Goal: Task Accomplishment & Management: Manage account settings

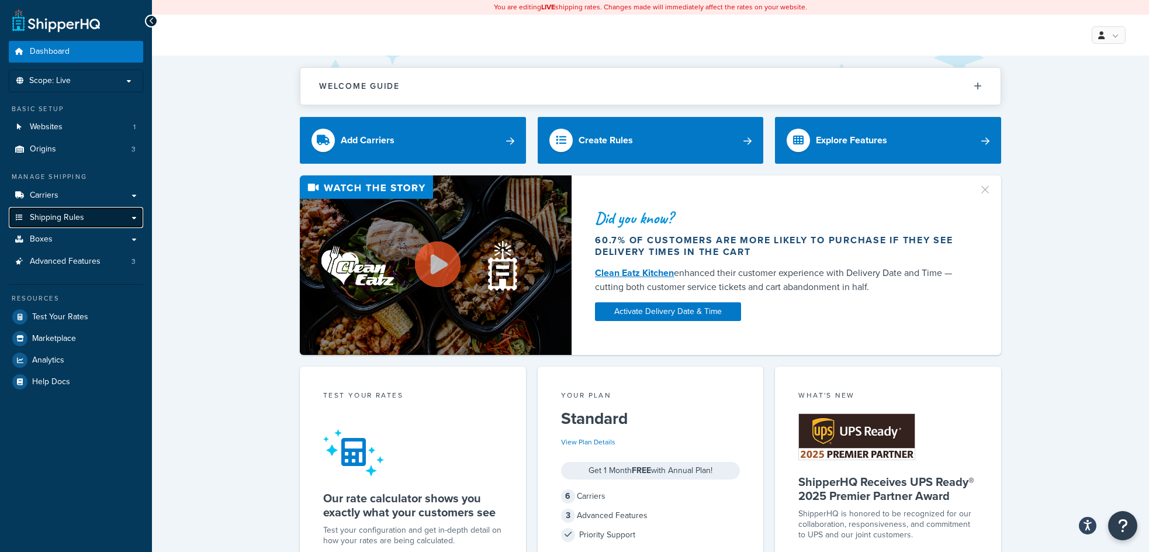
click at [69, 216] on span "Shipping Rules" at bounding box center [57, 218] width 54 height 10
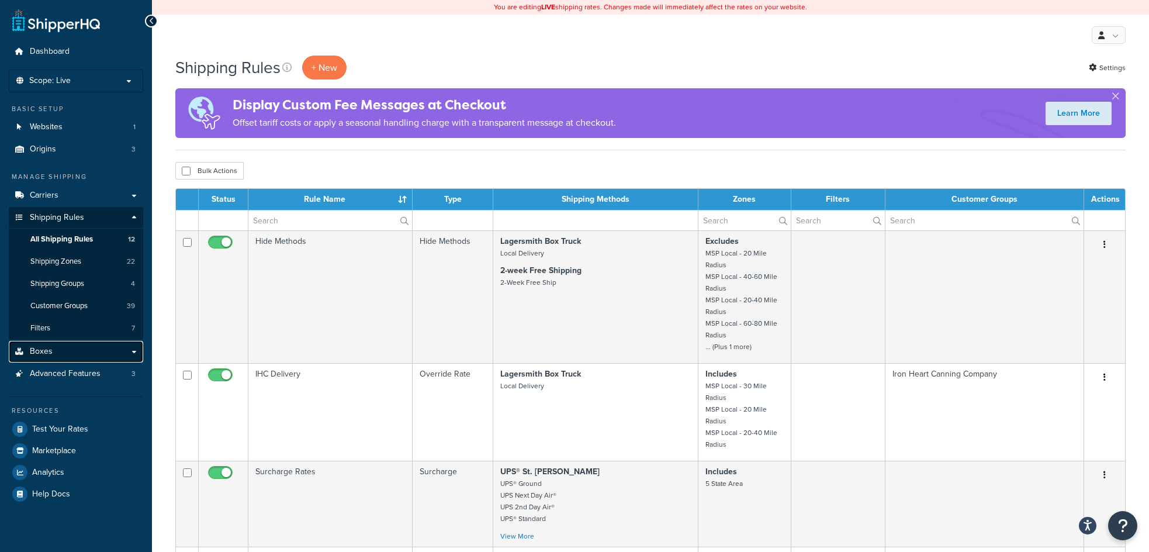
click at [58, 345] on link "Boxes" at bounding box center [76, 352] width 134 height 22
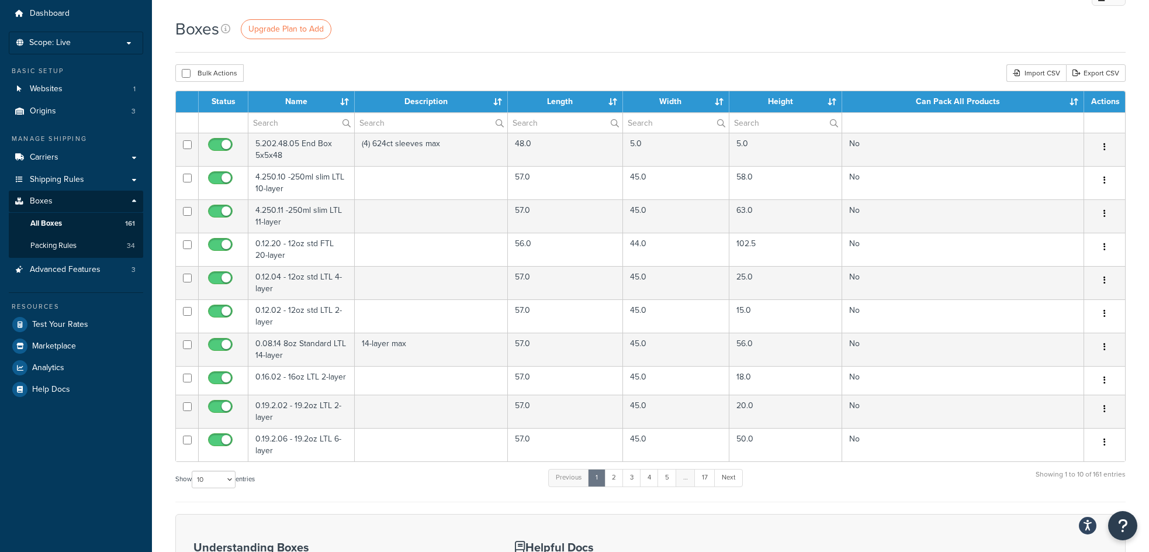
scroll to position [58, 0]
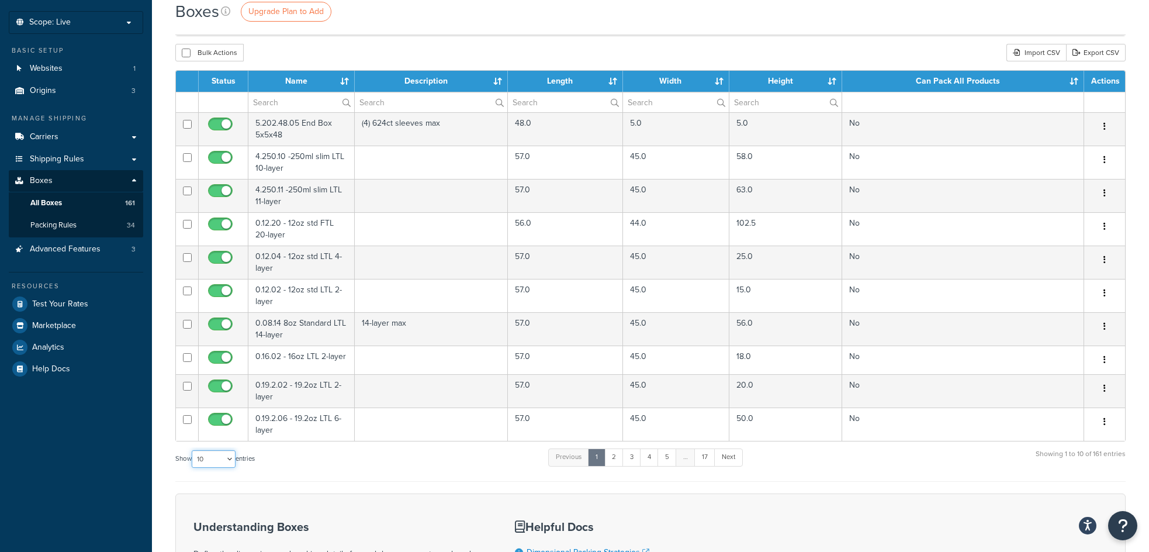
click at [232, 459] on select "10 15 25 50 100 1000" at bounding box center [214, 459] width 44 height 18
select select "100"
click at [193, 451] on select "10 15 25 50 100 1000" at bounding box center [214, 459] width 44 height 18
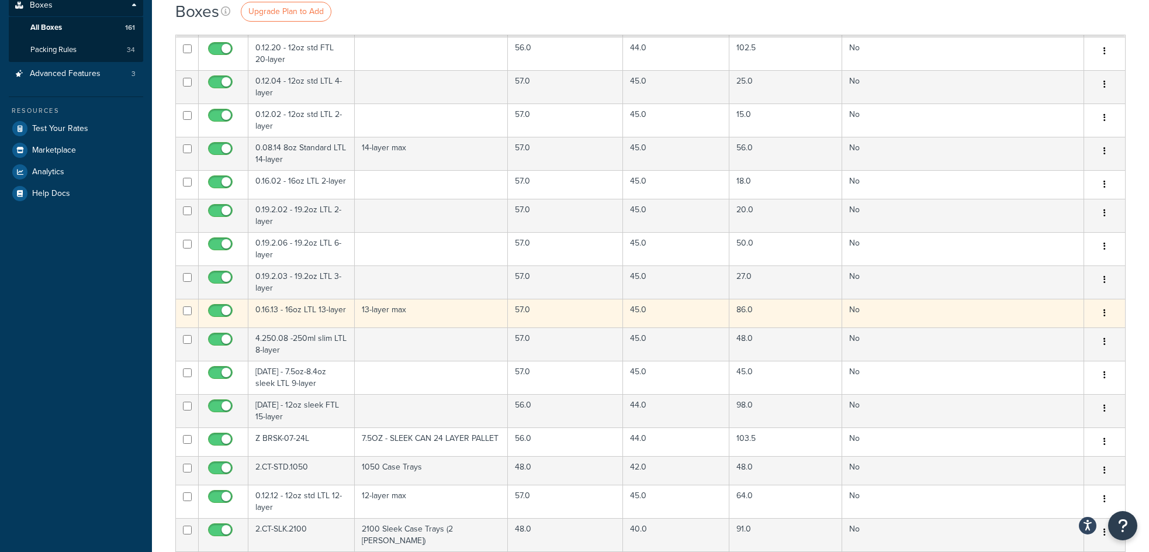
scroll to position [0, 0]
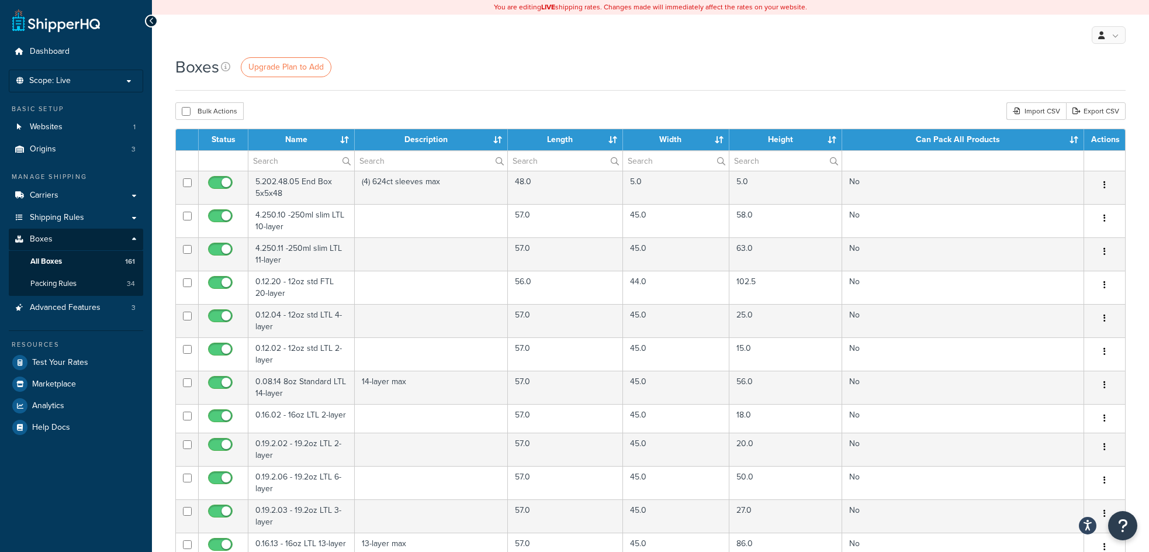
click at [344, 137] on th "Name" at bounding box center [301, 139] width 106 height 21
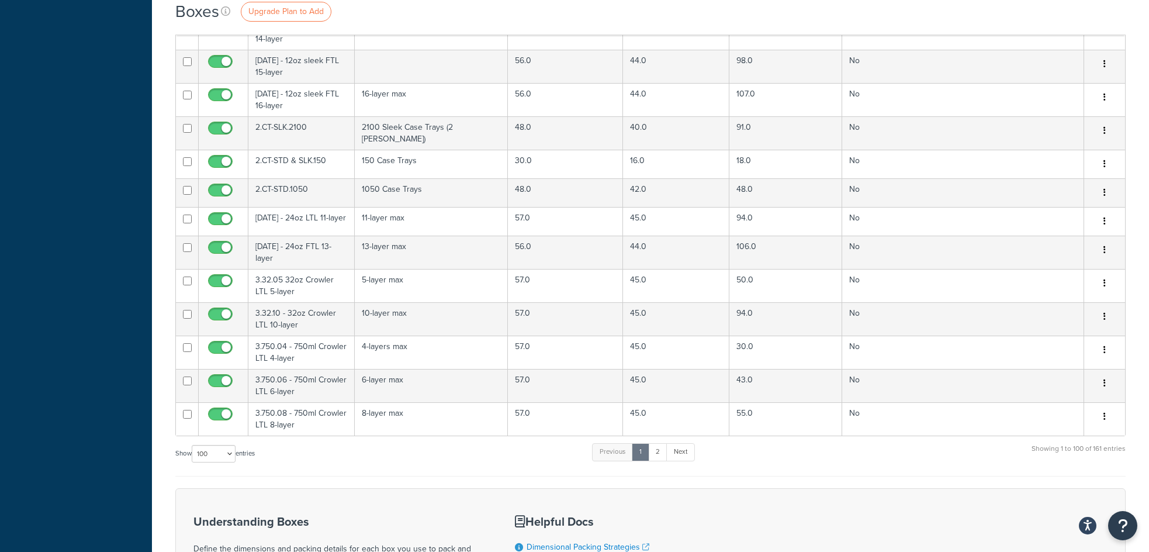
scroll to position [2980, 0]
click at [659, 445] on link "2" at bounding box center [657, 449] width 19 height 18
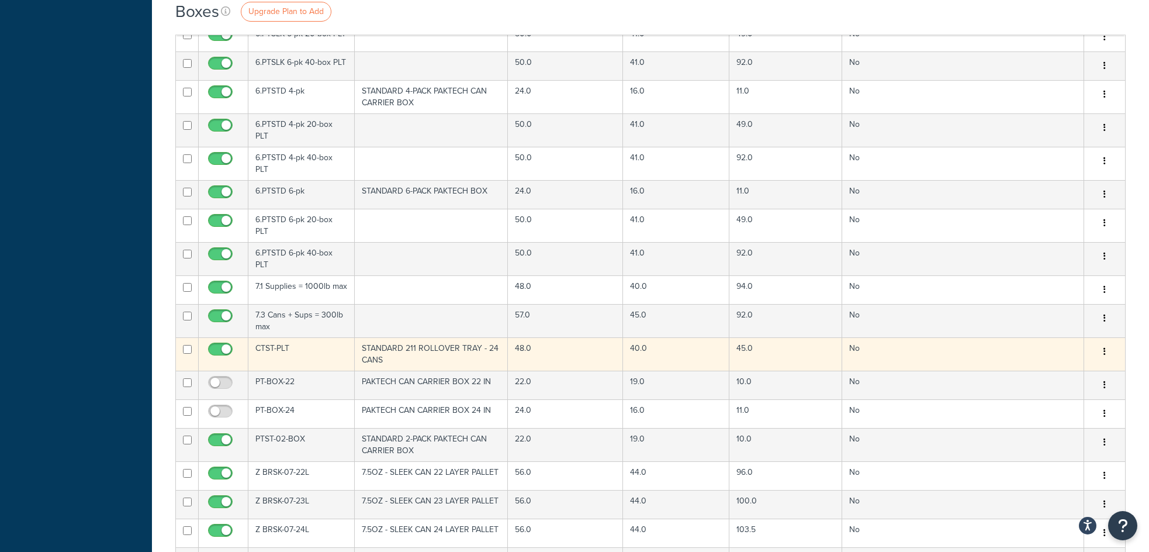
scroll to position [1436, 0]
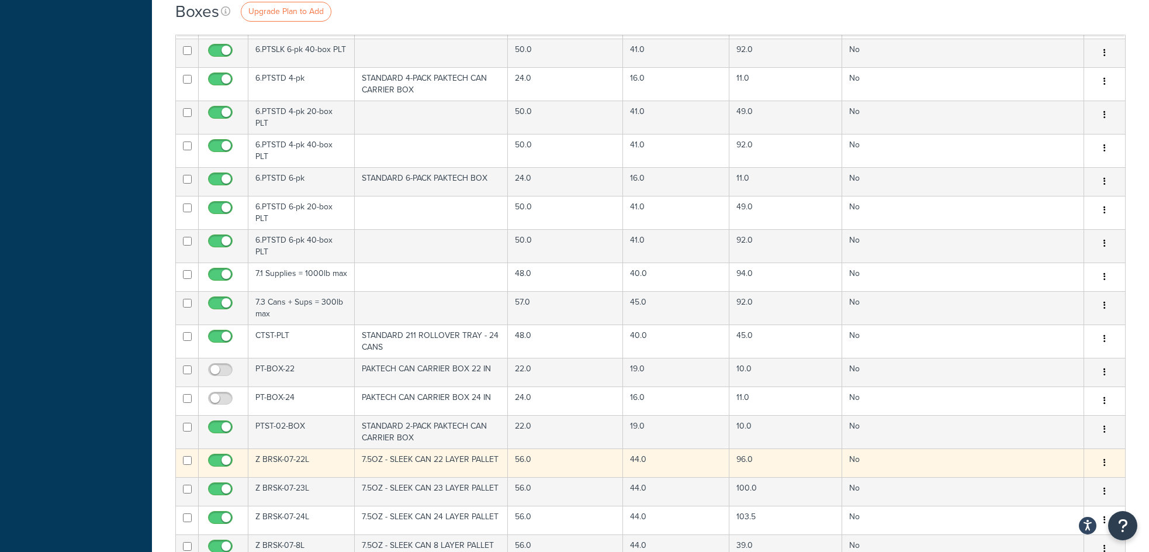
click at [1045, 452] on td "No" at bounding box center [963, 462] width 242 height 29
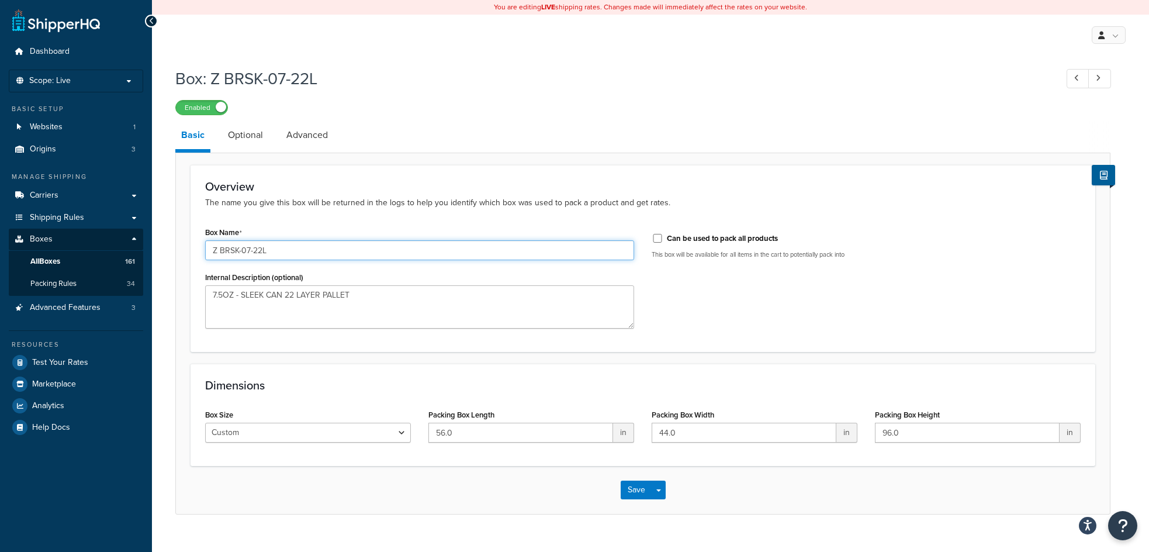
drag, startPoint x: 276, startPoint y: 257, endPoint x: 206, endPoint y: 248, distance: 71.3
click at [206, 248] on input "Z BRSK-07-22L" at bounding box center [419, 250] width 429 height 20
type input "8.1 Small Sample Box"
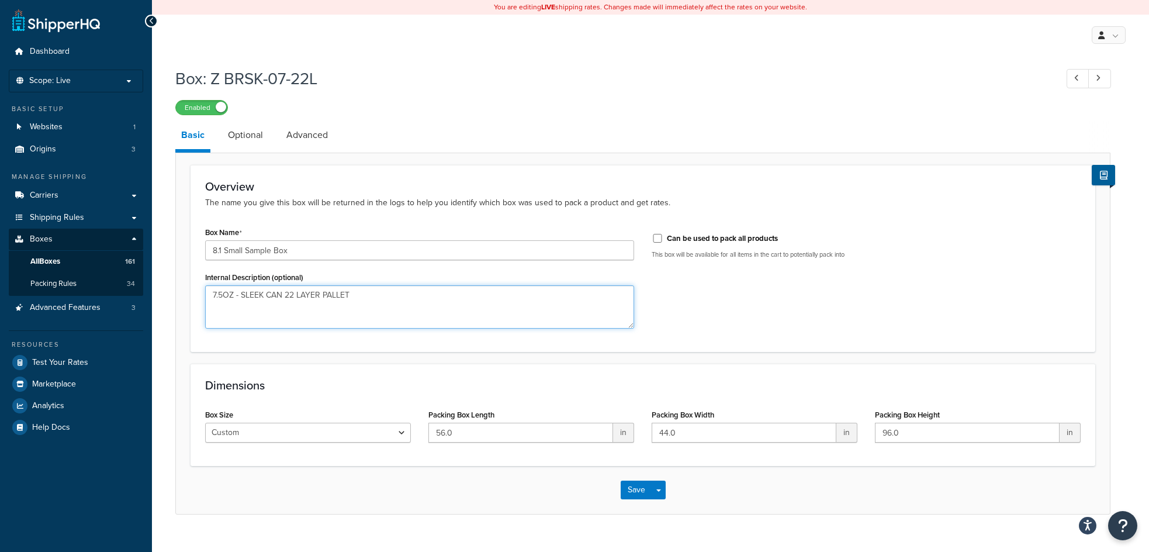
drag, startPoint x: 372, startPoint y: 294, endPoint x: 164, endPoint y: 286, distance: 208.2
click at [164, 286] on div "Box: Z BRSK-07-22L Enabled Basic Optional Advanced Overview The name you give t…" at bounding box center [650, 302] width 997 height 482
click at [213, 293] on textarea "4 cans" at bounding box center [419, 306] width 429 height 43
type textarea "up to 4 cans"
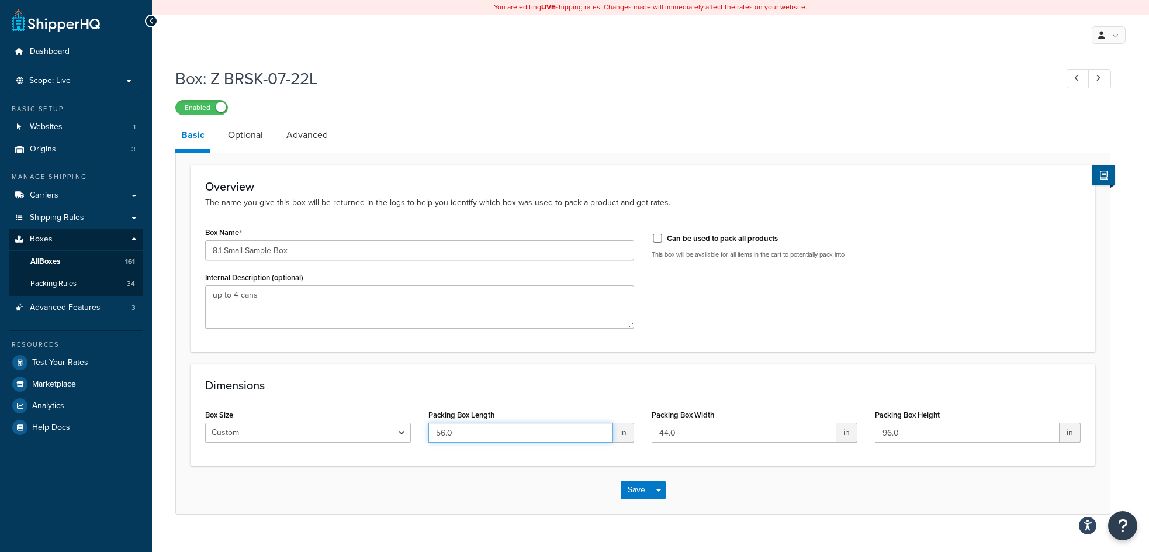
drag, startPoint x: 459, startPoint y: 433, endPoint x: 427, endPoint y: 421, distance: 34.4
click at [427, 421] on div "Packing Box Length 56.0 in" at bounding box center [531, 428] width 223 height 45
click at [398, 431] on select "Custom USPS Small Flat Box USPS Medium Flat Box USPS Large Flat Box USPS Flat E…" at bounding box center [308, 433] width 206 height 20
type input "13"
type input "8"
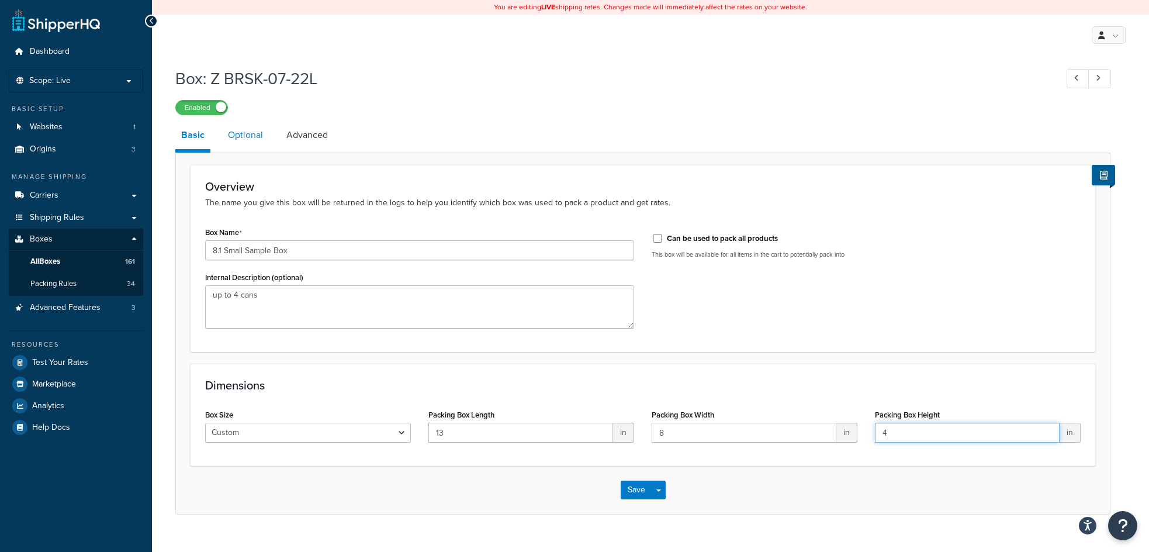
type input "4"
click at [244, 137] on link "Optional" at bounding box center [245, 135] width 47 height 28
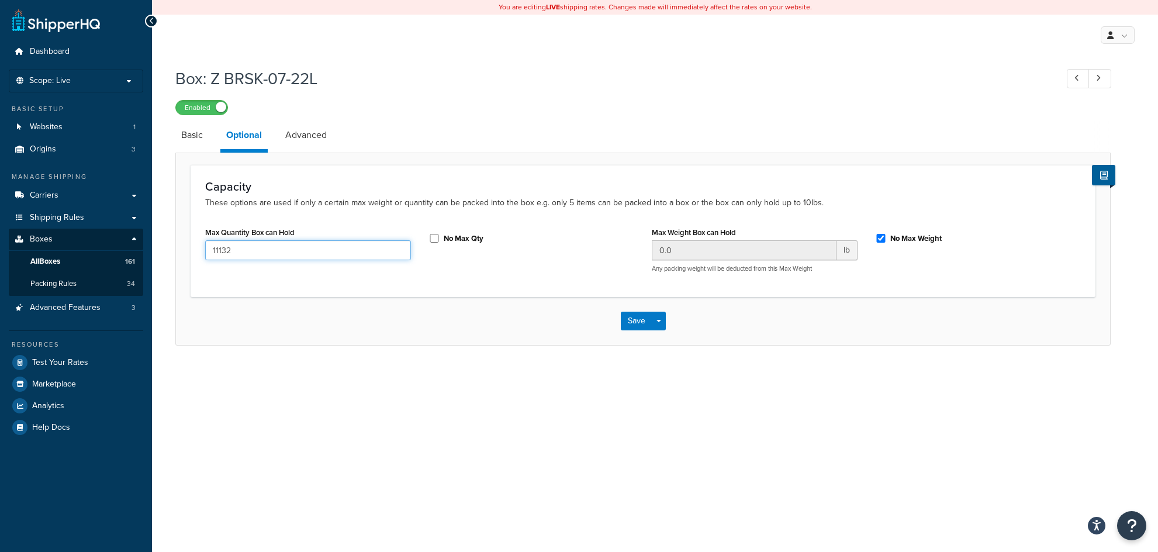
drag, startPoint x: 248, startPoint y: 254, endPoint x: 203, endPoint y: 253, distance: 44.4
click at [203, 253] on div "Max Quantity Box can Hold 11132" at bounding box center [307, 246] width 223 height 45
click at [881, 241] on input "No Max Weight" at bounding box center [881, 238] width 12 height 9
checkbox input "false"
click at [303, 136] on link "Advanced" at bounding box center [305, 135] width 53 height 28
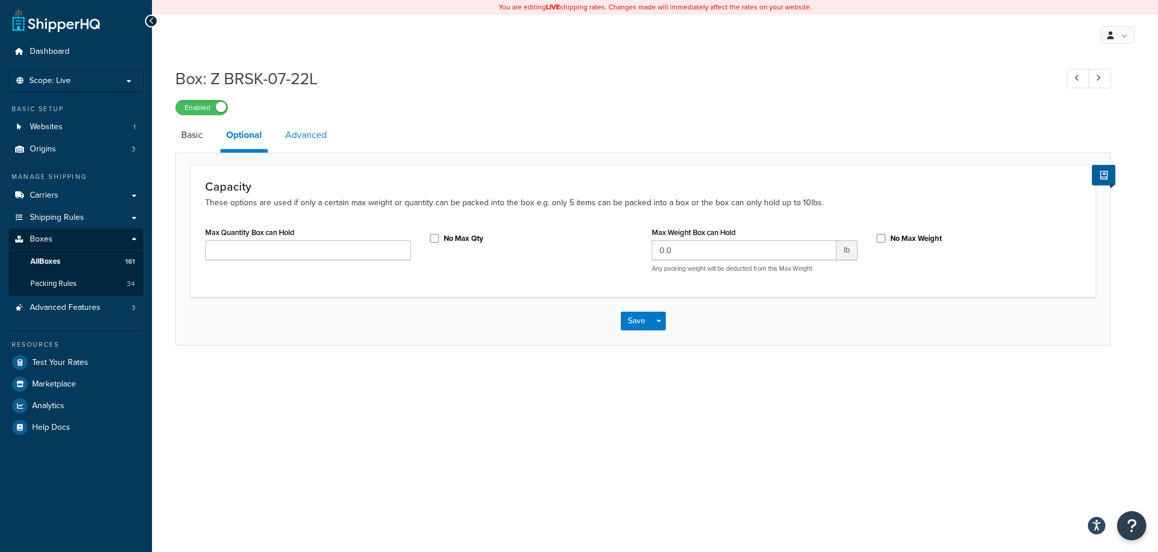
select select "250"
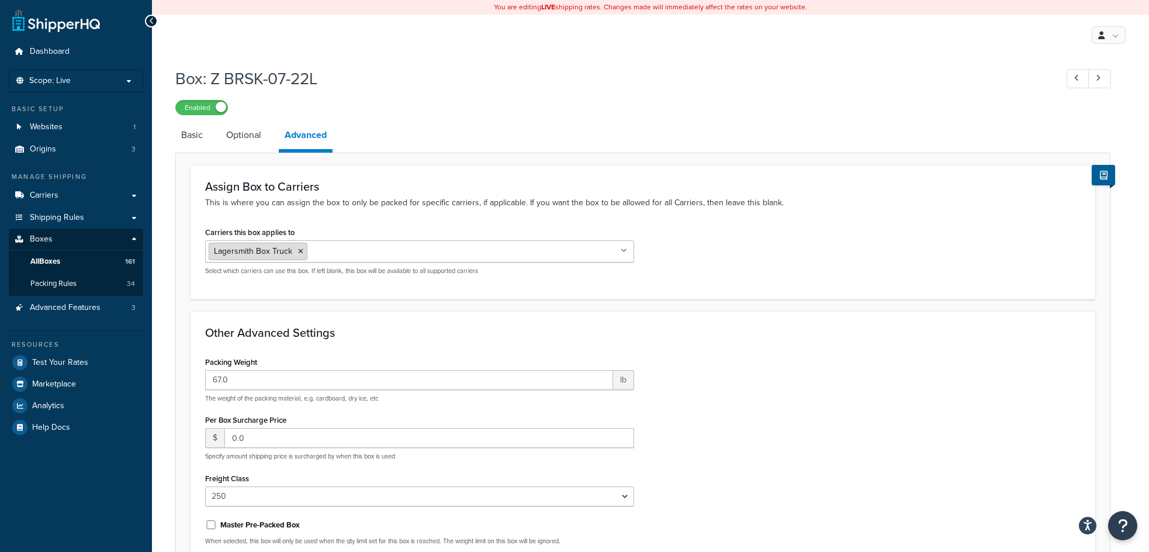
click at [298, 252] on icon at bounding box center [300, 251] width 5 height 7
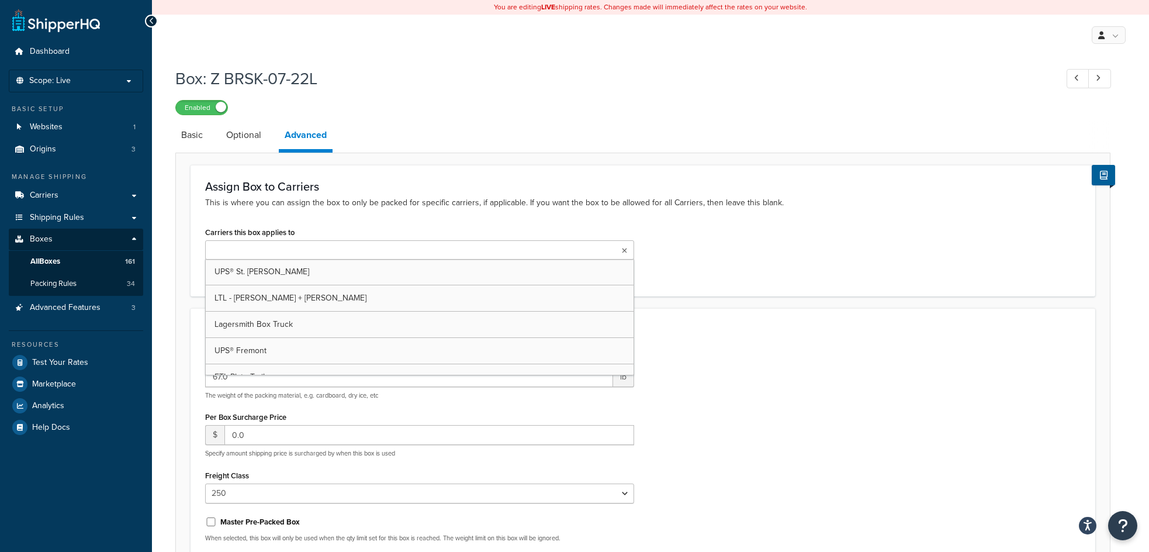
click at [842, 254] on div "Carriers this box applies to UPS® St. Paul LTL - Kuehne + Nagel Lagersmith Box …" at bounding box center [642, 252] width 893 height 57
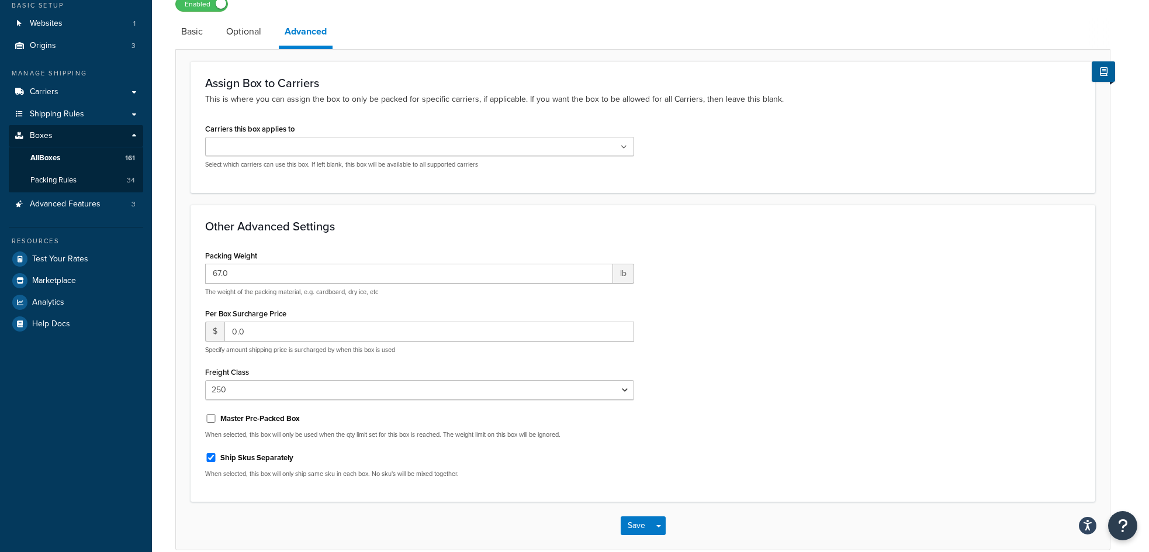
scroll to position [117, 0]
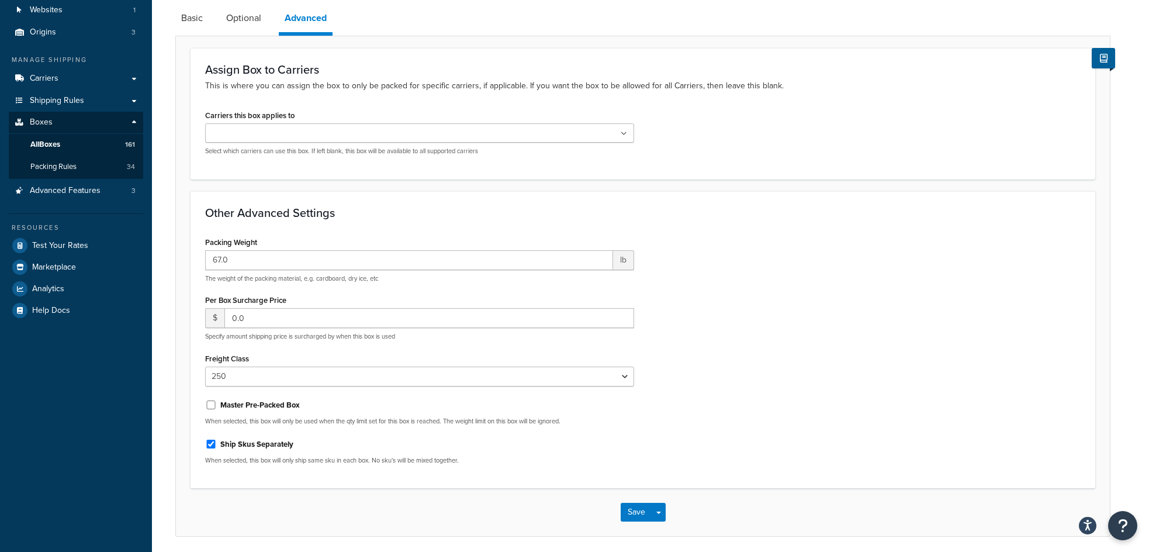
click at [628, 136] on ul at bounding box center [419, 132] width 429 height 19
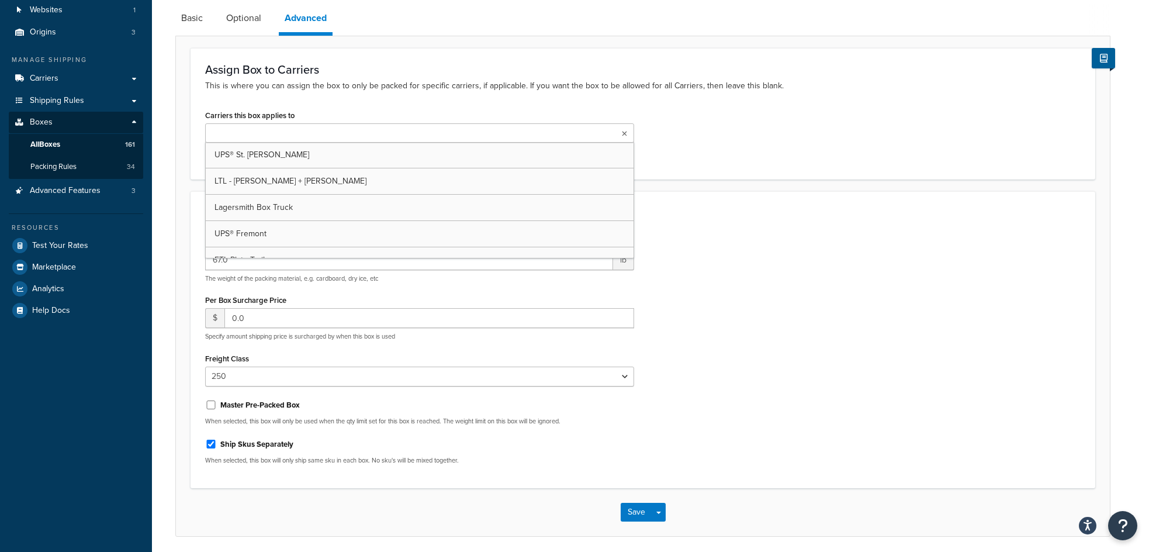
click at [625, 132] on icon at bounding box center [624, 133] width 5 height 7
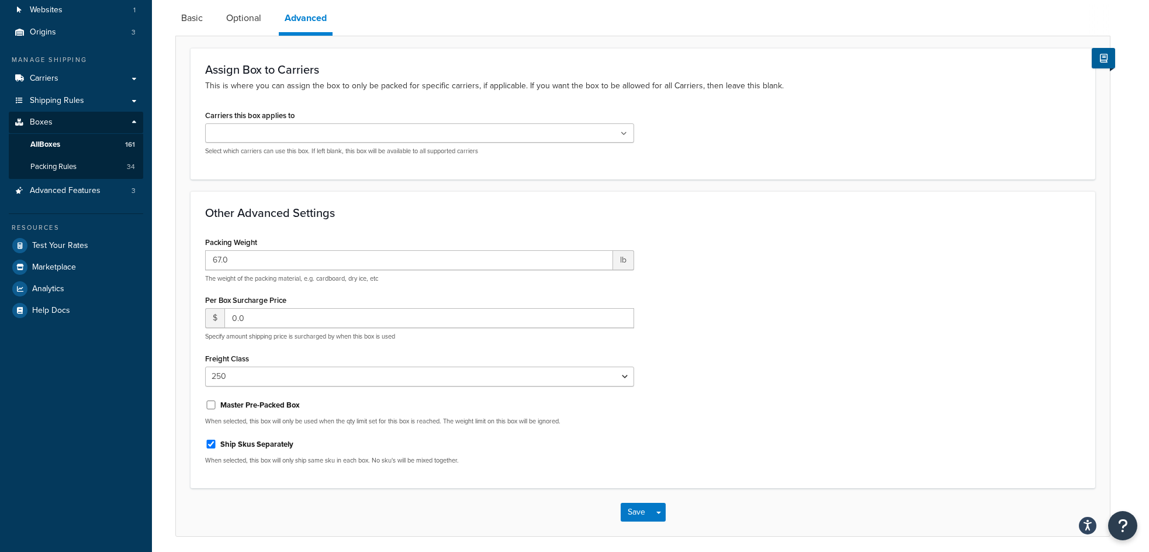
click at [625, 132] on icon at bounding box center [624, 133] width 6 height 7
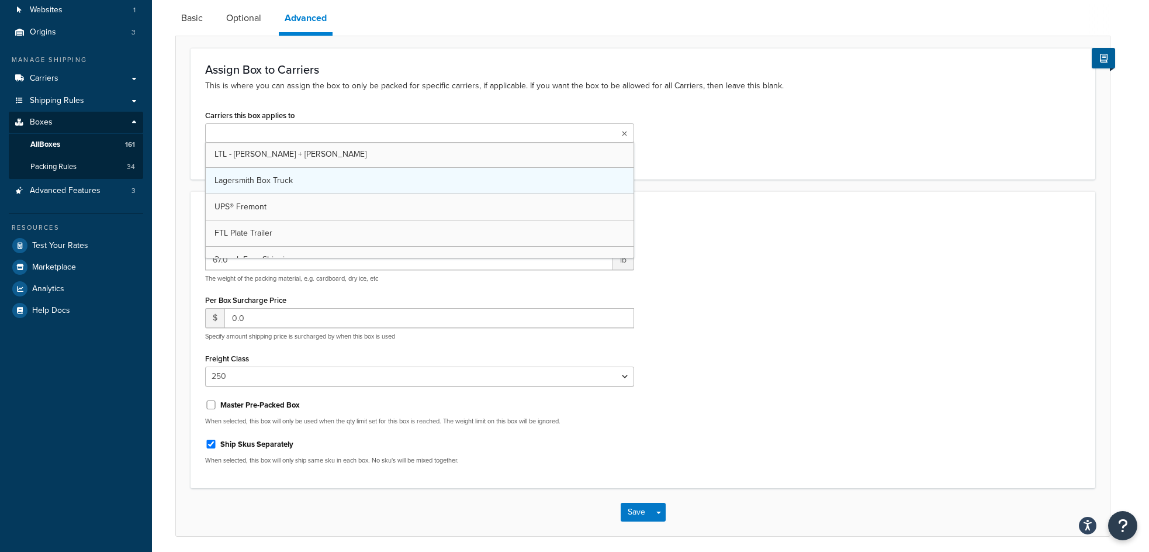
scroll to position [41, 0]
click at [932, 92] on p "This is where you can assign the box to only be packed for specific carriers, i…" at bounding box center [642, 85] width 875 height 13
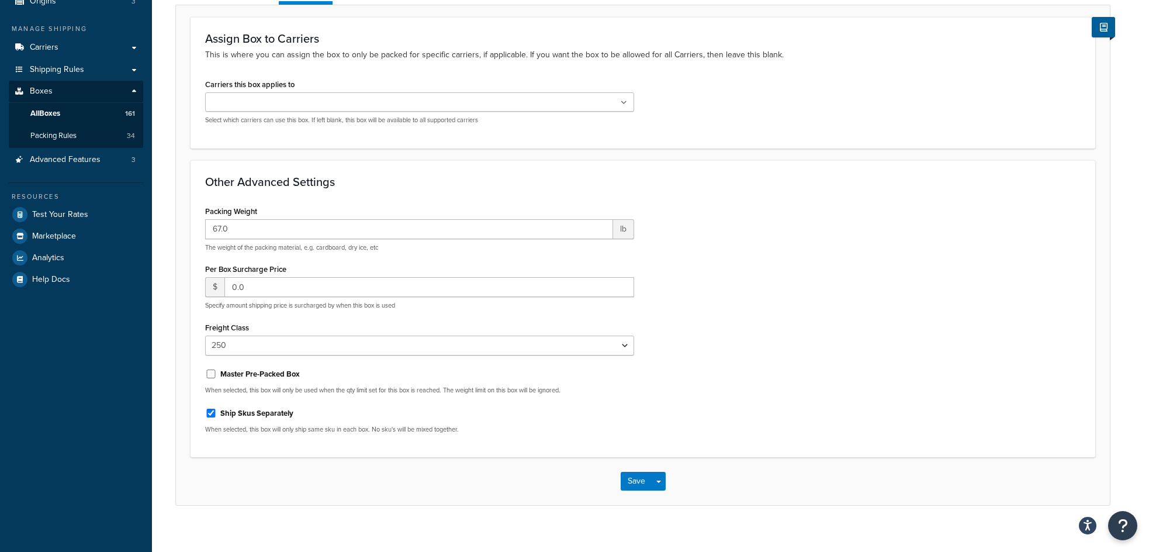
scroll to position [162, 0]
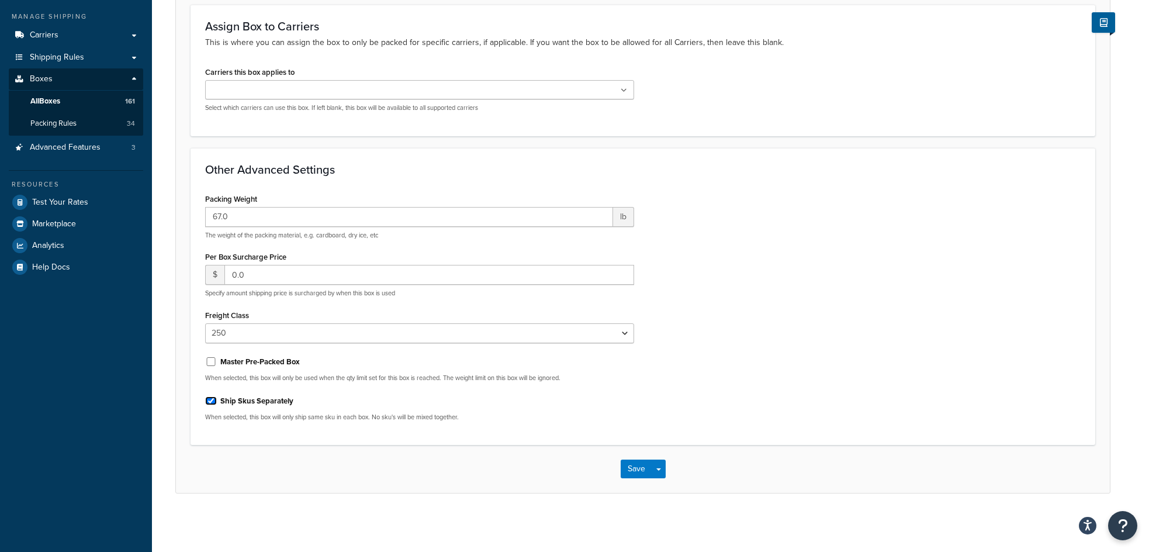
click at [213, 399] on input "Ship Skus Separately" at bounding box center [211, 400] width 12 height 9
checkbox input "false"
drag, startPoint x: 231, startPoint y: 214, endPoint x: 192, endPoint y: 213, distance: 39.2
click at [192, 213] on div "Other Advanced Settings Packing Weight 67.0 lb The weight of the packing materi…" at bounding box center [643, 296] width 905 height 297
type input "2"
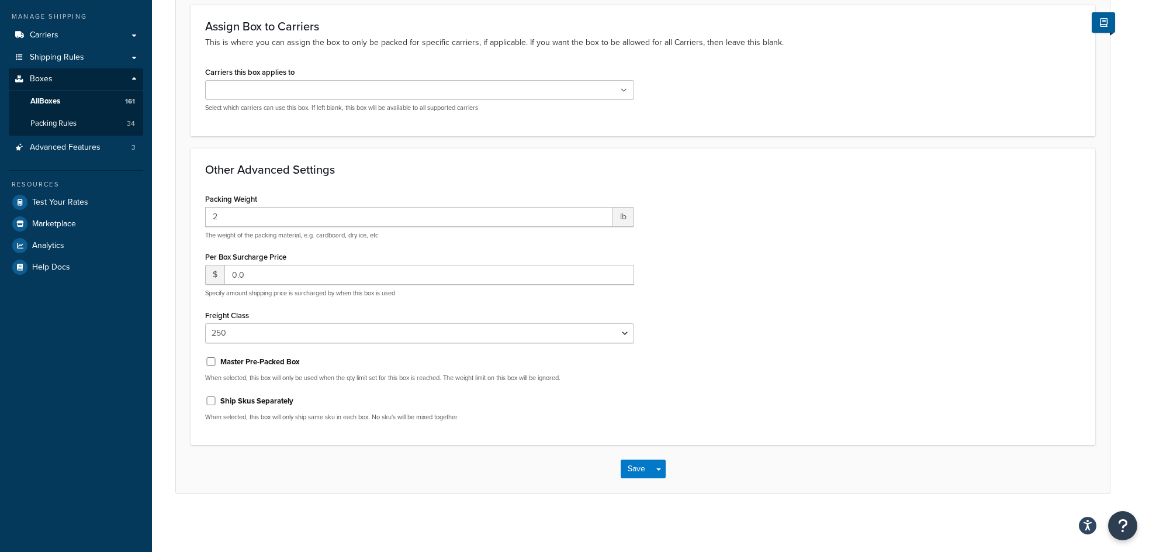
click at [828, 263] on div "Packing Weight 2 lb The weight of the packing material, e.g. cardboard, dry ice…" at bounding box center [642, 311] width 893 height 240
click at [626, 331] on select "N/A 50 55 60 65 70 77.5 85 92.5 100 110 125 150 175 200 250 300 400 500" at bounding box center [419, 333] width 429 height 20
select select
click at [205, 323] on select "N/A 50 55 60 65 70 77.5 85 92.5 100 110 125 150 175 200 250 300 400 500" at bounding box center [419, 333] width 429 height 20
click at [851, 334] on div "Packing Weight 2 lb The weight of the packing material, e.g. cardboard, dry ice…" at bounding box center [642, 311] width 893 height 240
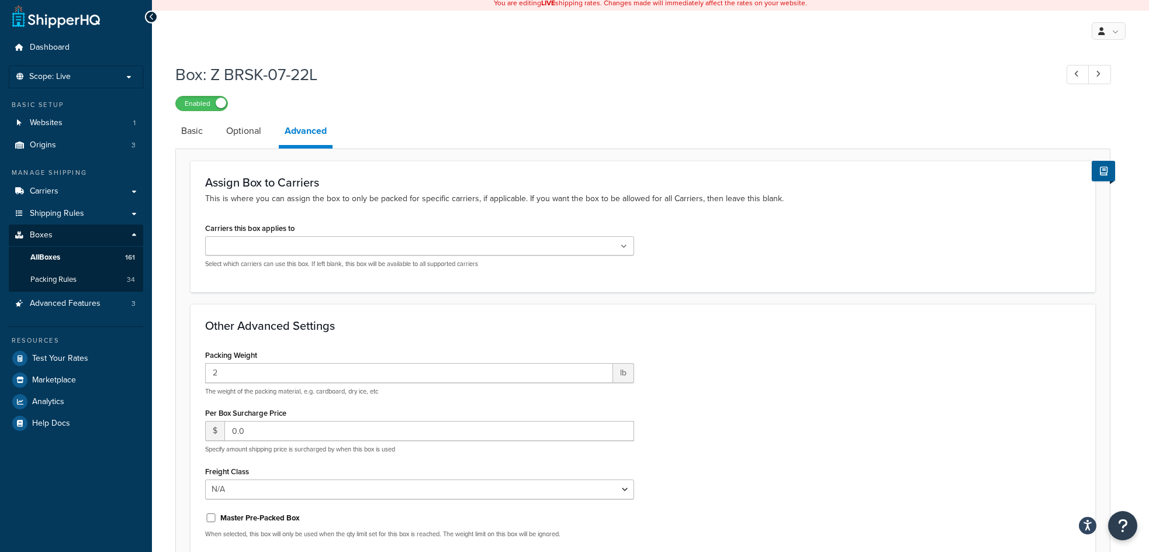
scroll to position [0, 0]
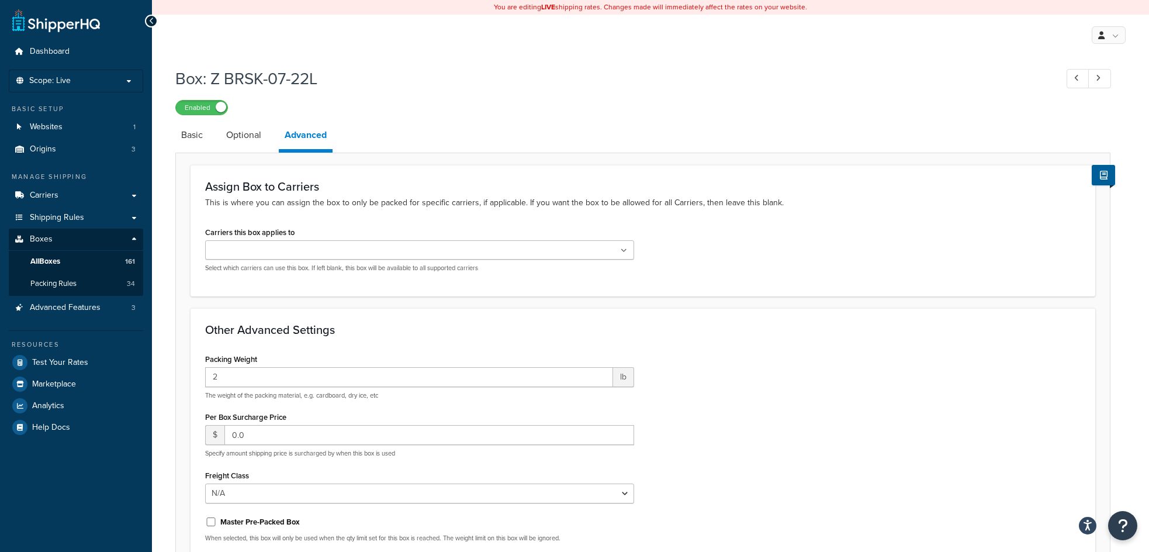
click at [624, 254] on icon at bounding box center [624, 250] width 6 height 7
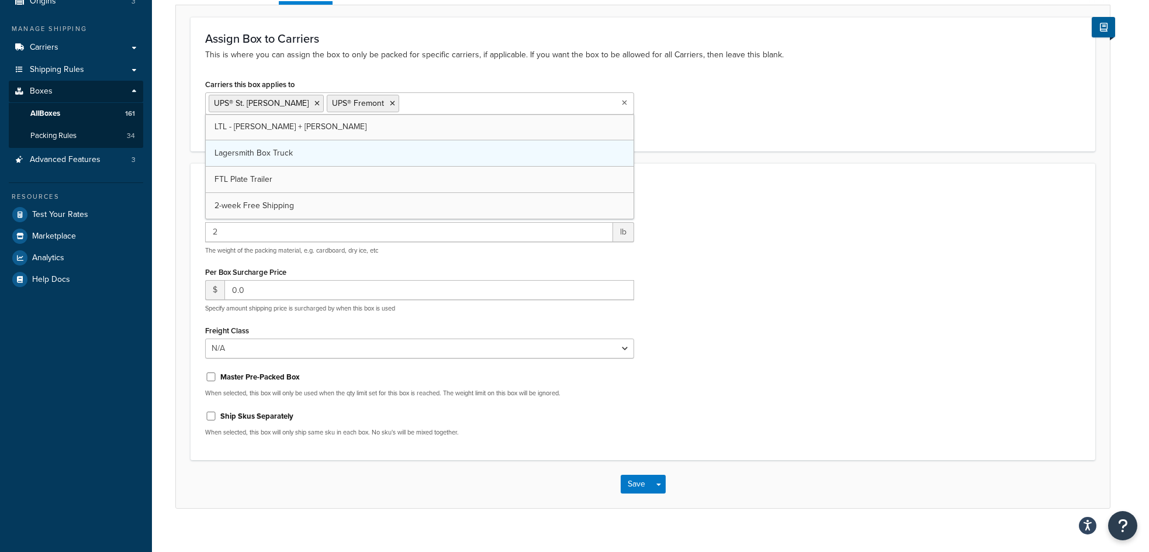
scroll to position [165, 0]
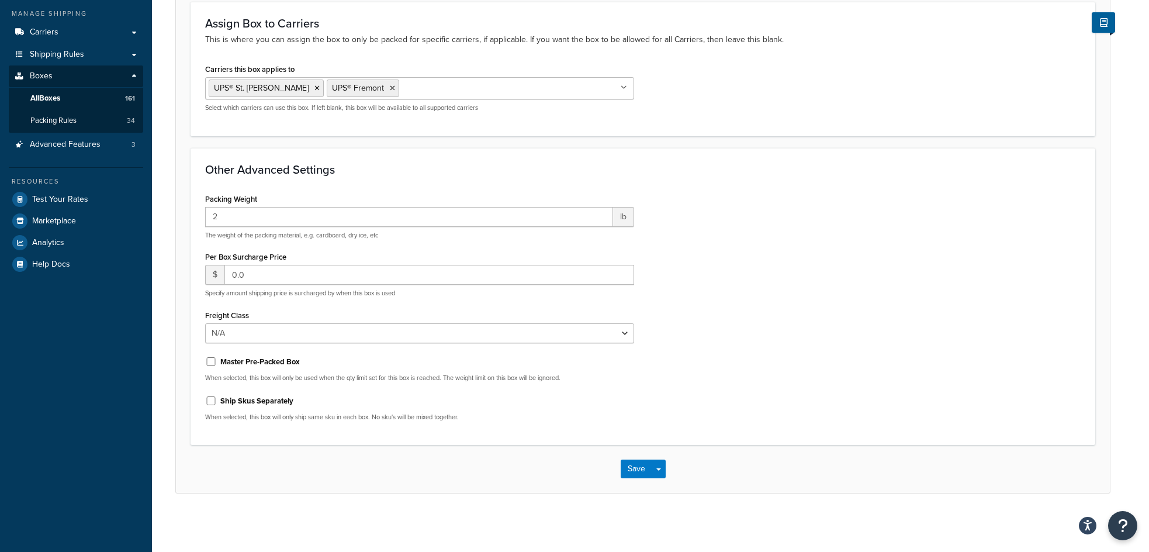
click at [935, 67] on div "Carriers this box applies to UPS® St. Paul UPS® Fremont LTL - Kuehne + Nagel La…" at bounding box center [642, 91] width 893 height 60
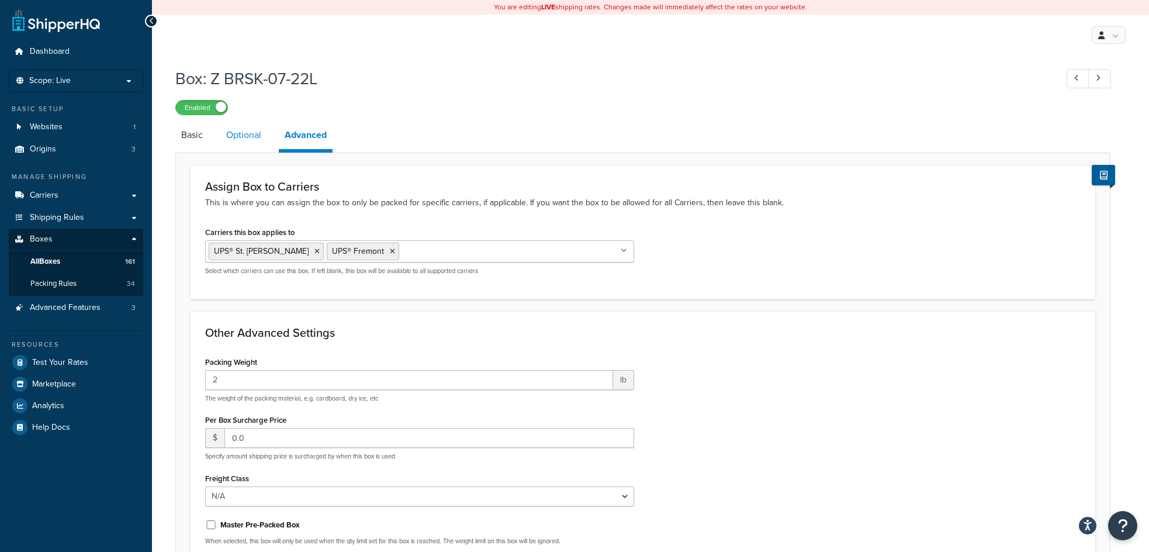
click at [239, 139] on link "Optional" at bounding box center [243, 135] width 47 height 28
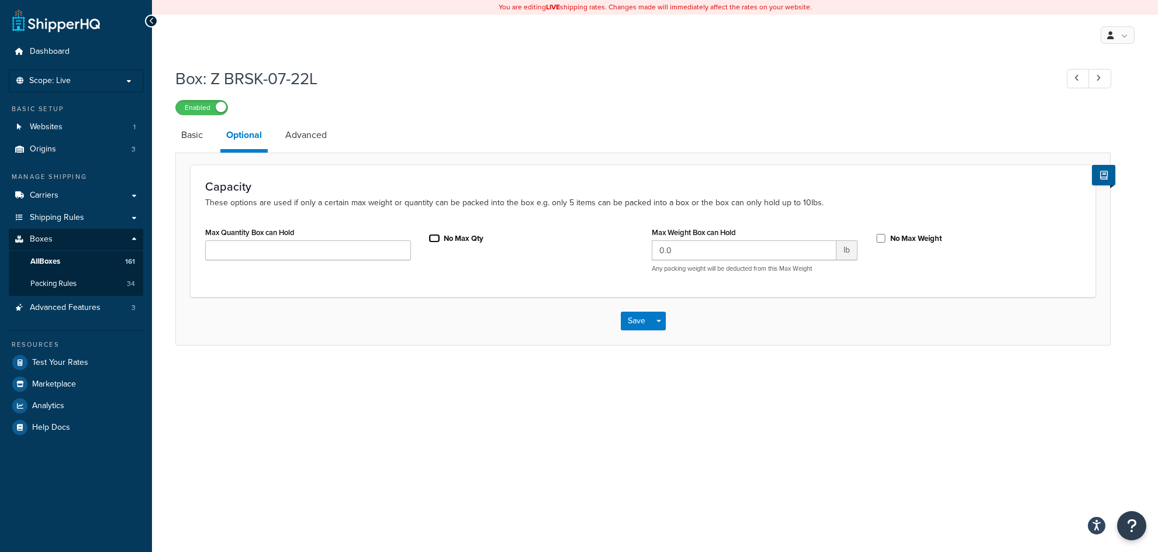
click at [433, 239] on input "No Max Qty" at bounding box center [434, 238] width 12 height 9
checkbox input "true"
click at [881, 238] on input "No Max Weight" at bounding box center [881, 238] width 12 height 9
checkbox input "true"
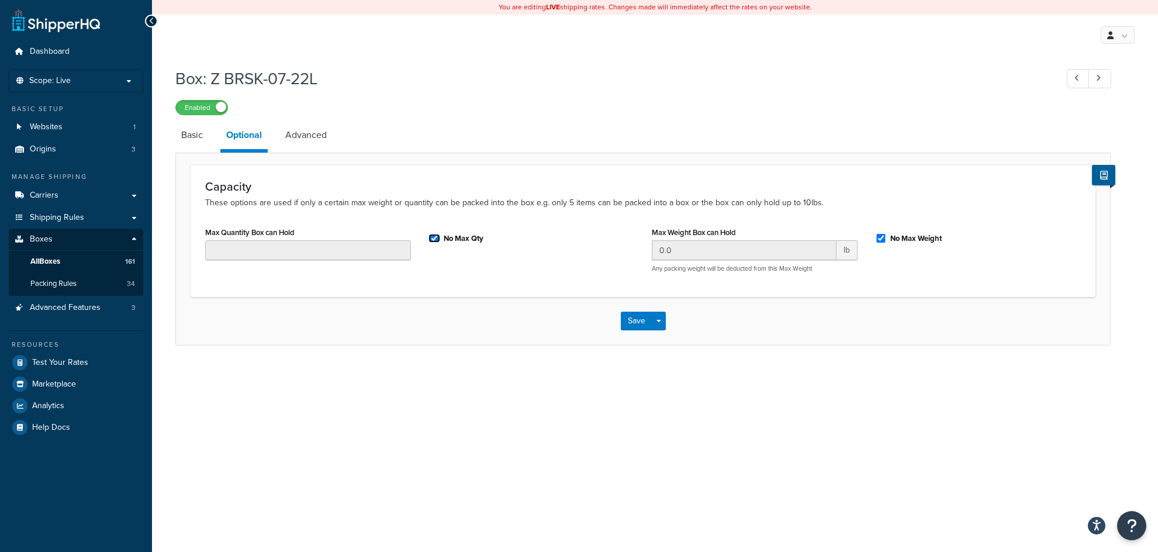
click at [433, 236] on input "No Max Qty" at bounding box center [434, 238] width 12 height 9
checkbox input "false"
click at [877, 238] on input "No Max Weight" at bounding box center [881, 238] width 12 height 9
checkbox input "false"
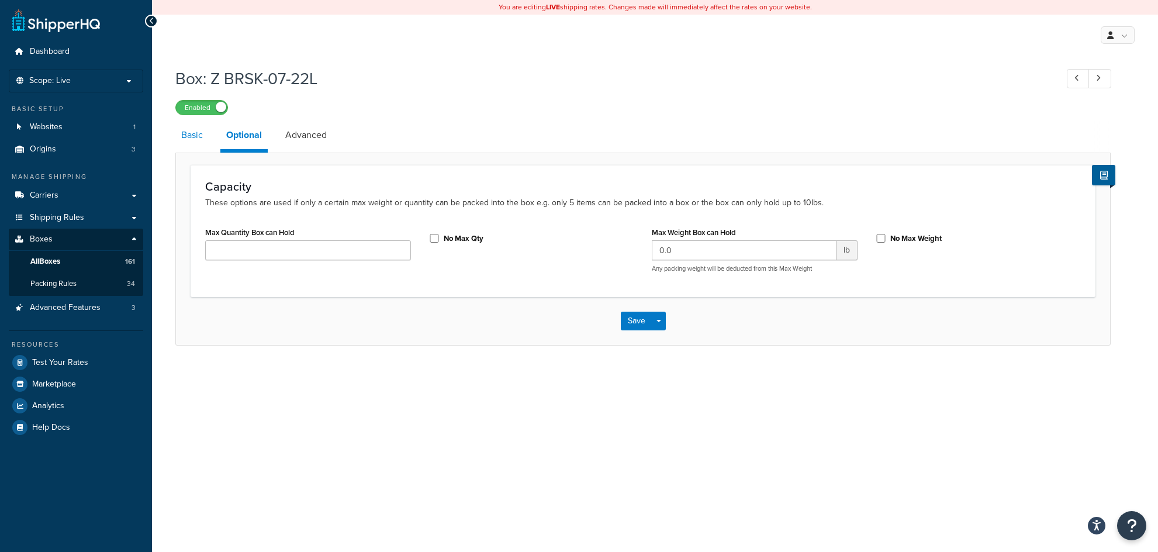
click at [183, 140] on link "Basic" at bounding box center [191, 135] width 33 height 28
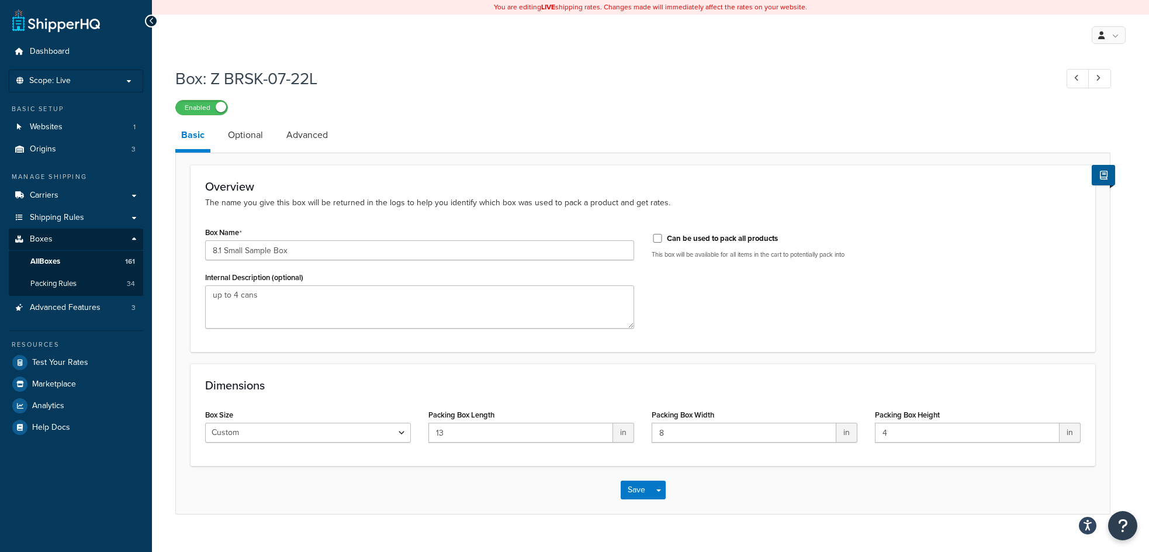
scroll to position [22, 0]
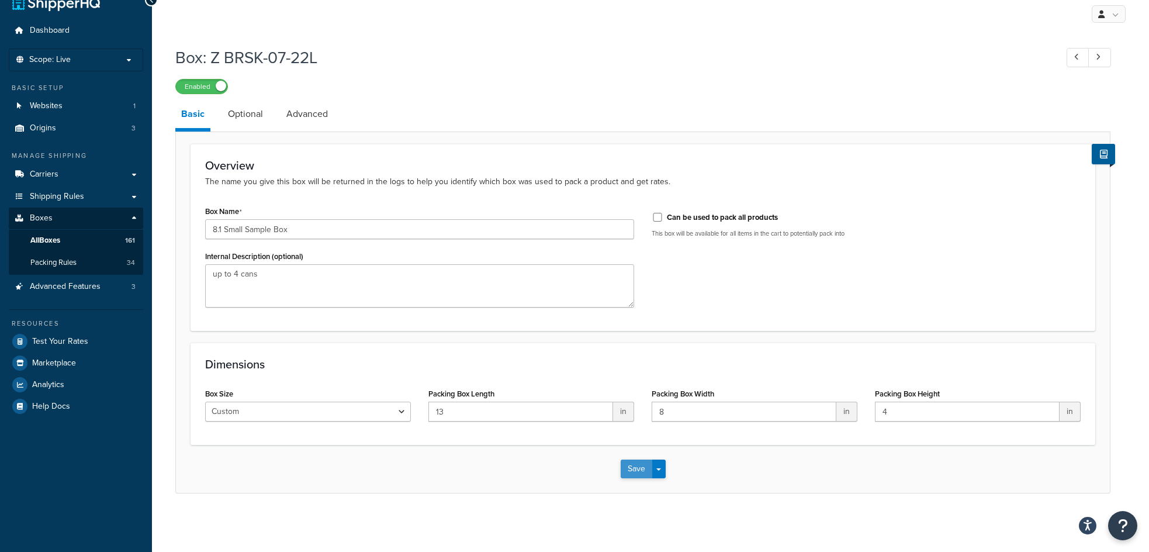
click at [626, 472] on button "Save" at bounding box center [637, 468] width 32 height 19
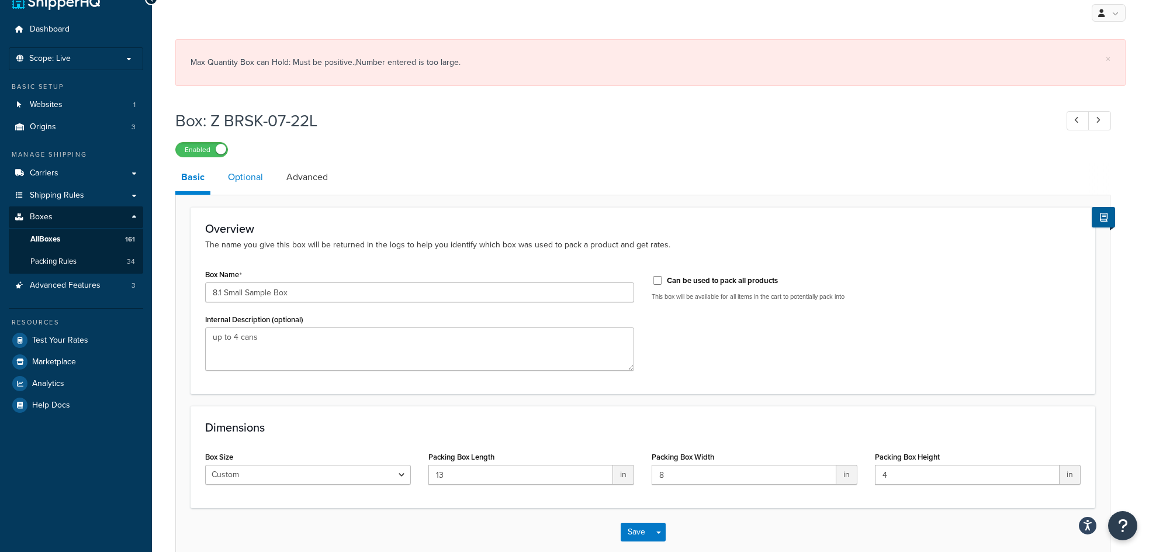
click at [247, 177] on link "Optional" at bounding box center [245, 177] width 47 height 28
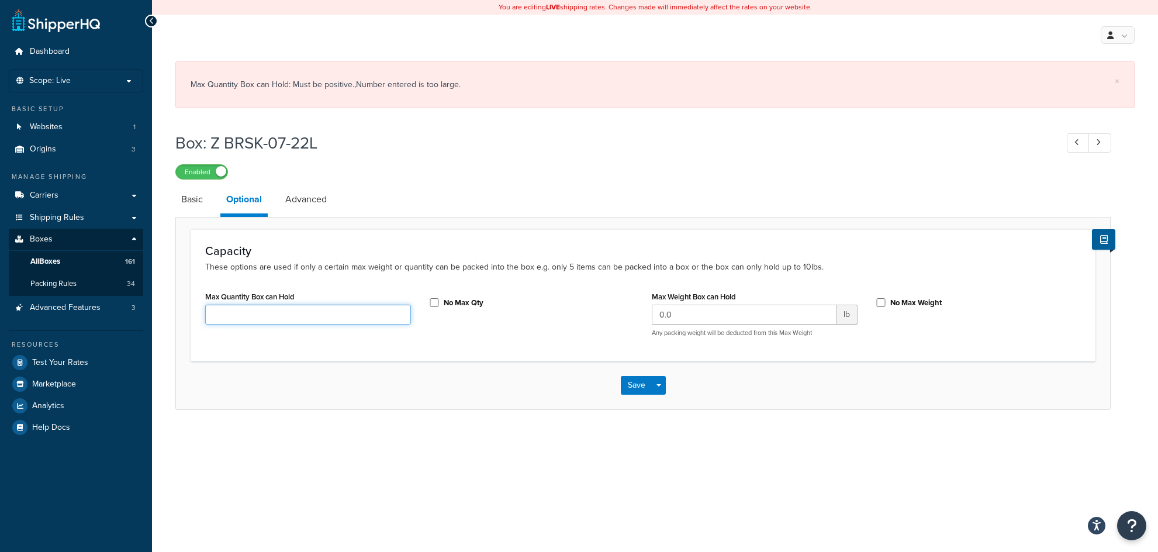
click at [328, 315] on input "Max Quantity Box can Hold" at bounding box center [308, 314] width 206 height 20
type input "4"
click at [633, 387] on button "Save" at bounding box center [637, 385] width 32 height 19
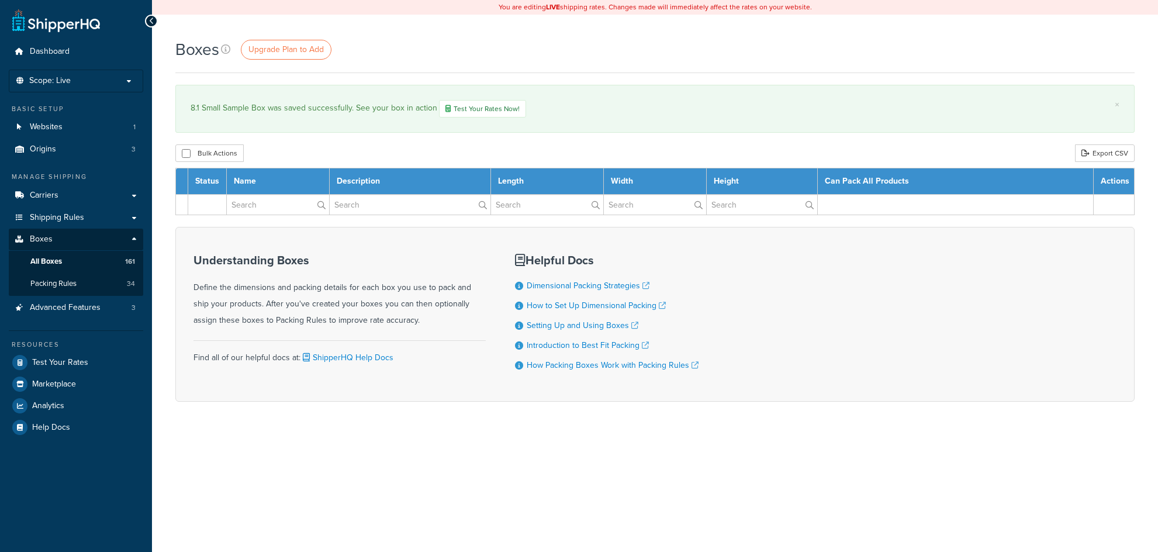
select select "100"
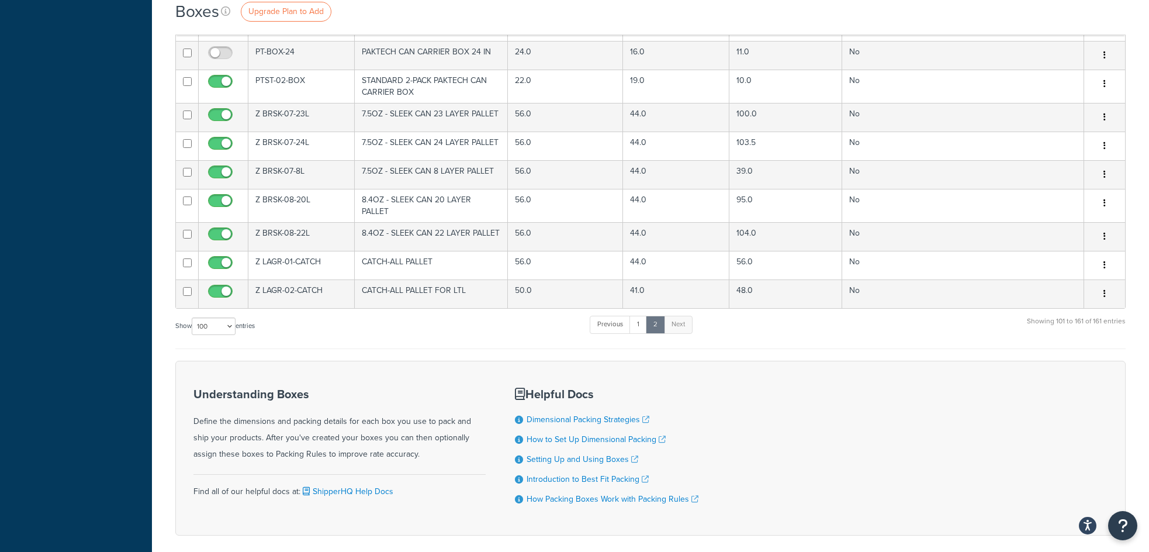
scroll to position [1636, 0]
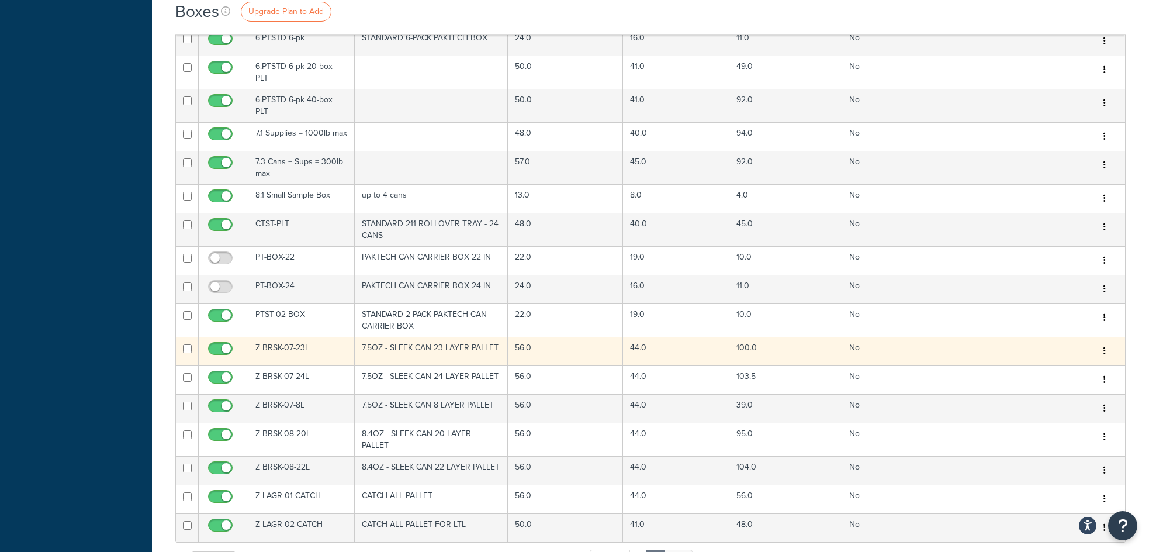
click at [1029, 341] on td "No" at bounding box center [963, 351] width 242 height 29
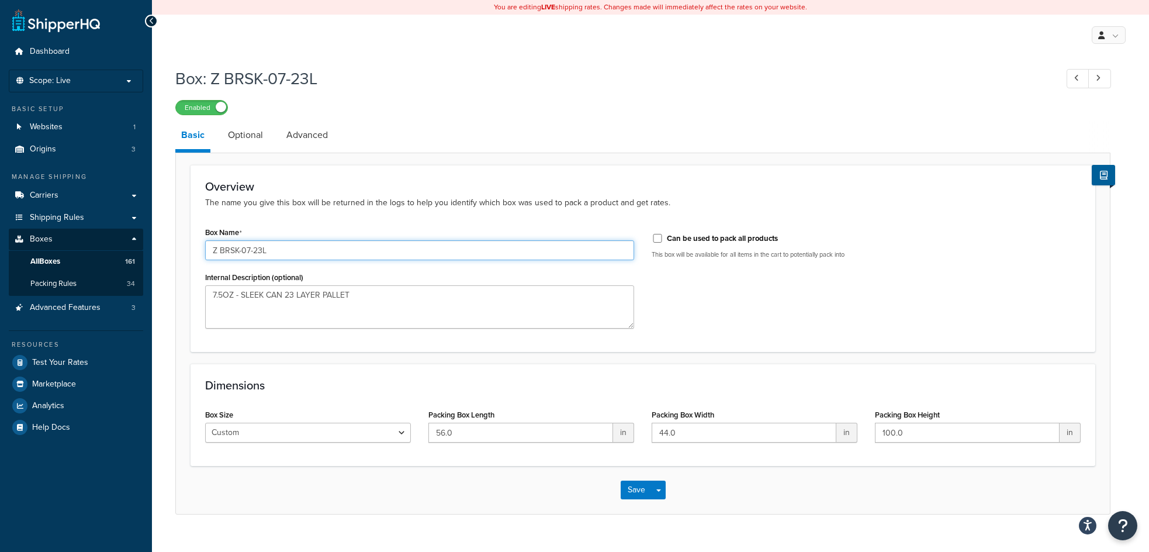
drag, startPoint x: 273, startPoint y: 248, endPoint x: 170, endPoint y: 254, distance: 103.1
click at [170, 254] on div "Box: Z BRSK-07-23L Enabled Basic Optional Advanced Overview The name you give t…" at bounding box center [650, 302] width 997 height 482
type input "8.2 Medium Sample Box"
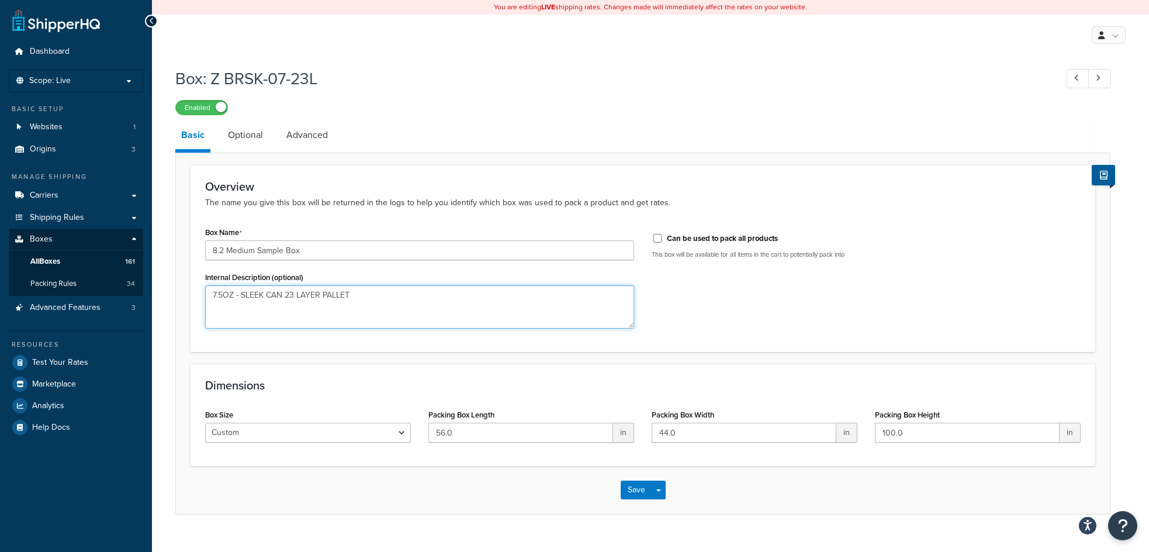
drag, startPoint x: 363, startPoint y: 299, endPoint x: 191, endPoint y: 296, distance: 172.4
click at [191, 296] on div "Overview The name you give this box will be returned in the logs to help you id…" at bounding box center [643, 258] width 905 height 187
type textarea "5-12 cans"
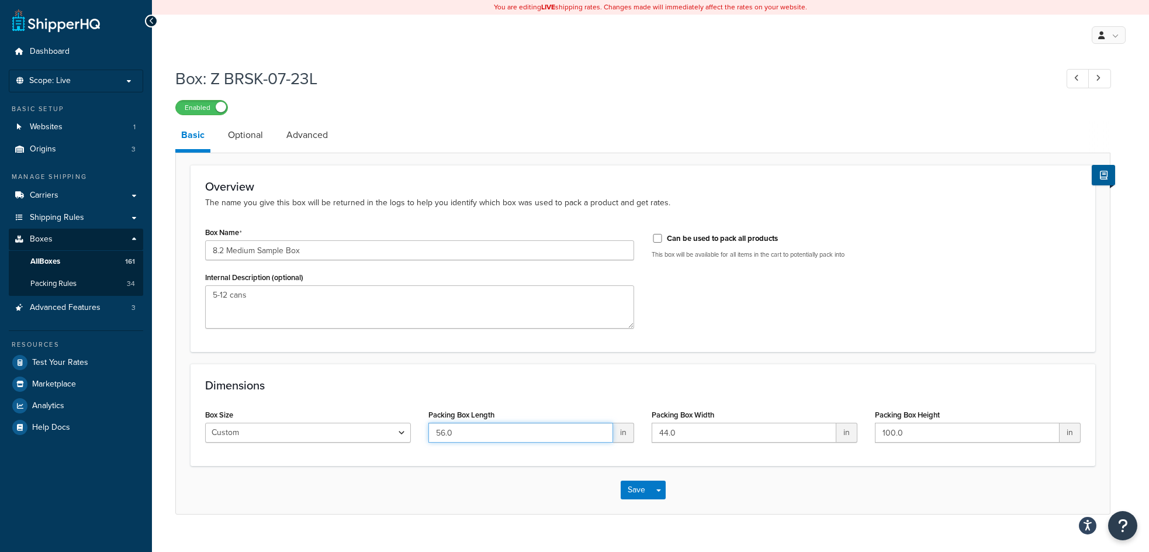
drag, startPoint x: 477, startPoint y: 434, endPoint x: 399, endPoint y: 433, distance: 78.3
click at [399, 433] on div "Box Size Custom USPS Small Flat Box USPS Medium Flat Box USPS Large Flat Box US…" at bounding box center [642, 428] width 893 height 45
type input "11"
type input "9"
type input "7"
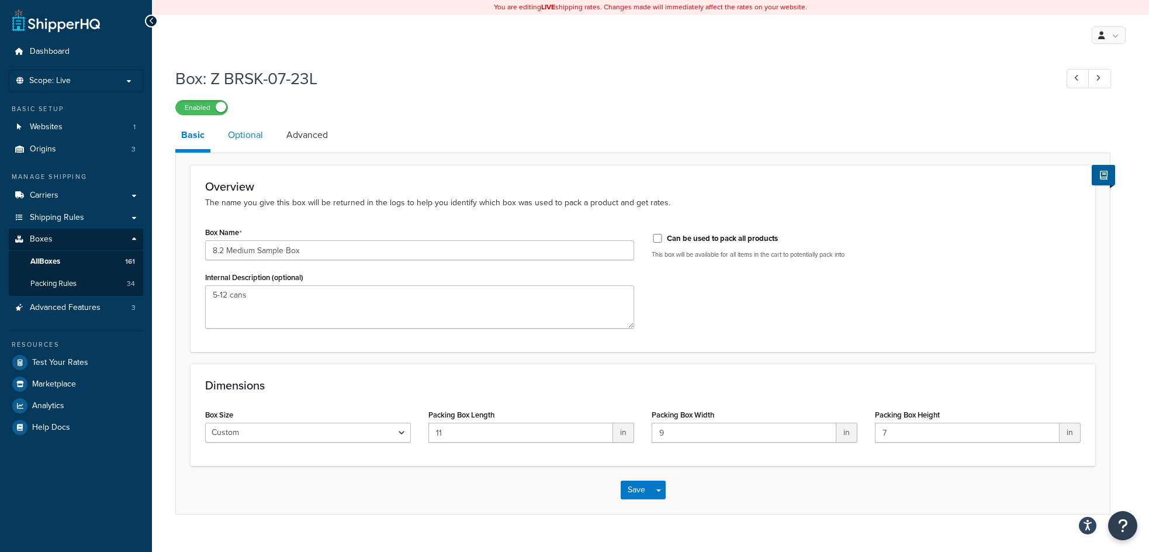
click at [240, 134] on link "Optional" at bounding box center [245, 135] width 47 height 28
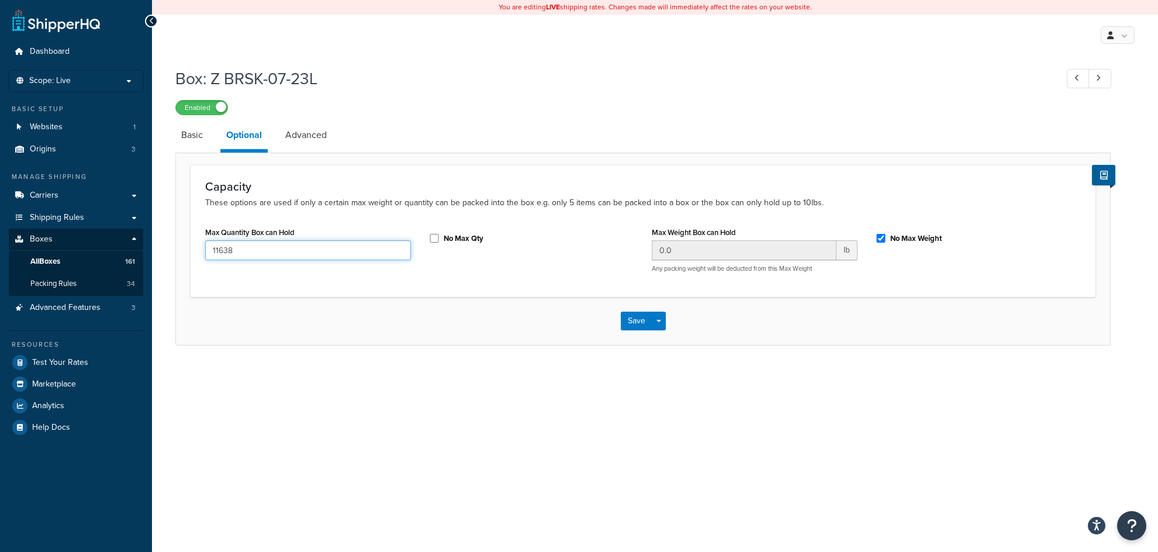
drag, startPoint x: 247, startPoint y: 254, endPoint x: 155, endPoint y: 263, distance: 91.6
click at [155, 263] on div "Box: Z BRSK-07-23L Enabled Basic Optional Advanced Capacity These options are u…" at bounding box center [655, 217] width 1006 height 313
type input "12"
click at [884, 240] on input "No Max Weight" at bounding box center [881, 238] width 12 height 9
click at [881, 241] on input "No Max Weight" at bounding box center [881, 238] width 12 height 9
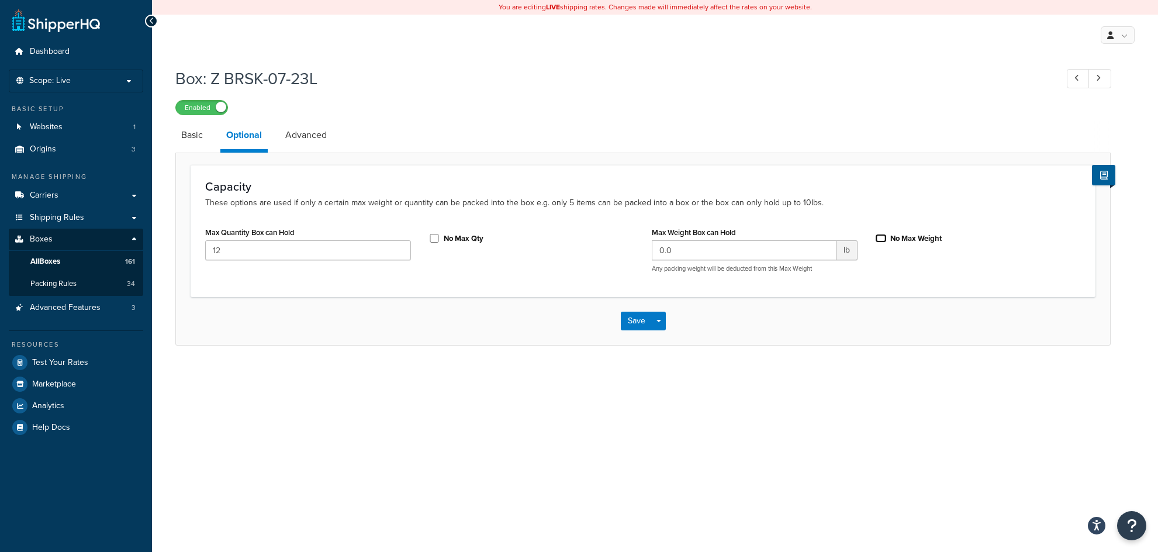
checkbox input "true"
click at [309, 138] on link "Advanced" at bounding box center [305, 135] width 53 height 28
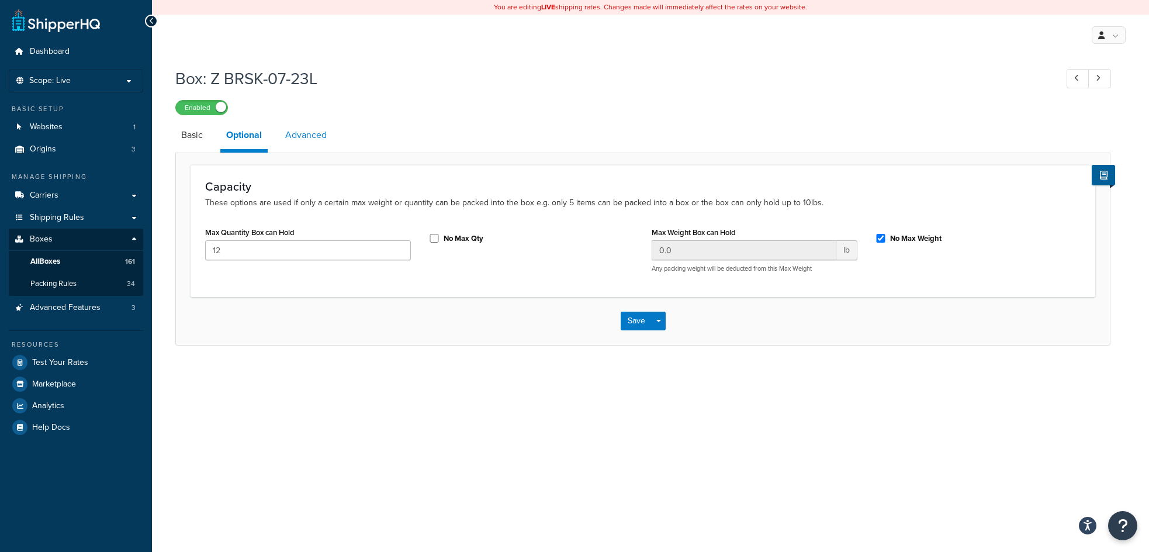
select select "250"
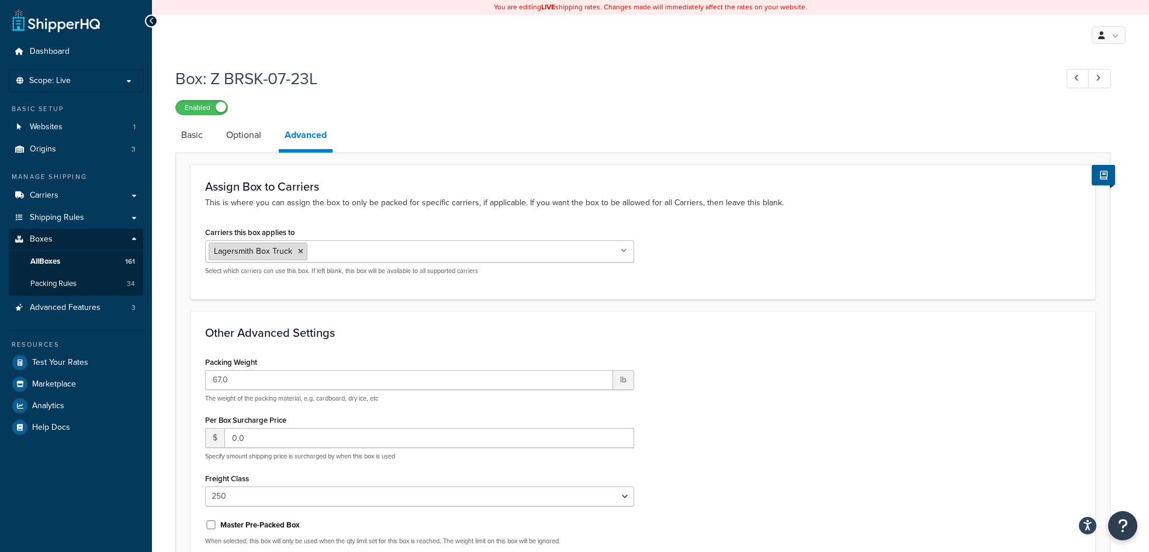
click at [299, 255] on icon at bounding box center [300, 251] width 5 height 7
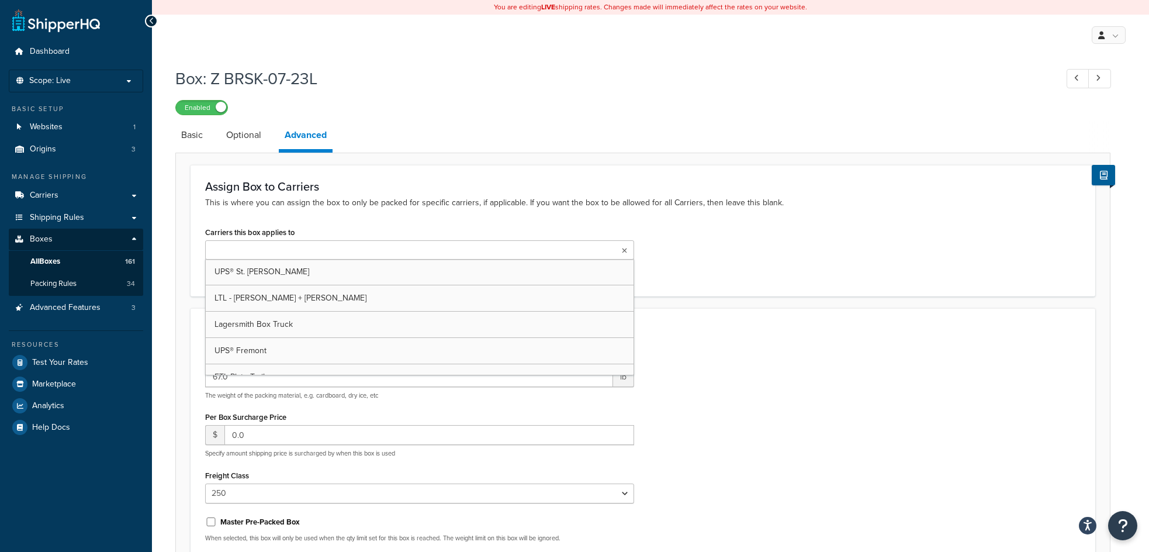
scroll to position [58, 0]
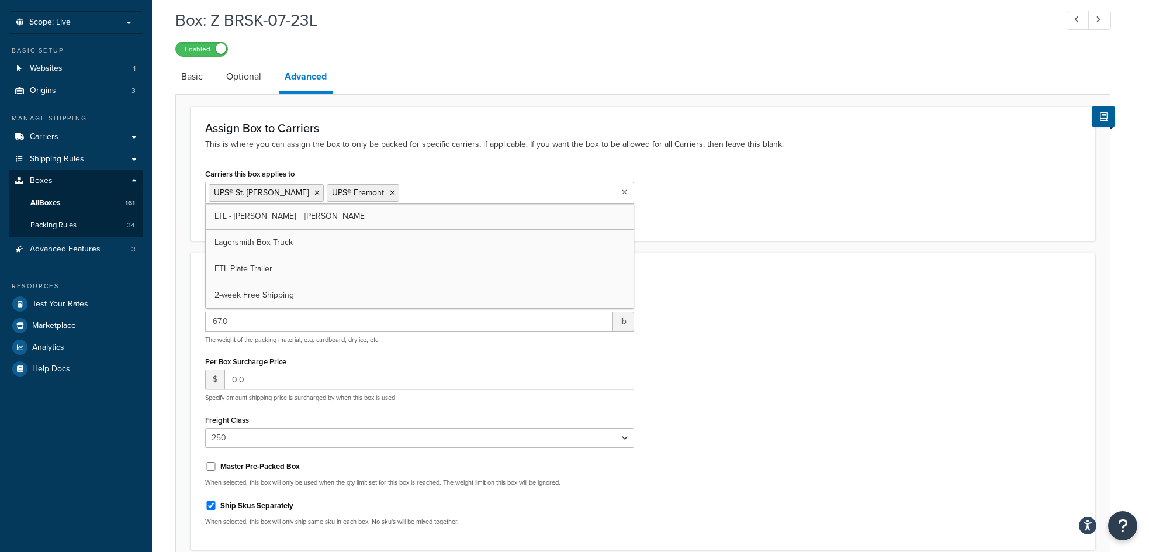
click at [927, 195] on div "Carriers this box applies to UPS® St. Paul UPS® Fremont LTL - Kuehne + Nagel La…" at bounding box center [642, 195] width 893 height 60
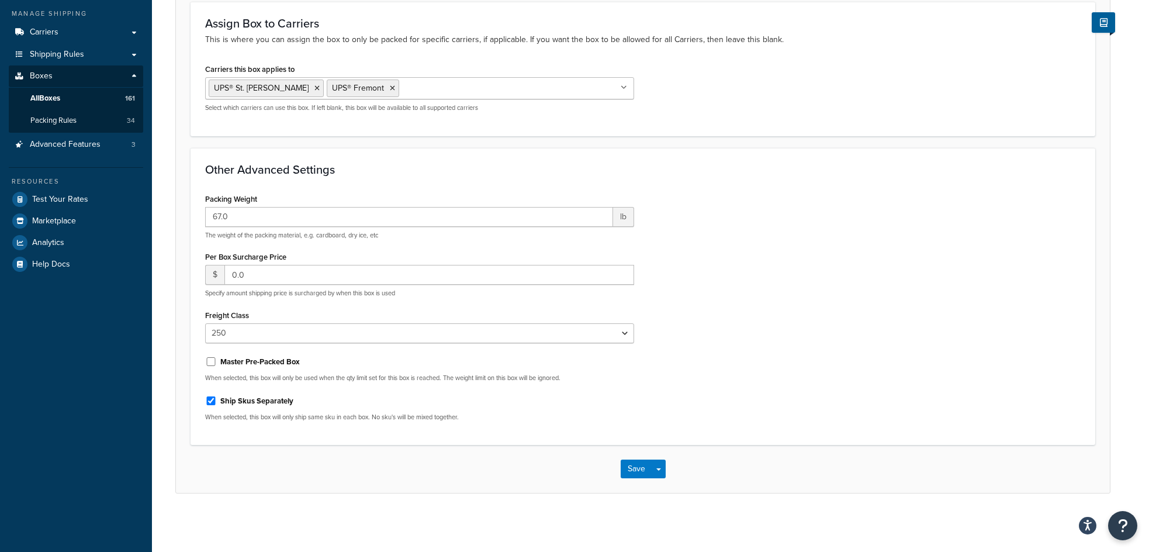
scroll to position [165, 0]
drag, startPoint x: 247, startPoint y: 216, endPoint x: 189, endPoint y: 215, distance: 57.9
click at [189, 215] on form "Assign Box to Carriers This is where you can assign the box to only be packed f…" at bounding box center [643, 247] width 934 height 491
type input "2"
click at [622, 331] on select "N/A 50 55 60 65 70 77.5 85 92.5 100 110 125 150 175 200 250 300 400 500" at bounding box center [419, 333] width 429 height 20
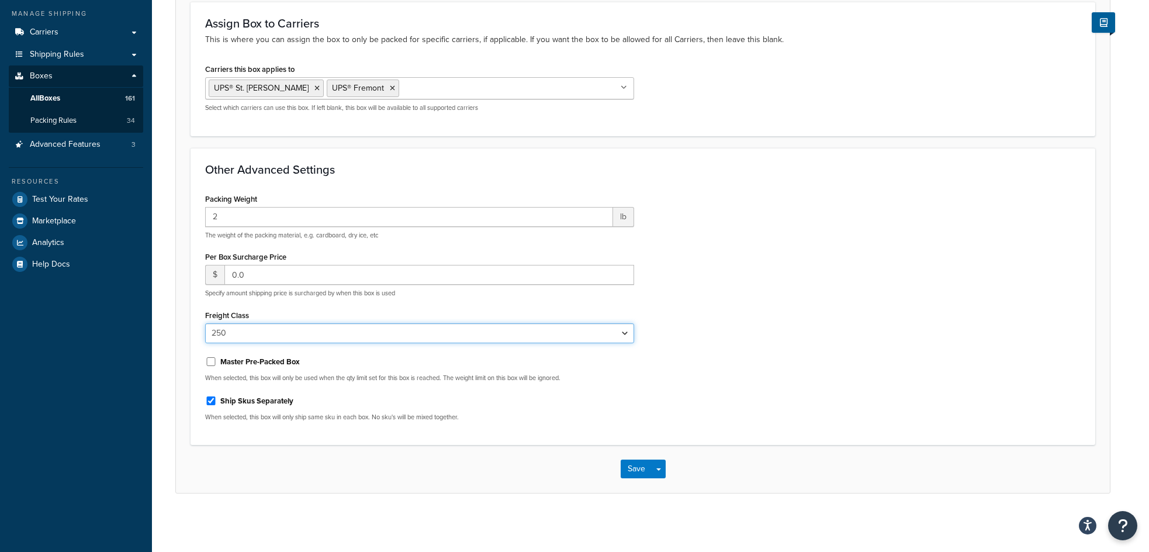
select select
click at [205, 323] on select "N/A 50 55 60 65 70 77.5 85 92.5 100 110 125 150 175 200 250 300 400 500" at bounding box center [419, 333] width 429 height 20
click at [214, 398] on input "Ship Skus Separately" at bounding box center [211, 400] width 12 height 9
checkbox input "false"
click at [632, 469] on button "Save" at bounding box center [637, 468] width 32 height 19
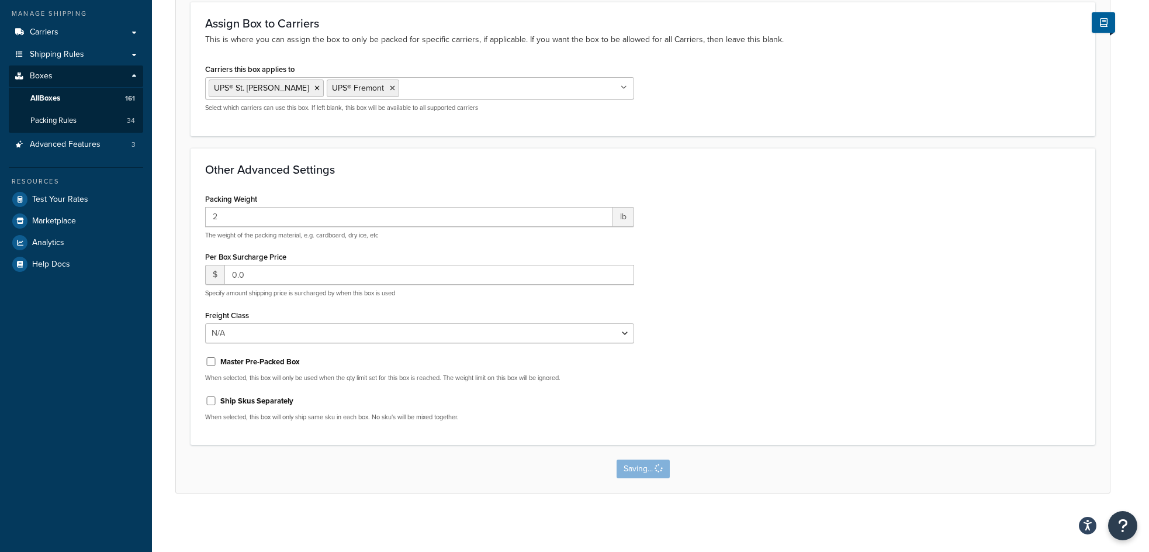
scroll to position [0, 0]
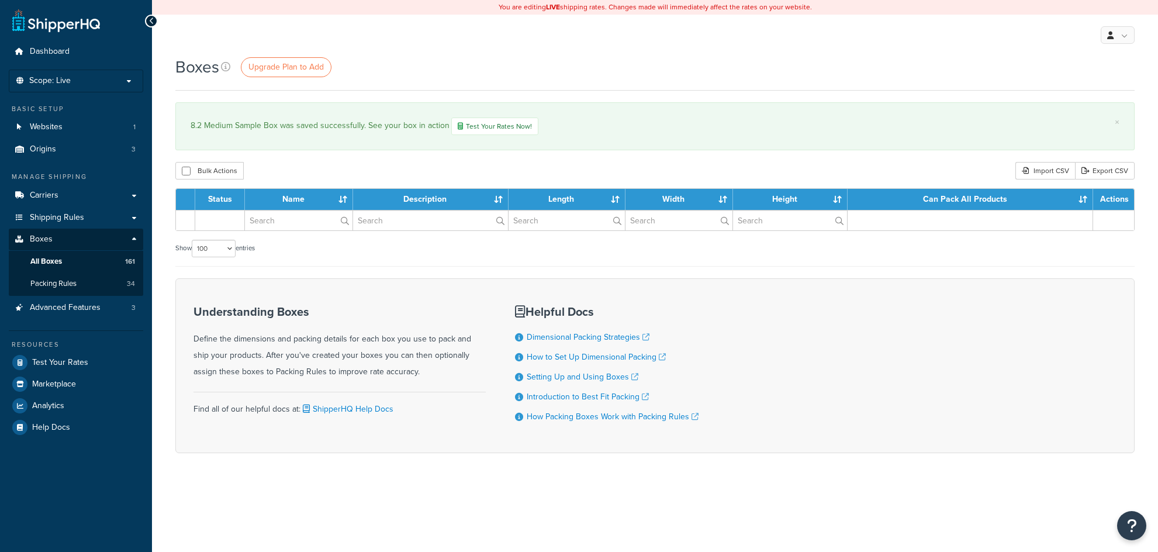
select select "100"
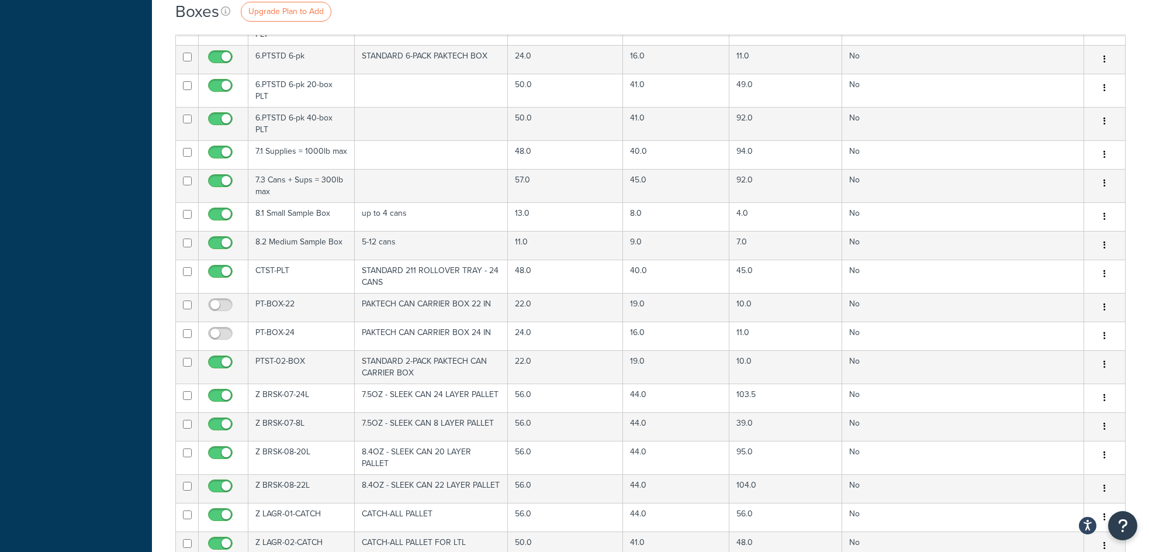
scroll to position [1578, 0]
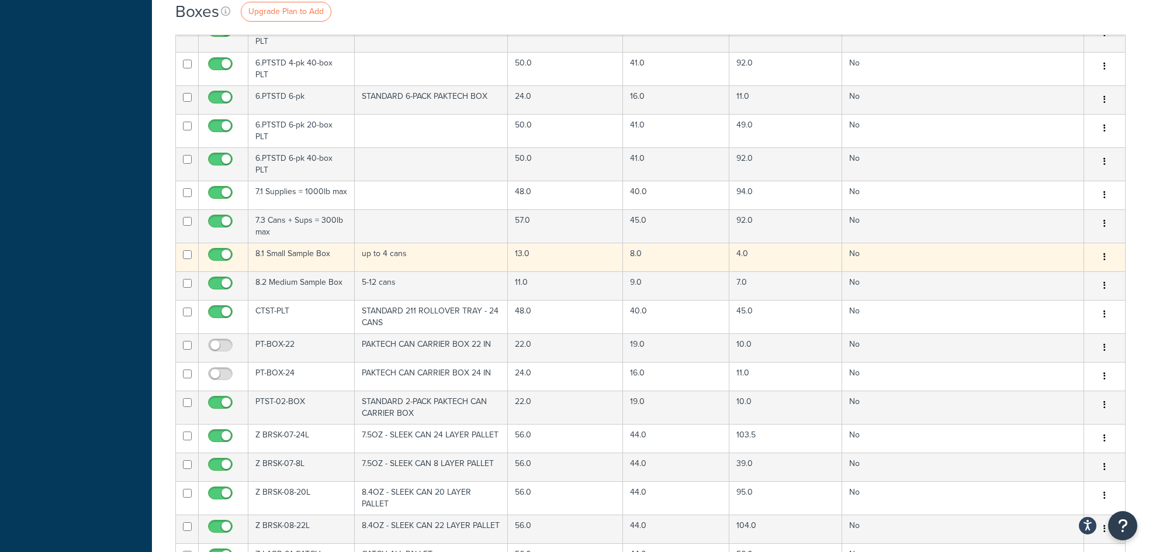
click at [320, 243] on td "8.1 Small Sample Box" at bounding box center [301, 257] width 106 height 29
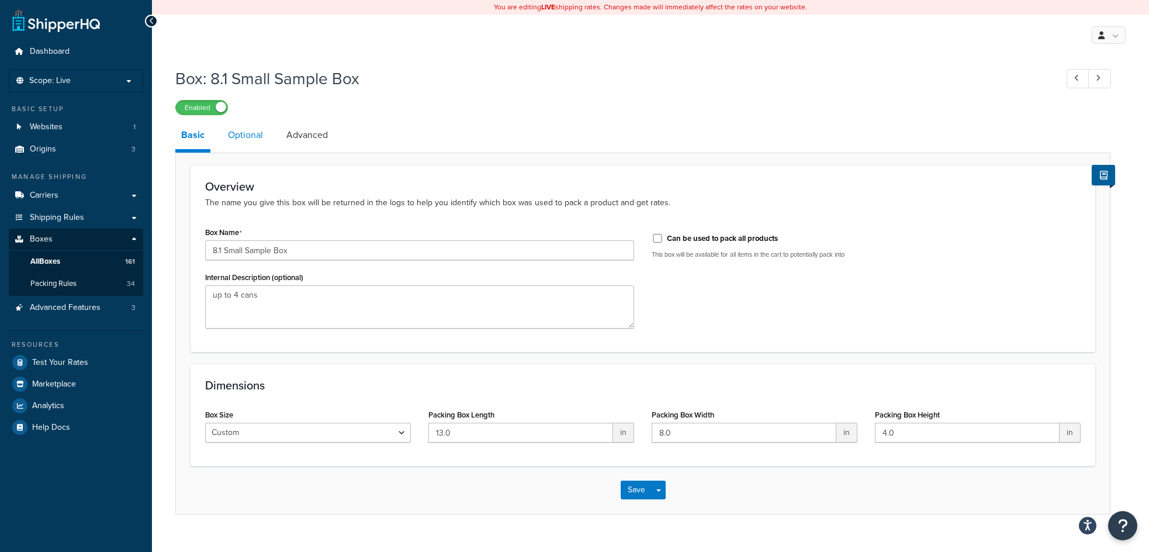
click at [244, 136] on link "Optional" at bounding box center [245, 135] width 47 height 28
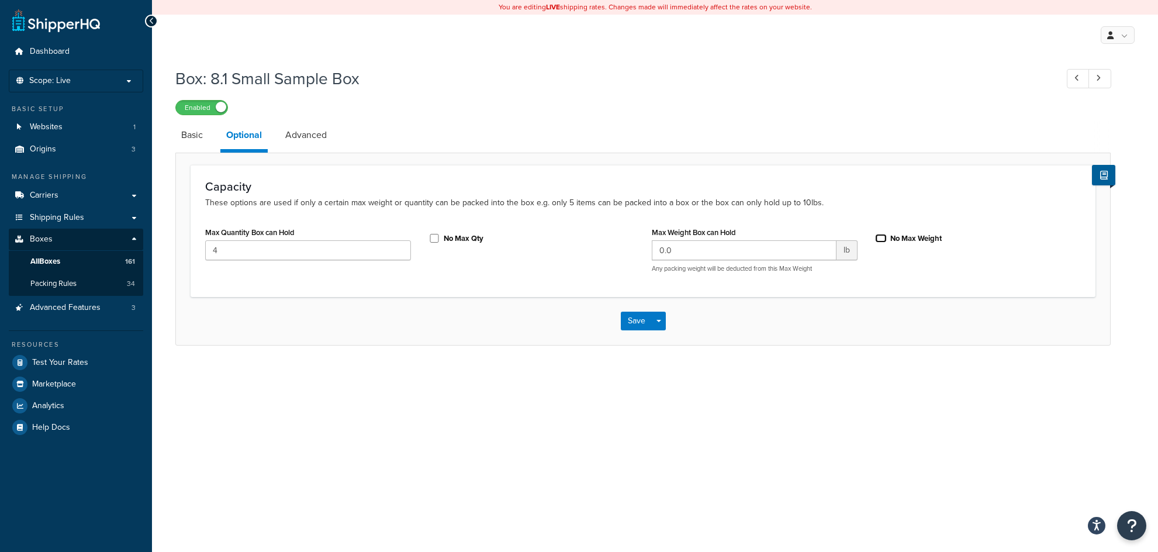
click at [881, 238] on input "No Max Weight" at bounding box center [881, 238] width 12 height 9
checkbox input "true"
click at [630, 323] on button "Save" at bounding box center [637, 320] width 32 height 19
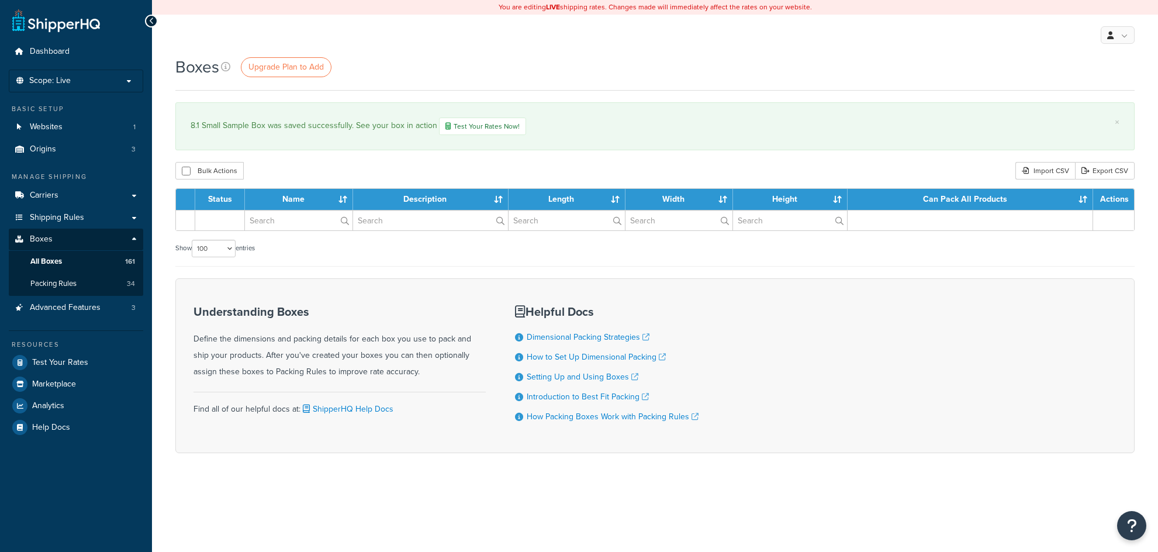
select select "100"
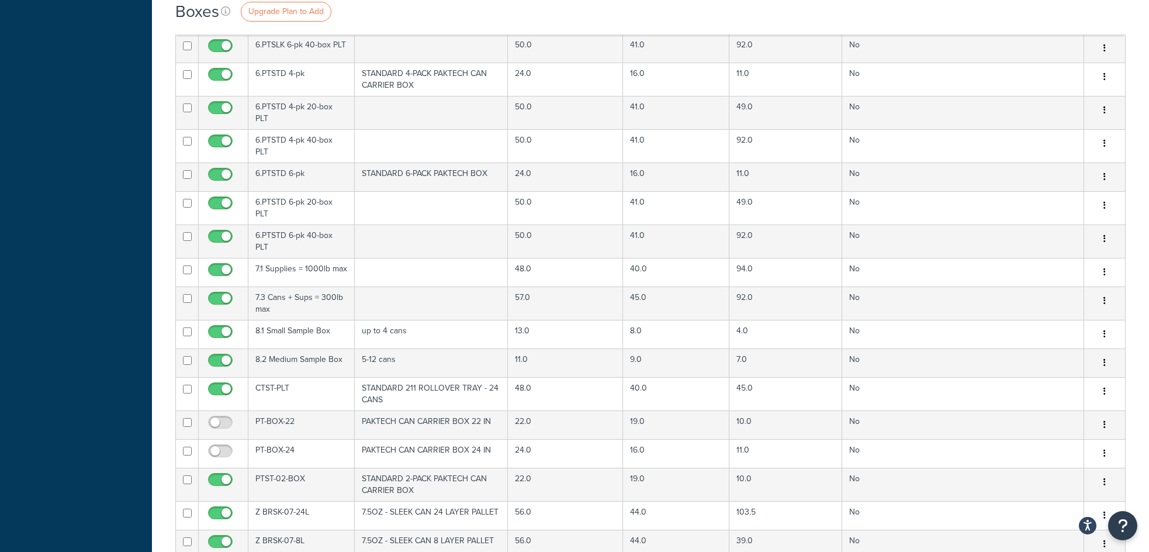
scroll to position [1519, 0]
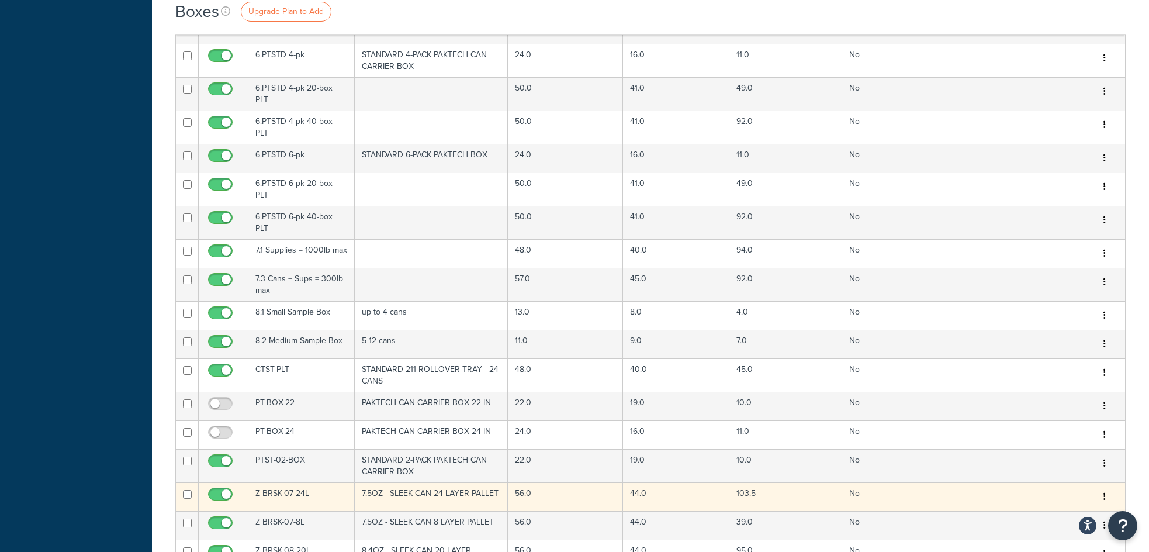
click at [413, 487] on td "7.5OZ - SLEEK CAN 24 LAYER PALLET" at bounding box center [431, 496] width 153 height 29
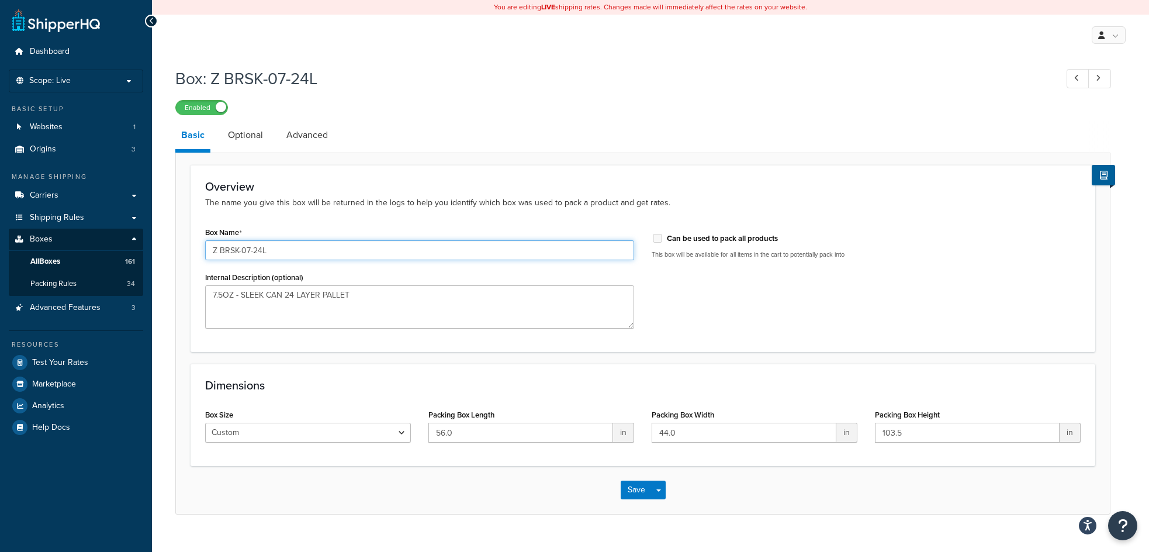
drag, startPoint x: 281, startPoint y: 255, endPoint x: 189, endPoint y: 257, distance: 91.8
click at [189, 257] on form "Overview The name you give this box will be returned in the logs to help you id…" at bounding box center [643, 339] width 934 height 349
type input "8.3 Large Sample Box"
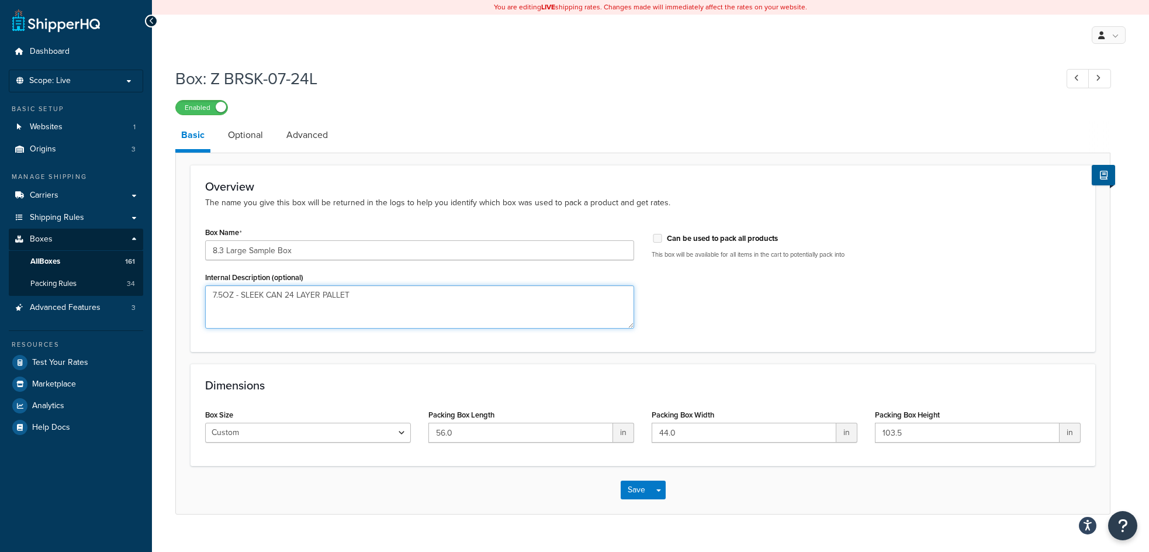
drag, startPoint x: 357, startPoint y: 296, endPoint x: 176, endPoint y: 304, distance: 181.3
click at [176, 304] on form "Overview The name you give this box will be returned in the logs to help you id…" at bounding box center [643, 339] width 934 height 349
type textarea "13-24 cans"
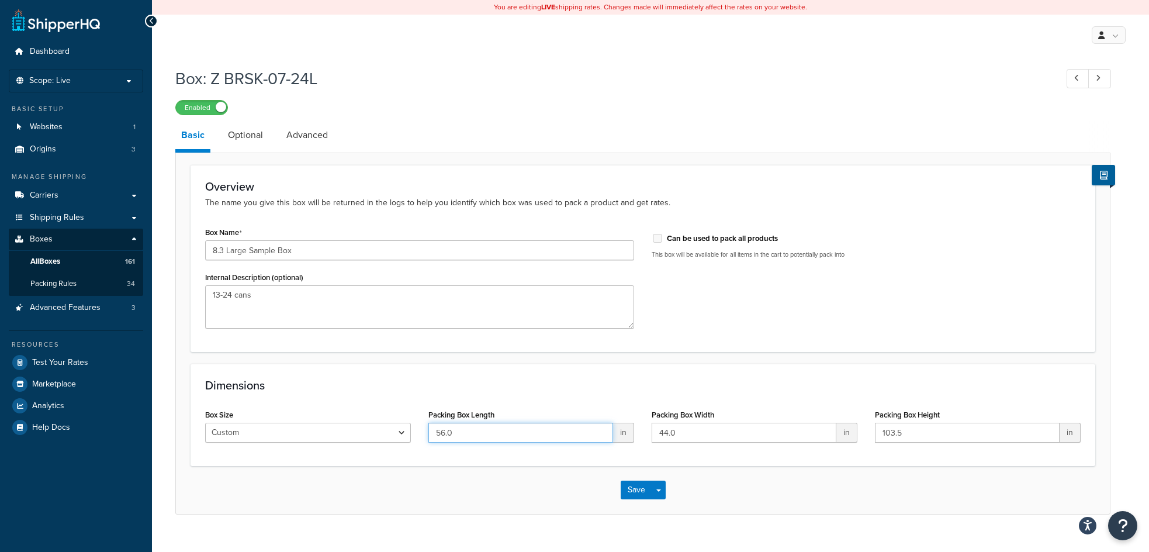
drag, startPoint x: 469, startPoint y: 437, endPoint x: 391, endPoint y: 439, distance: 77.8
click at [391, 439] on div "Box Size Custom USPS Small Flat Box USPS Medium Flat Box USPS Large Flat Box US…" at bounding box center [642, 428] width 893 height 45
type input "17"
type input "11"
type input "7"
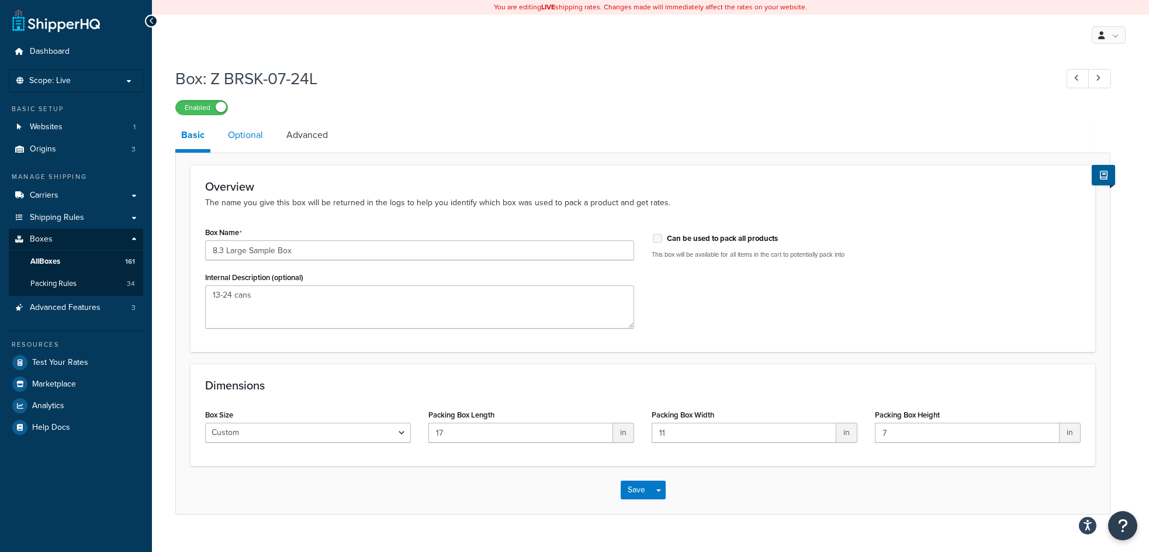
click at [243, 140] on link "Optional" at bounding box center [245, 135] width 47 height 28
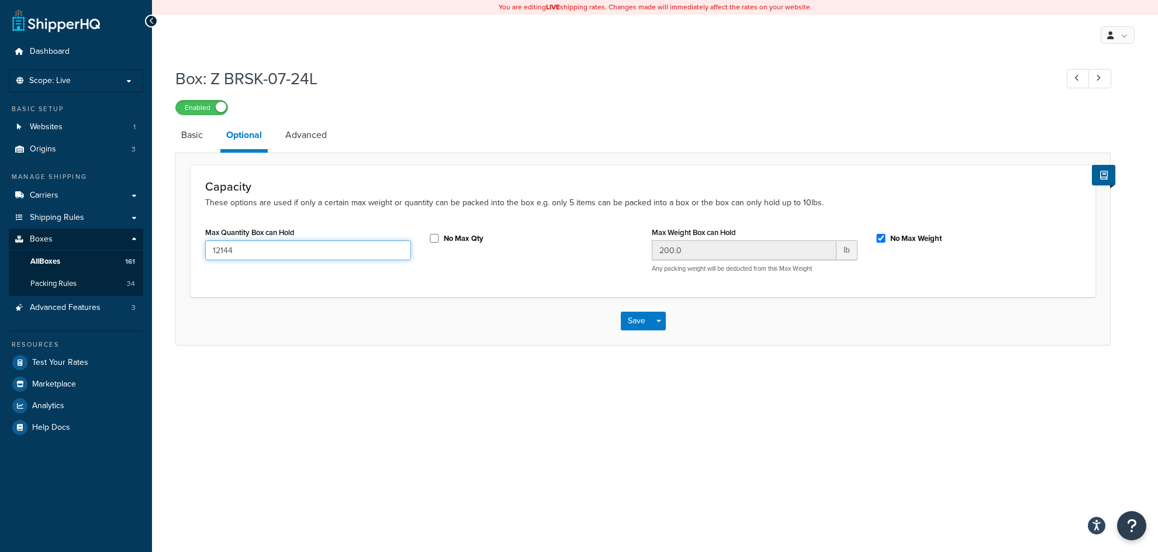
drag, startPoint x: 249, startPoint y: 251, endPoint x: 193, endPoint y: 251, distance: 55.5
click at [193, 251] on div "Capacity These options are used if only a certain max weight or quantity can be…" at bounding box center [643, 230] width 905 height 131
type input "24"
click at [877, 239] on input "No Max Weight" at bounding box center [881, 238] width 12 height 9
checkbox input "false"
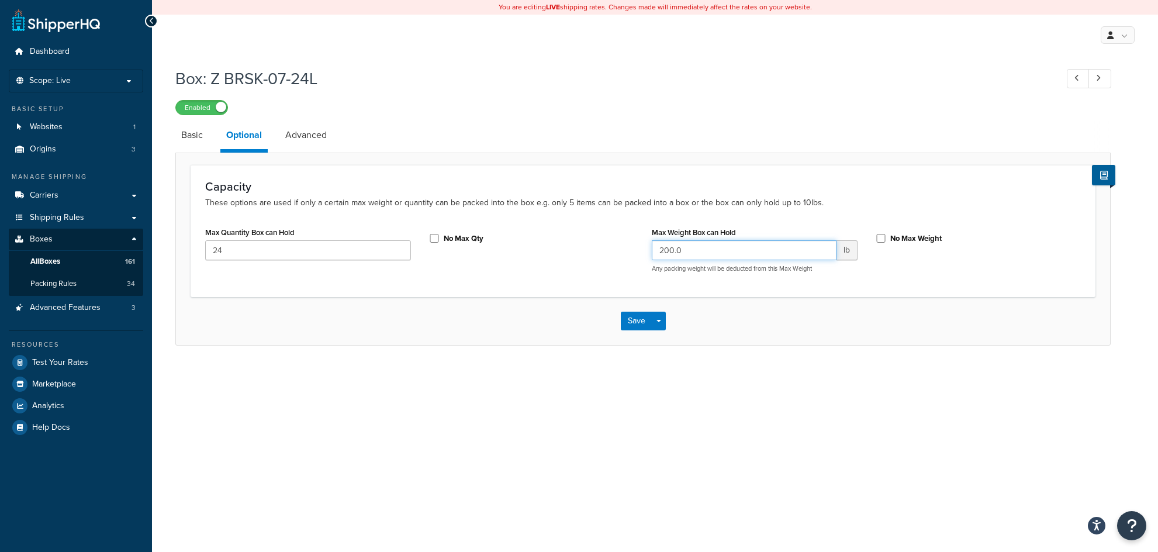
drag, startPoint x: 694, startPoint y: 250, endPoint x: 563, endPoint y: 247, distance: 131.5
click at [563, 247] on div "Max Quantity Box can Hold 24 No Max Qty Max Weight Box can Hold 200.0 lb Any pa…" at bounding box center [642, 253] width 893 height 58
click at [882, 241] on input "No Max Weight" at bounding box center [881, 238] width 12 height 9
checkbox input "true"
click at [301, 129] on link "Advanced" at bounding box center [305, 135] width 53 height 28
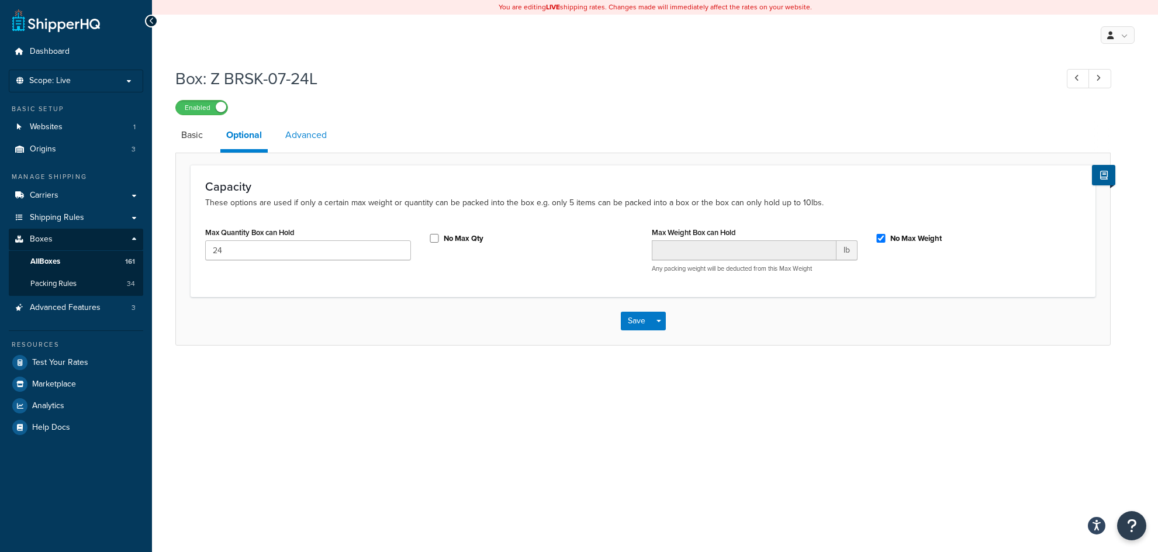
select select "250"
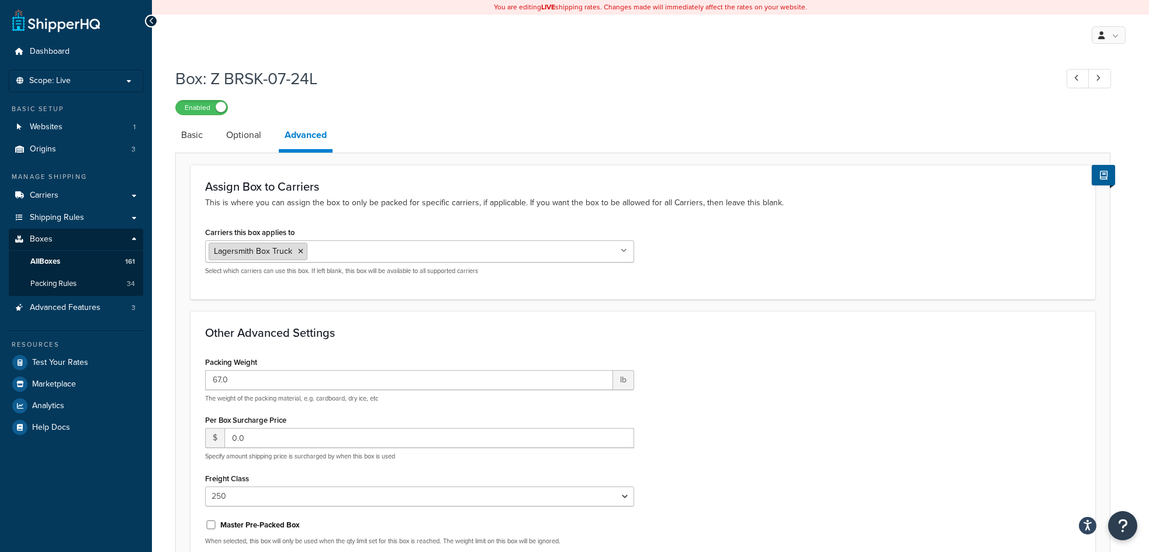
click at [298, 251] on icon at bounding box center [300, 251] width 5 height 7
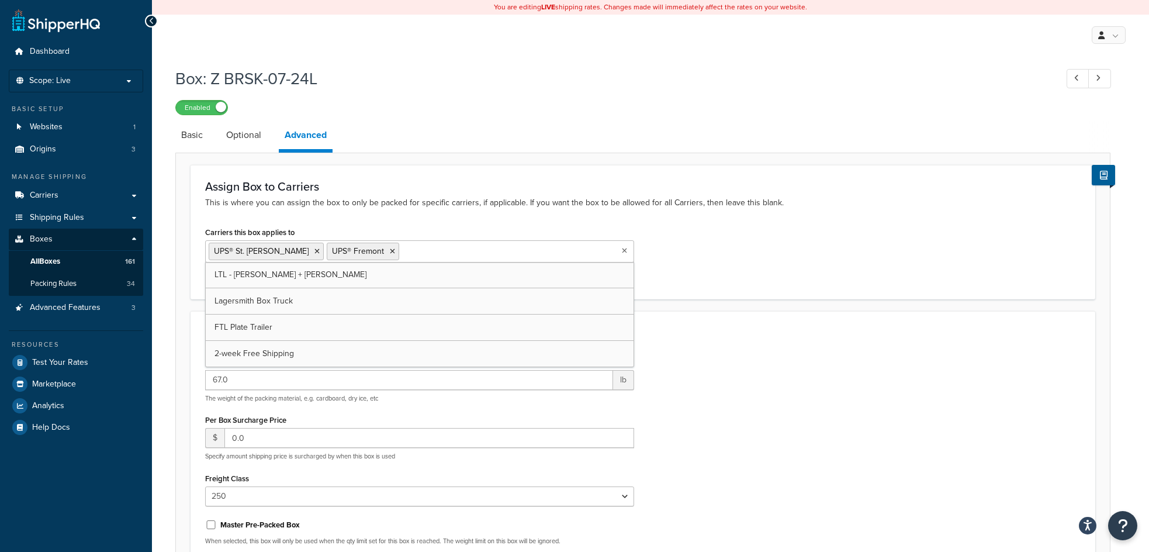
click at [825, 224] on div "Assign Box to Carriers This is where you can assign the box to only be packed f…" at bounding box center [643, 232] width 905 height 134
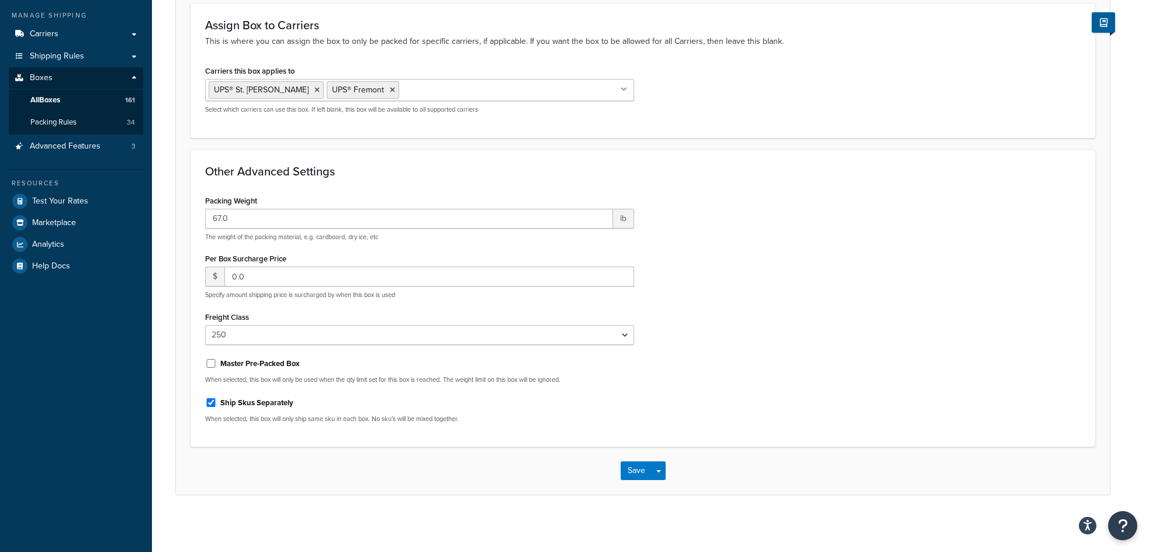
scroll to position [165, 0]
drag, startPoint x: 254, startPoint y: 215, endPoint x: 159, endPoint y: 221, distance: 95.5
click at [159, 221] on div "Box: Z BRSK-07-24L Enabled Basic Optional Advanced Assign Box to Carriers This …" at bounding box center [650, 210] width 997 height 624
type input "3"
click at [823, 274] on div "Packing Weight 3 lb The weight of the packing material, e.g. cardboard, dry ice…" at bounding box center [642, 311] width 893 height 240
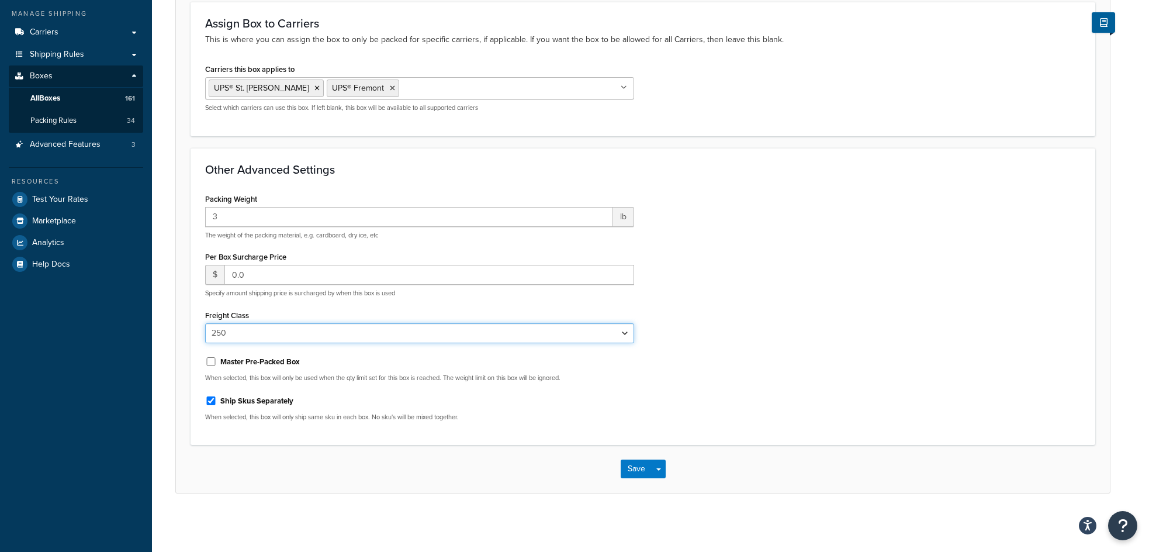
click at [272, 335] on select "N/A 50 55 60 65 70 77.5 85 92.5 100 110 125 150 175 200 250 300 400 500" at bounding box center [419, 333] width 429 height 20
select select
click at [205, 323] on select "N/A 50 55 60 65 70 77.5 85 92.5 100 110 125 150 175 200 250 300 400 500" at bounding box center [419, 333] width 429 height 20
click at [212, 400] on input "Ship Skus Separately" at bounding box center [211, 400] width 12 height 9
checkbox input "false"
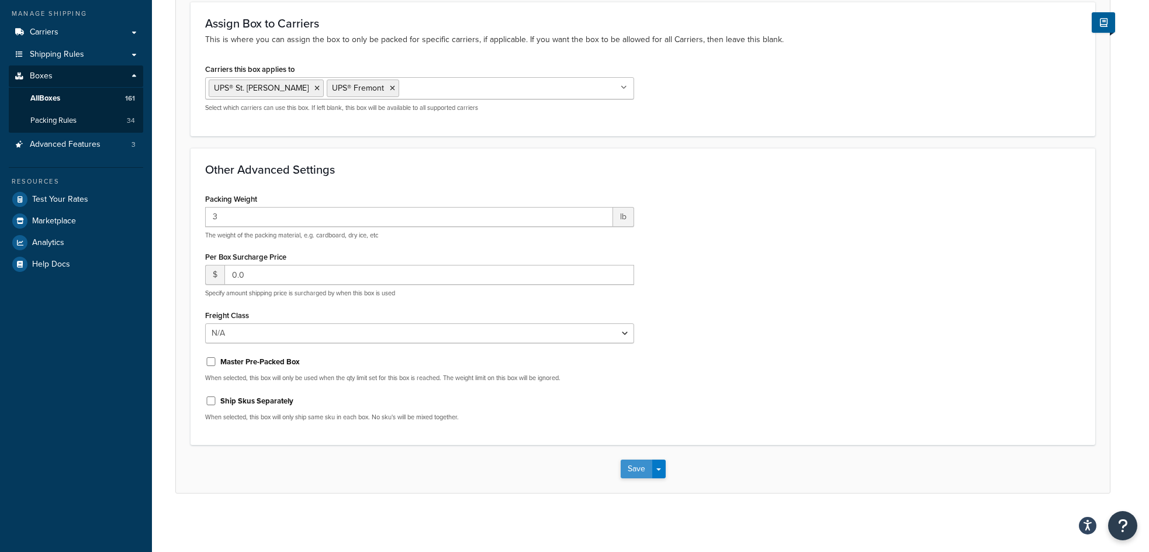
click at [639, 468] on button "Save" at bounding box center [637, 468] width 32 height 19
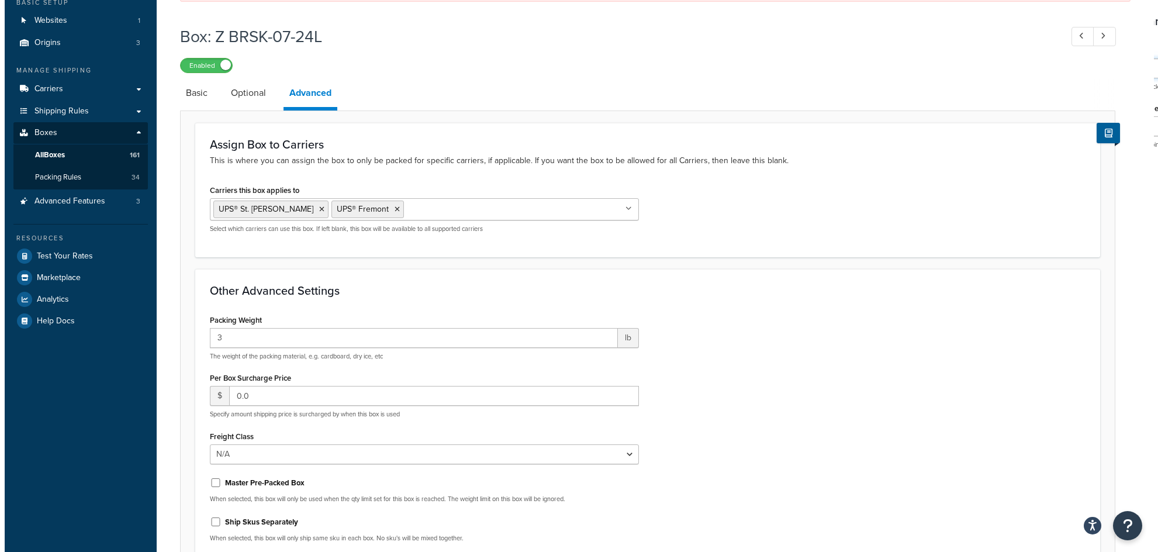
scroll to position [0, 0]
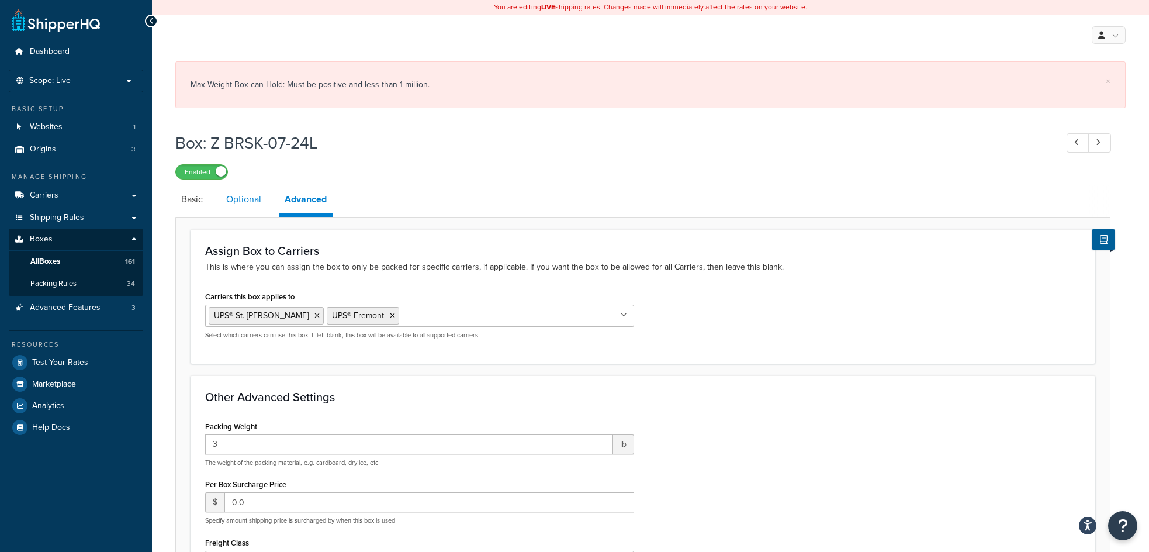
click at [247, 203] on link "Optional" at bounding box center [243, 199] width 47 height 28
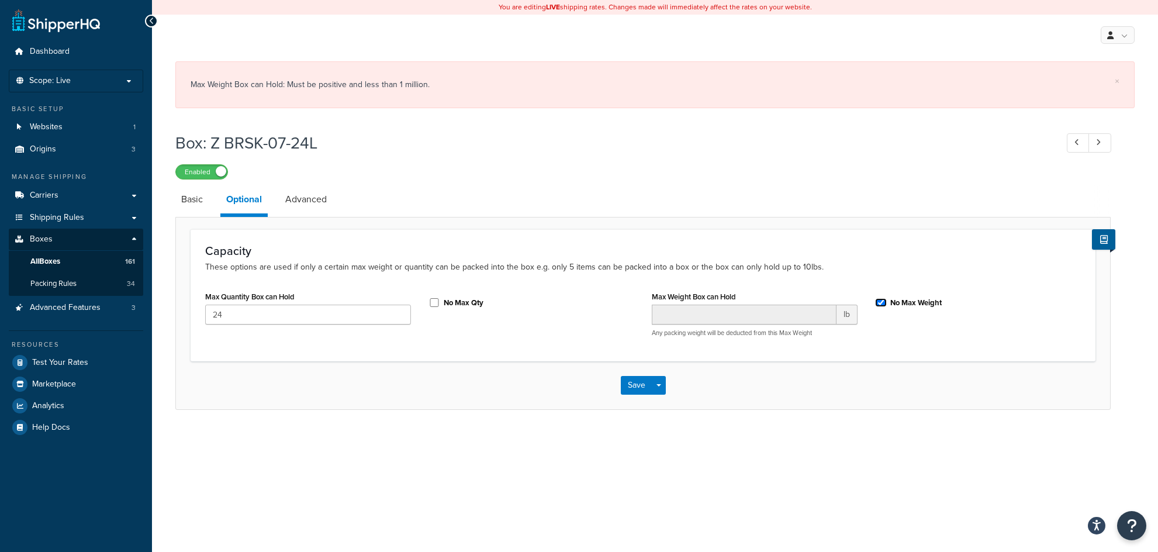
click at [881, 304] on input "No Max Weight" at bounding box center [881, 302] width 12 height 9
checkbox input "false"
click at [677, 316] on input "Max Weight Box can Hold" at bounding box center [744, 314] width 185 height 20
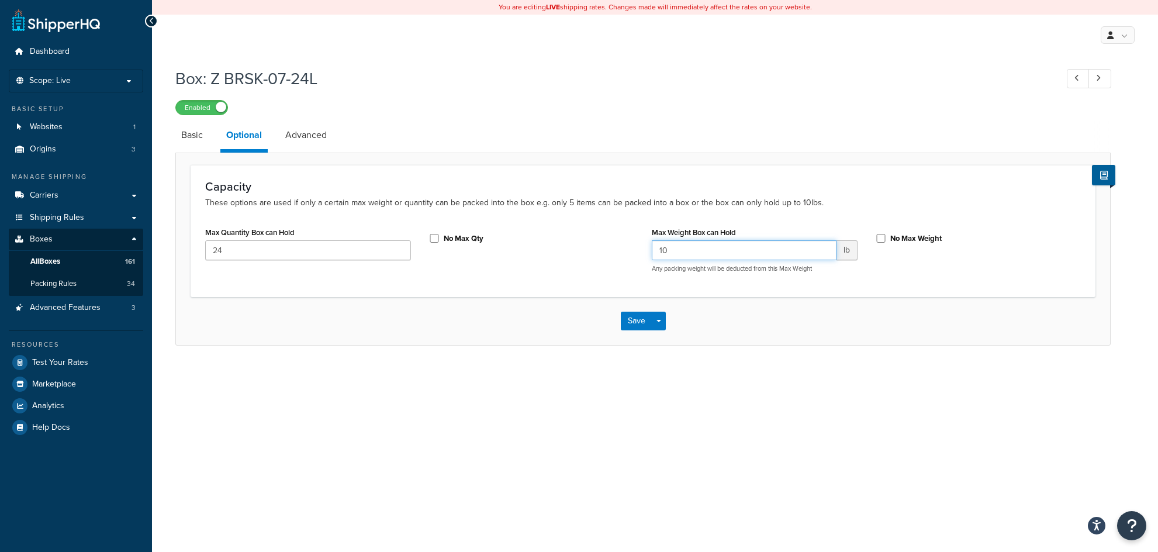
type input "10"
click at [878, 242] on input "No Max Weight" at bounding box center [881, 238] width 12 height 9
checkbox input "true"
click at [642, 321] on button "Save" at bounding box center [637, 320] width 32 height 19
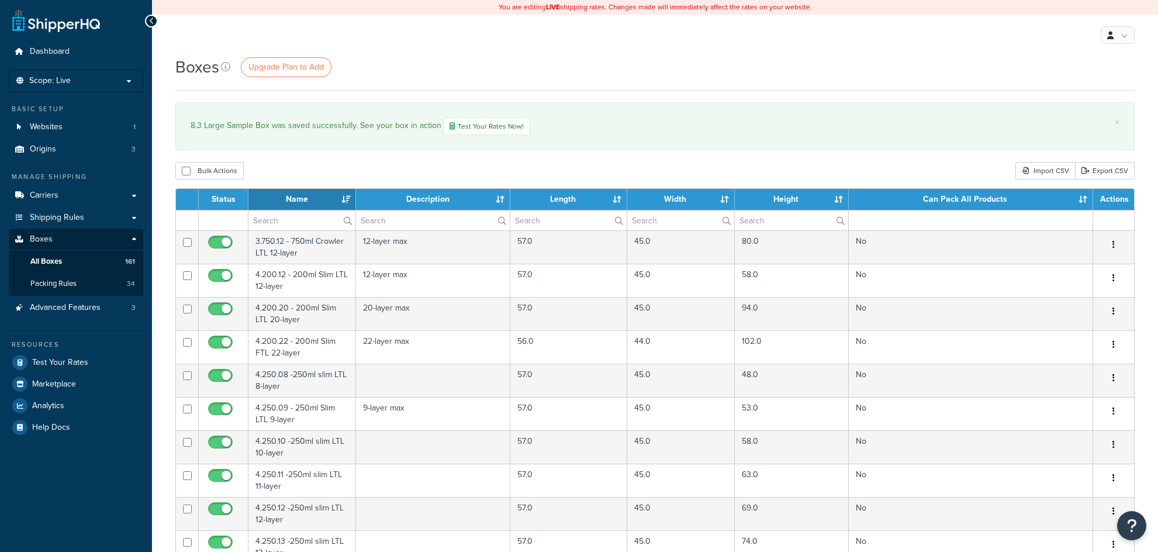
select select "100"
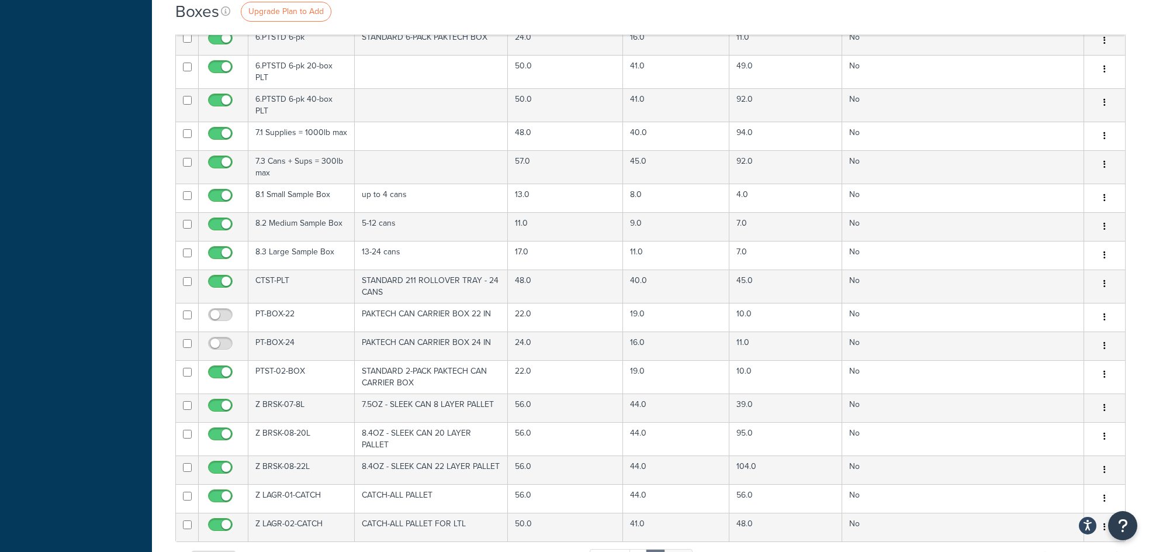
scroll to position [1636, 0]
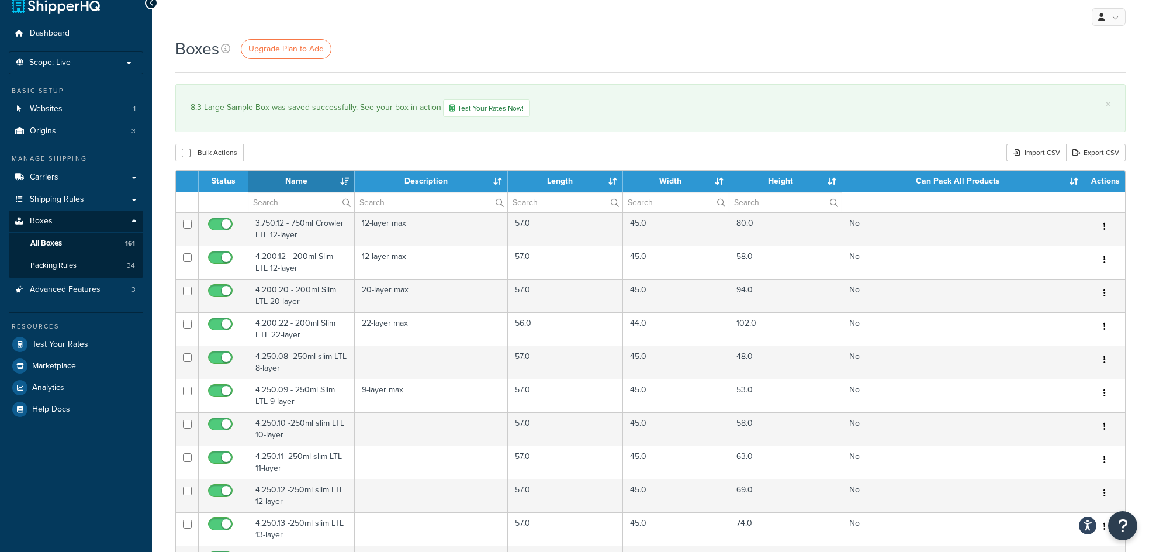
scroll to position [0, 0]
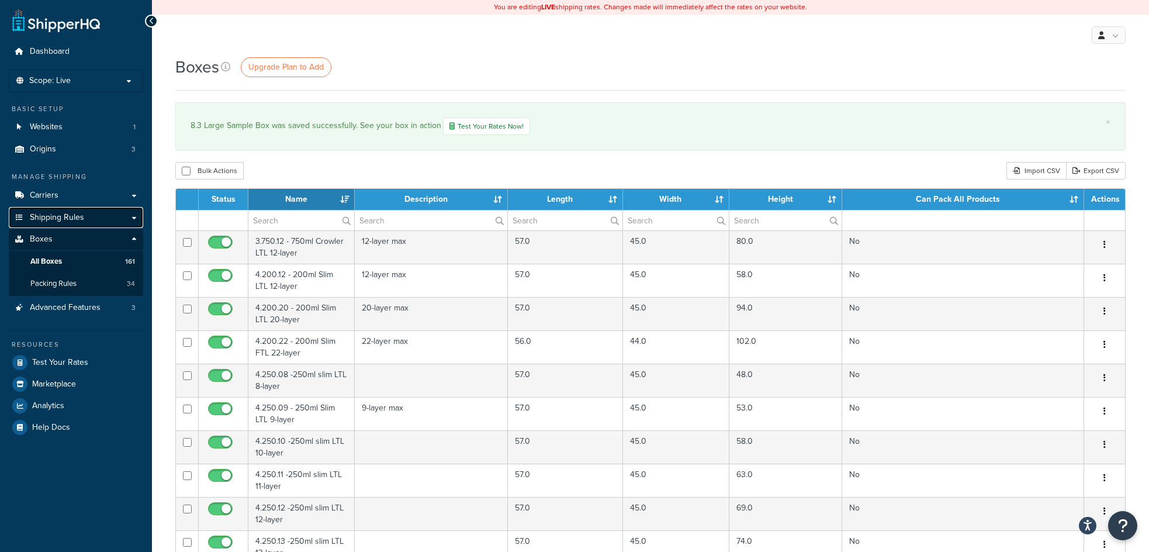
click at [53, 217] on span "Shipping Rules" at bounding box center [57, 218] width 54 height 10
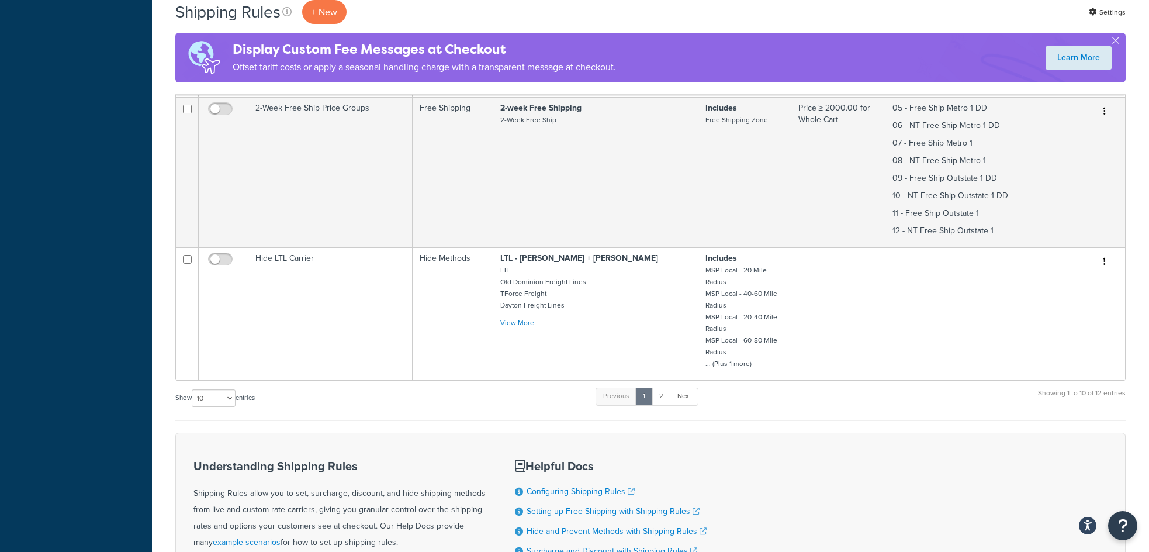
scroll to position [760, 0]
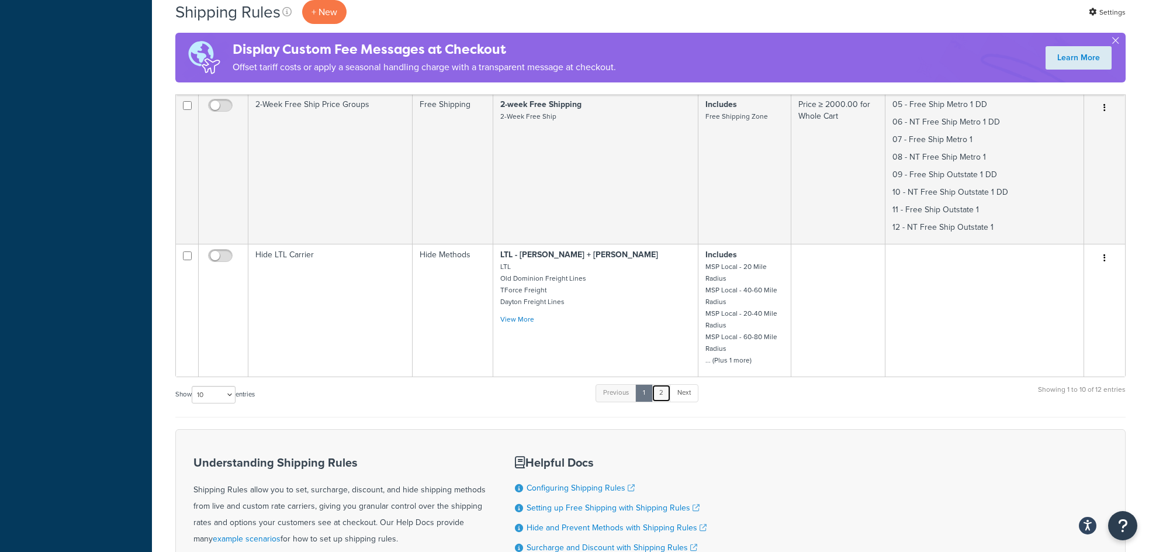
click at [659, 393] on link "2" at bounding box center [661, 393] width 19 height 18
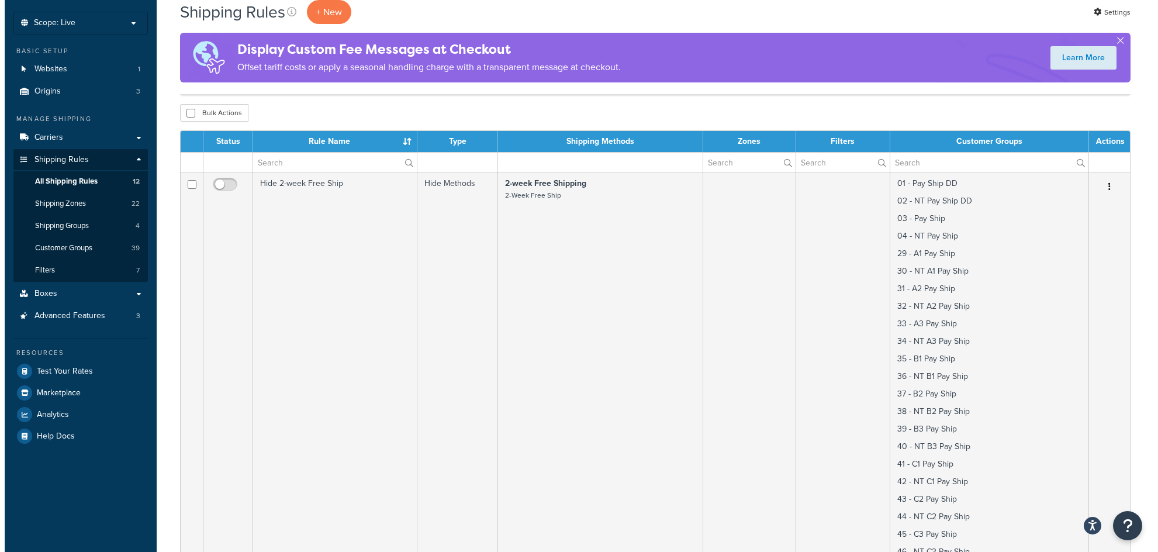
scroll to position [0, 0]
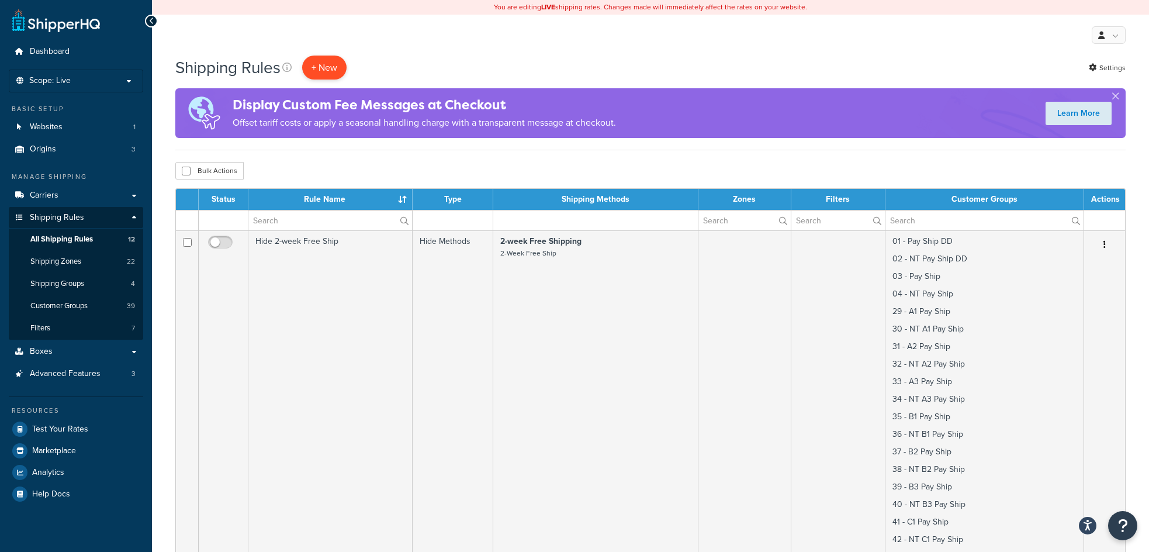
click at [318, 68] on p "+ New" at bounding box center [324, 68] width 44 height 24
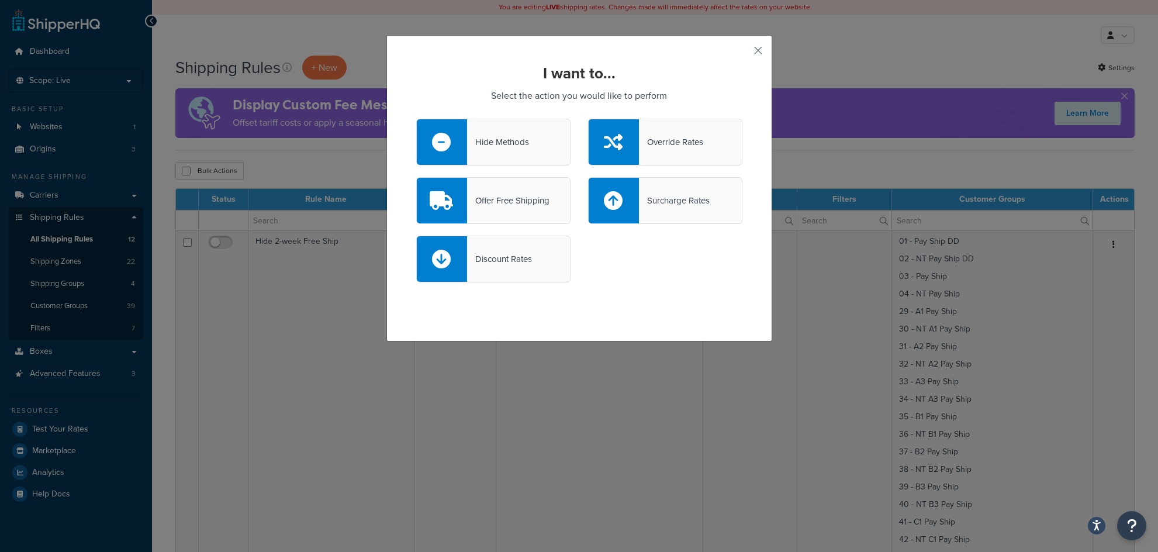
click at [524, 198] on div "Offer Free Shipping" at bounding box center [508, 200] width 82 height 16
click at [0, 0] on input "Offer Free Shipping" at bounding box center [0, 0] width 0 height 0
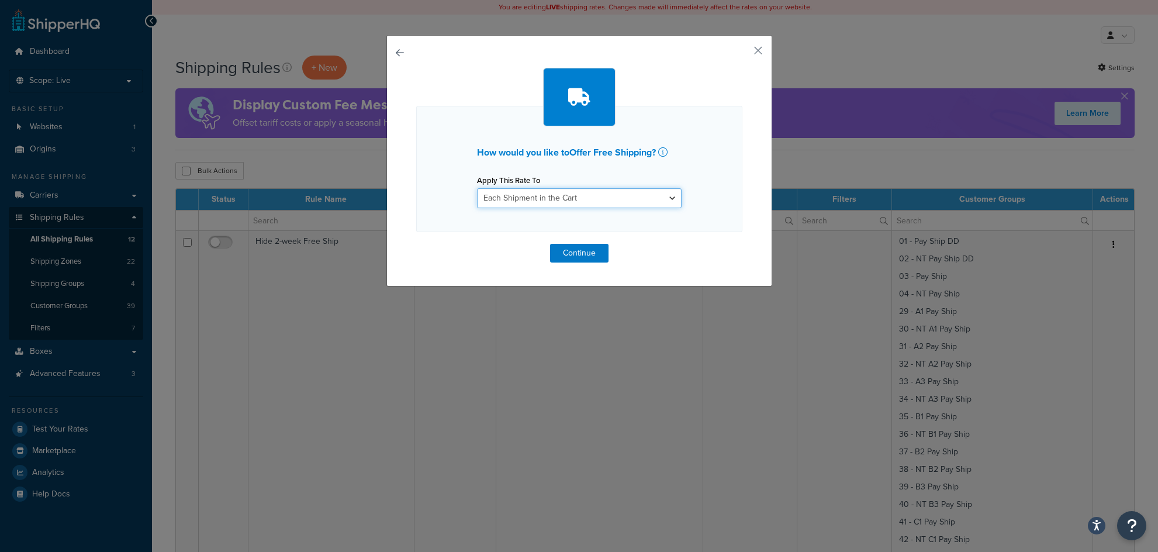
click at [668, 200] on select "Each Shipment in the Cart Each Origin in the Cart Each Shipping Group in the Ca…" at bounding box center [579, 198] width 205 height 20
select select "BOX"
click at [477, 188] on select "Each Shipment in the Cart Each Origin in the Cart Each Shipping Group in the Ca…" at bounding box center [579, 198] width 205 height 20
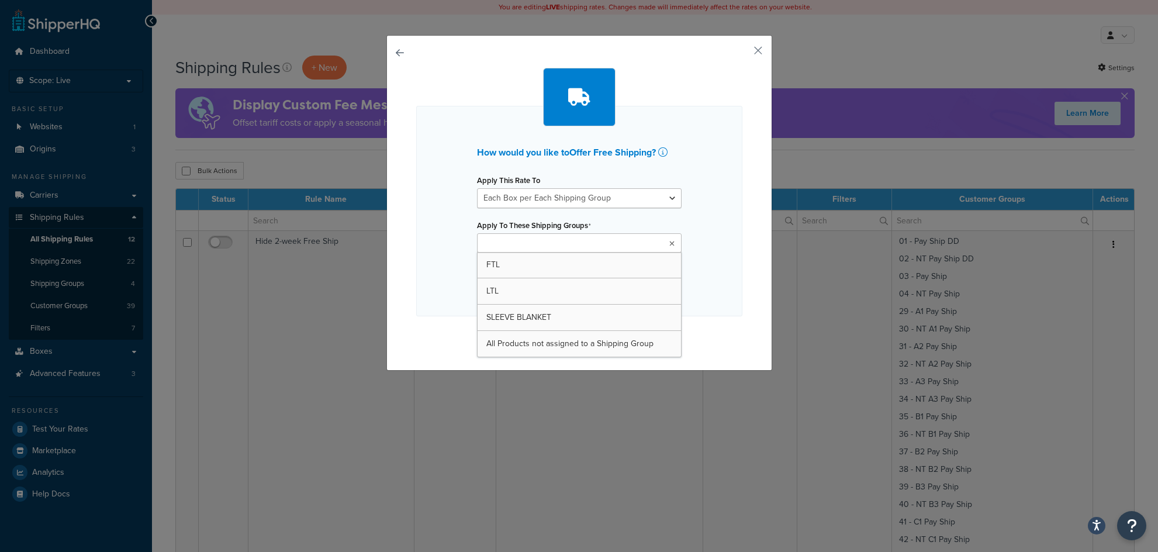
click at [664, 244] on ul at bounding box center [579, 242] width 205 height 19
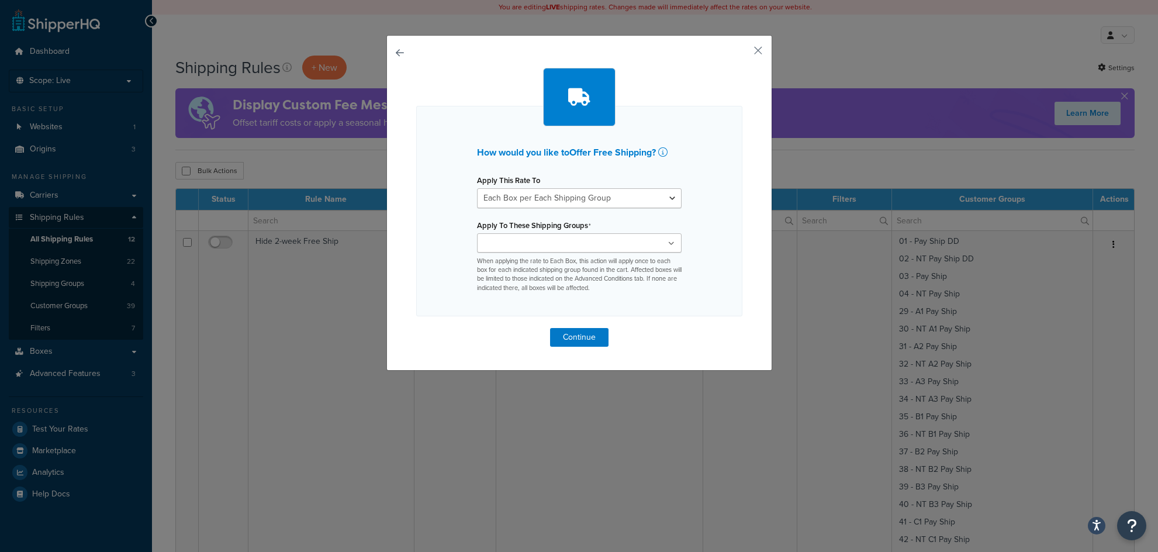
click at [707, 223] on div "How would you like to Offer Free Shipping ? Apply This Rate To Each Shipment in…" at bounding box center [579, 211] width 326 height 210
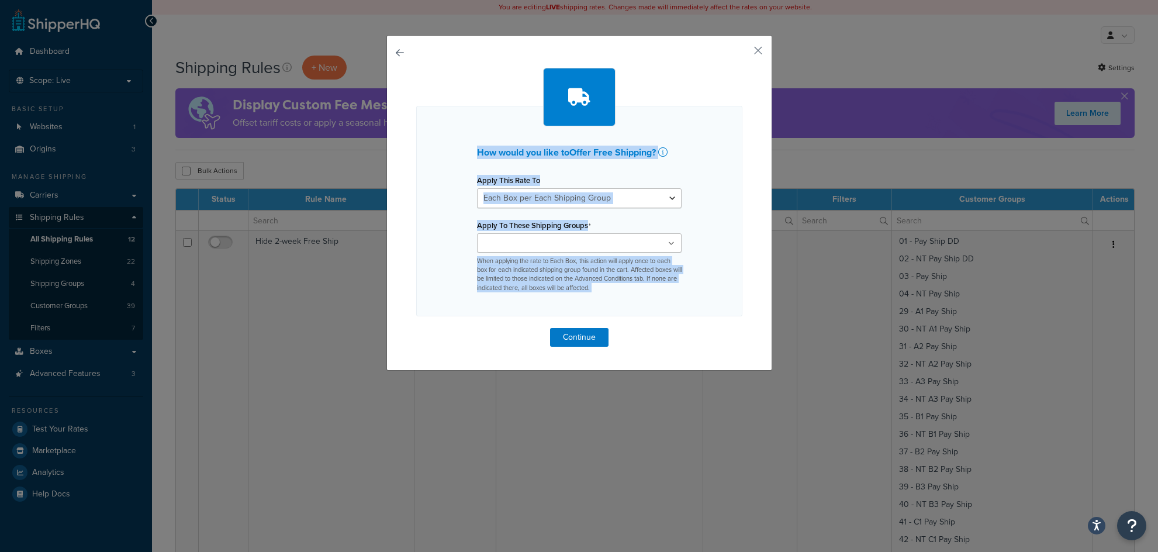
click at [392, 53] on div "How would you like to Offer Free Shipping ? Apply This Rate To Each Shipment in…" at bounding box center [579, 202] width 386 height 335
click at [416, 328] on button "button" at bounding box center [416, 328] width 0 height 0
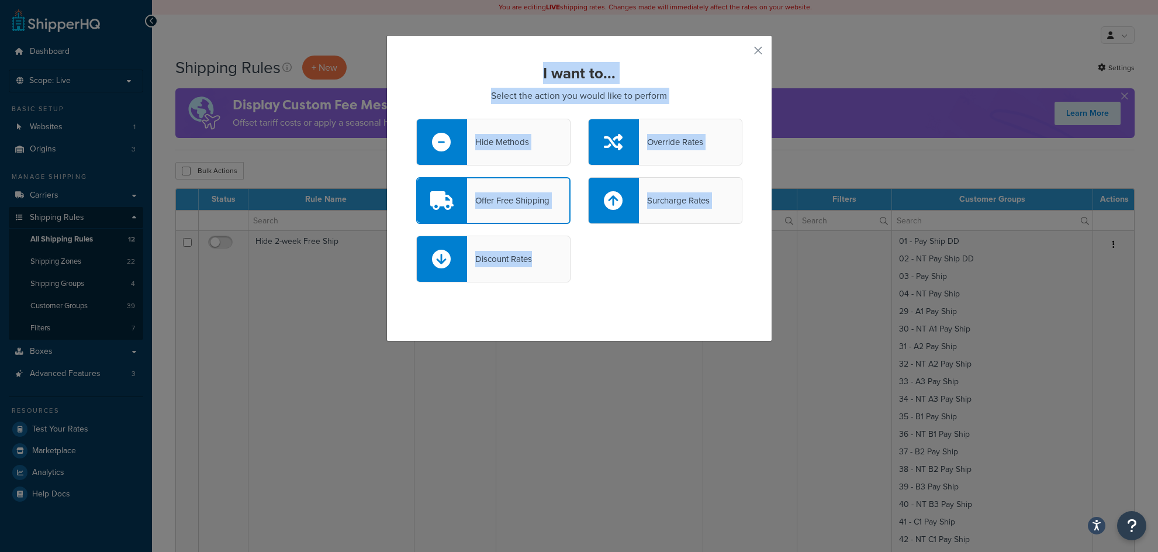
click at [655, 308] on div "I want to... Select the action you would like to perform Hide Methods Override …" at bounding box center [579, 188] width 386 height 306
click at [669, 293] on div "Discount Rates" at bounding box center [579, 265] width 344 height 58
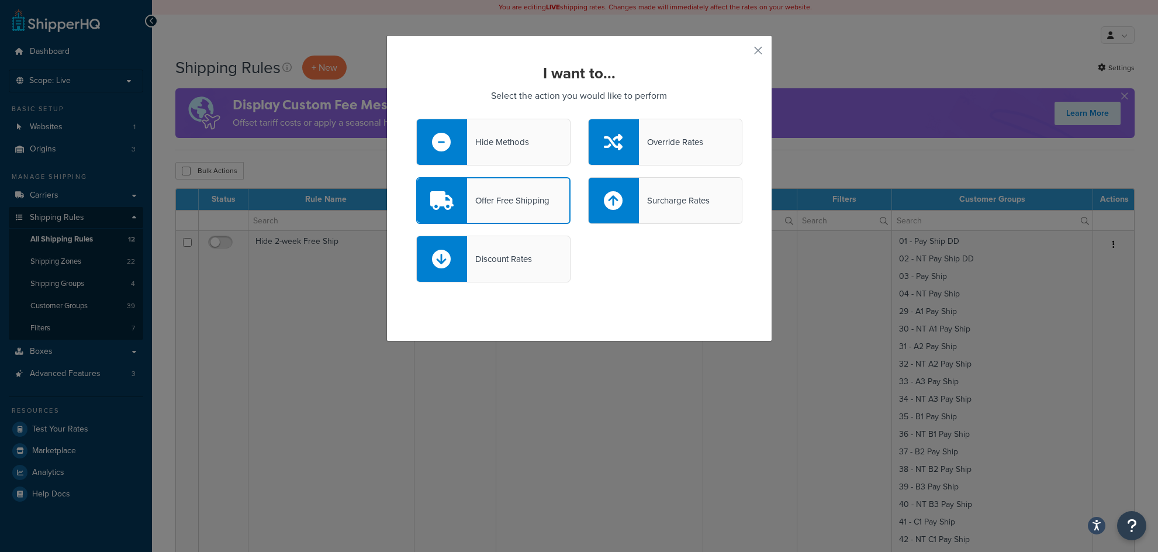
click at [530, 207] on div "Offer Free Shipping" at bounding box center [508, 200] width 82 height 16
click at [0, 0] on input "Offer Free Shipping" at bounding box center [0, 0] width 0 height 0
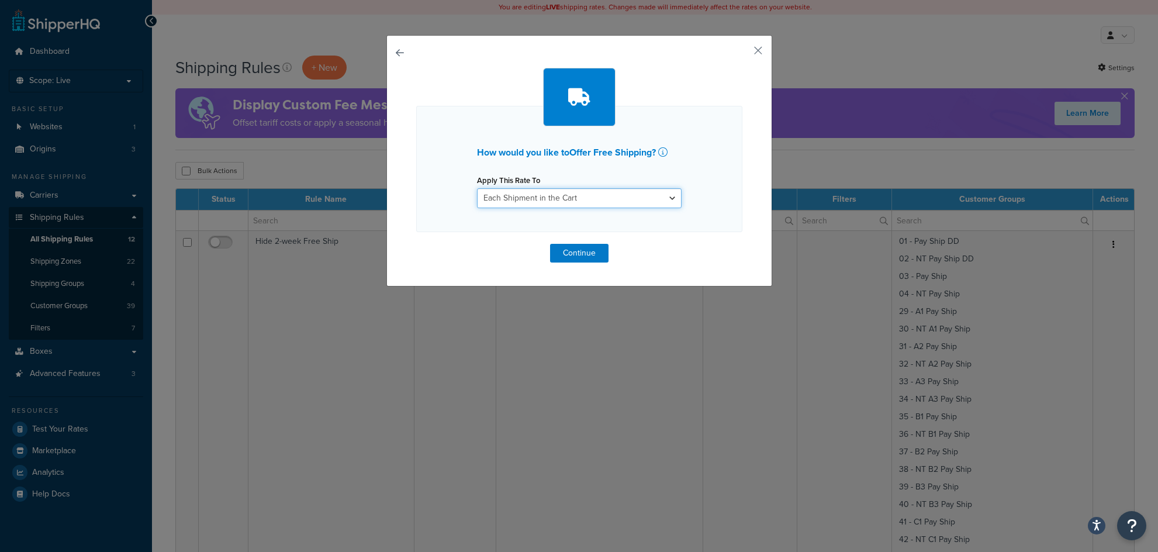
click at [666, 197] on select "Each Shipment in the Cart Each Origin in the Cart Each Shipping Group in the Ca…" at bounding box center [579, 198] width 205 height 20
click at [477, 188] on select "Each Shipment in the Cart Each Origin in the Cart Each Shipping Group in the Ca…" at bounding box center [579, 198] width 205 height 20
click at [590, 258] on button "Continue" at bounding box center [579, 253] width 58 height 19
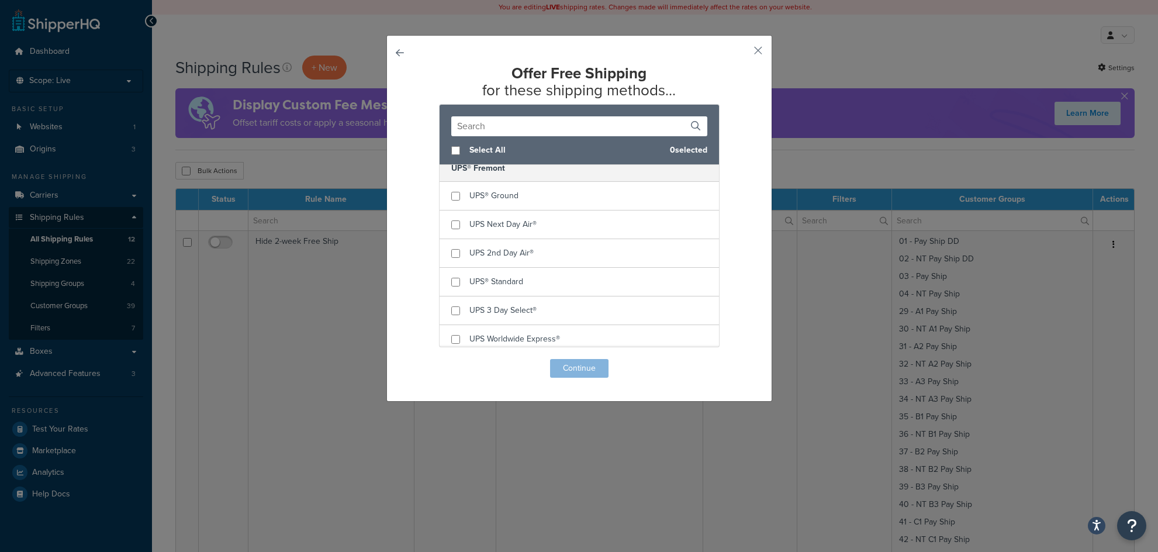
scroll to position [1979, 0]
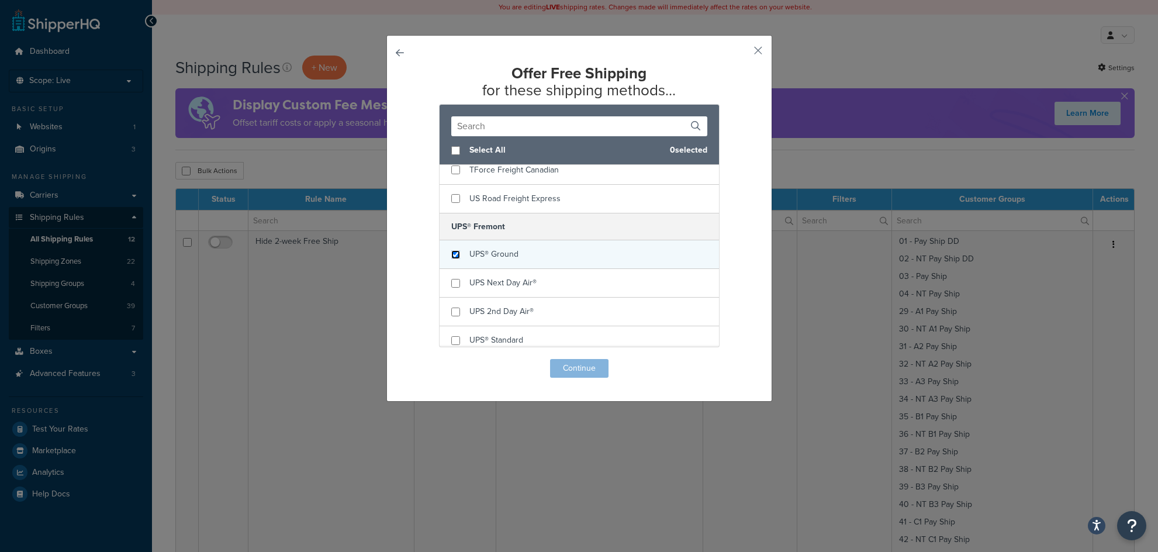
click at [451, 253] on input "checkbox" at bounding box center [455, 254] width 9 height 9
checkbox input "true"
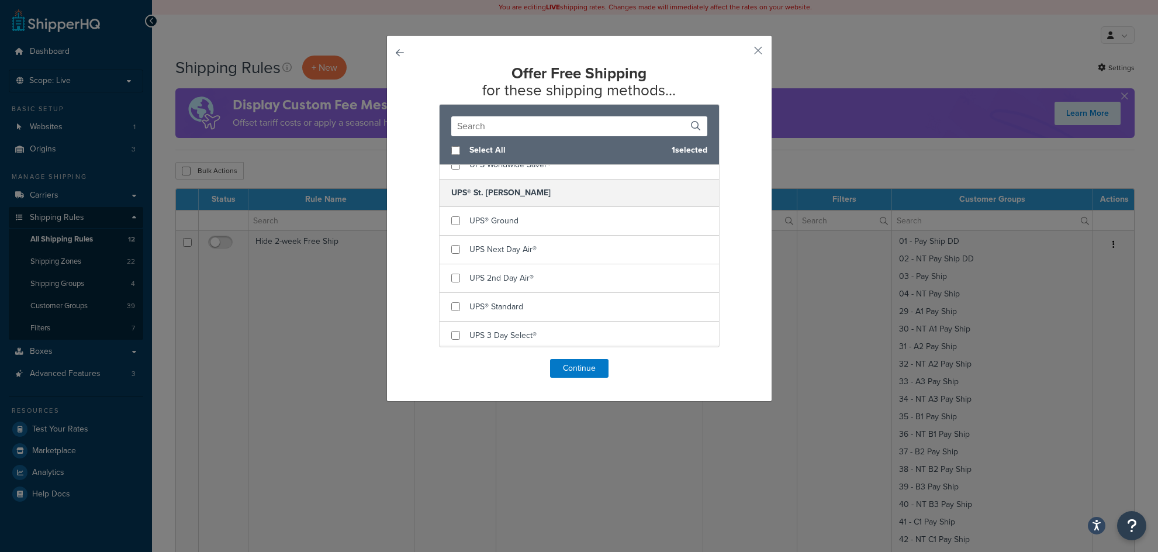
scroll to position [2271, 0]
click at [451, 223] on input "checkbox" at bounding box center [455, 218] width 9 height 9
checkbox input "true"
click at [570, 368] on button "Continue" at bounding box center [579, 368] width 58 height 19
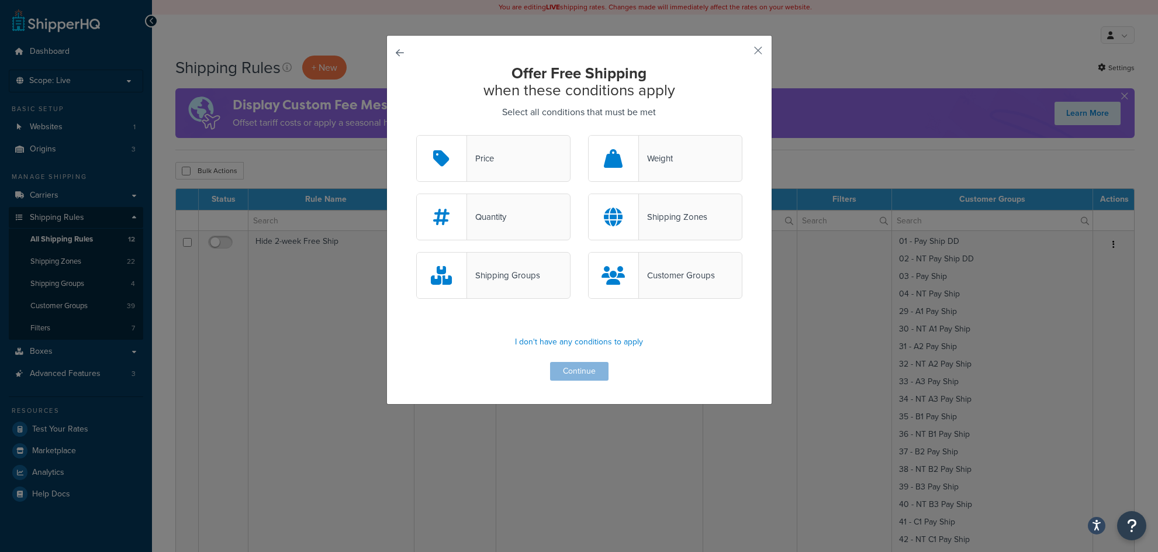
click at [517, 226] on div "Quantity" at bounding box center [493, 216] width 154 height 47
click at [0, 0] on input "Quantity" at bounding box center [0, 0] width 0 height 0
click at [668, 153] on div "Weight" at bounding box center [656, 158] width 34 height 16
click at [0, 0] on input "Weight" at bounding box center [0, 0] width 0 height 0
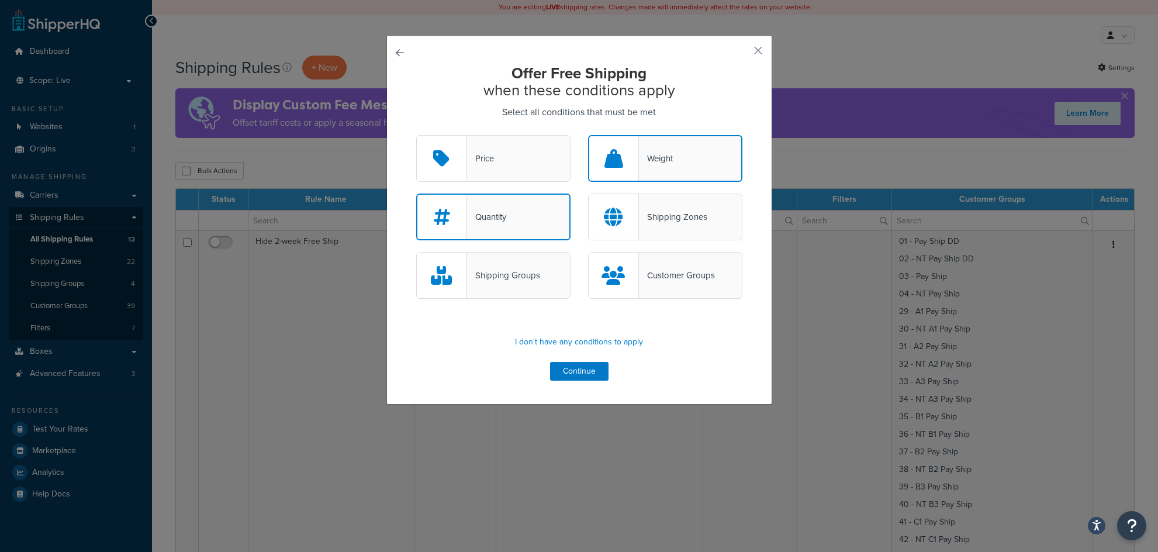
click at [526, 219] on div "Quantity" at bounding box center [493, 216] width 154 height 47
click at [0, 0] on input "Quantity" at bounding box center [0, 0] width 0 height 0
click at [580, 373] on button "Continue" at bounding box center [579, 371] width 58 height 19
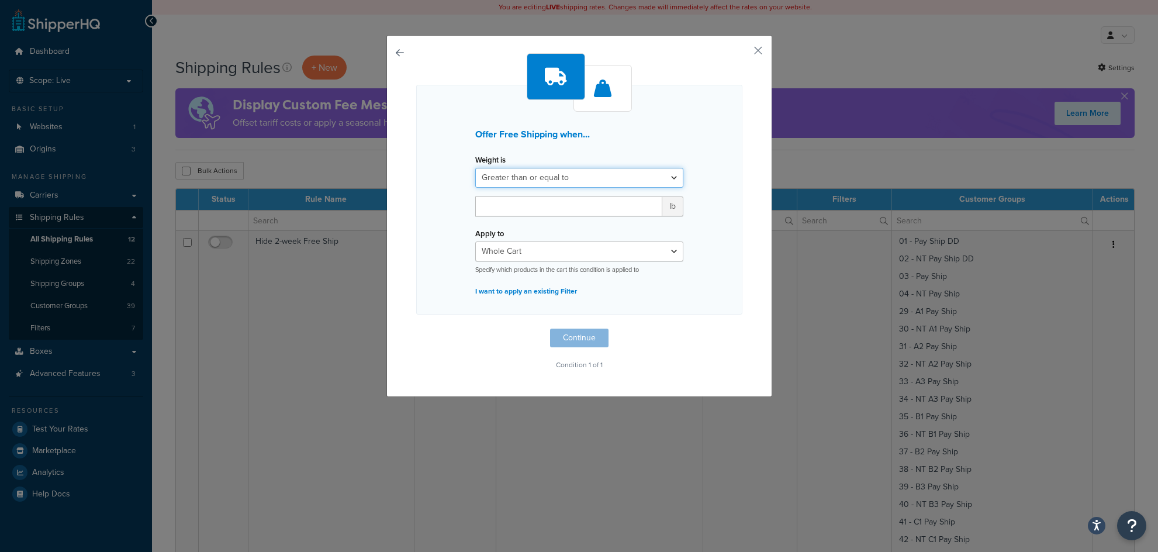
click at [670, 178] on select "Greater than or equal to Between or equal to Less than or equal to" at bounding box center [579, 178] width 208 height 20
select select "UNDER"
click at [475, 168] on select "Greater than or equal to Between or equal to Less than or equal to" at bounding box center [579, 178] width 208 height 20
click at [566, 207] on input "number" at bounding box center [568, 206] width 187 height 20
type input "1"
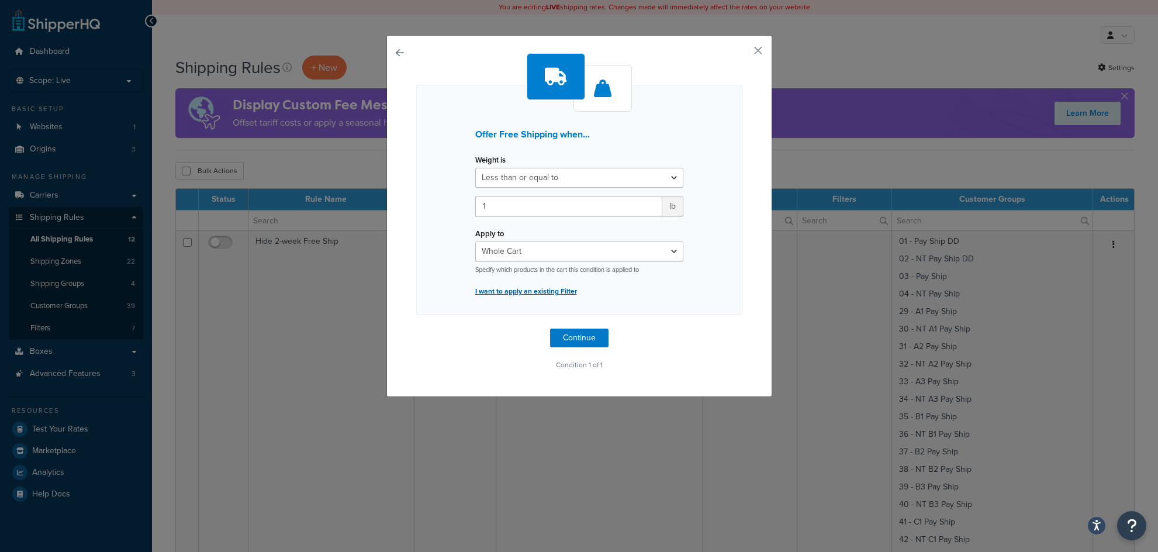
click at [521, 290] on p "I want to apply an existing Filter" at bounding box center [579, 291] width 208 height 16
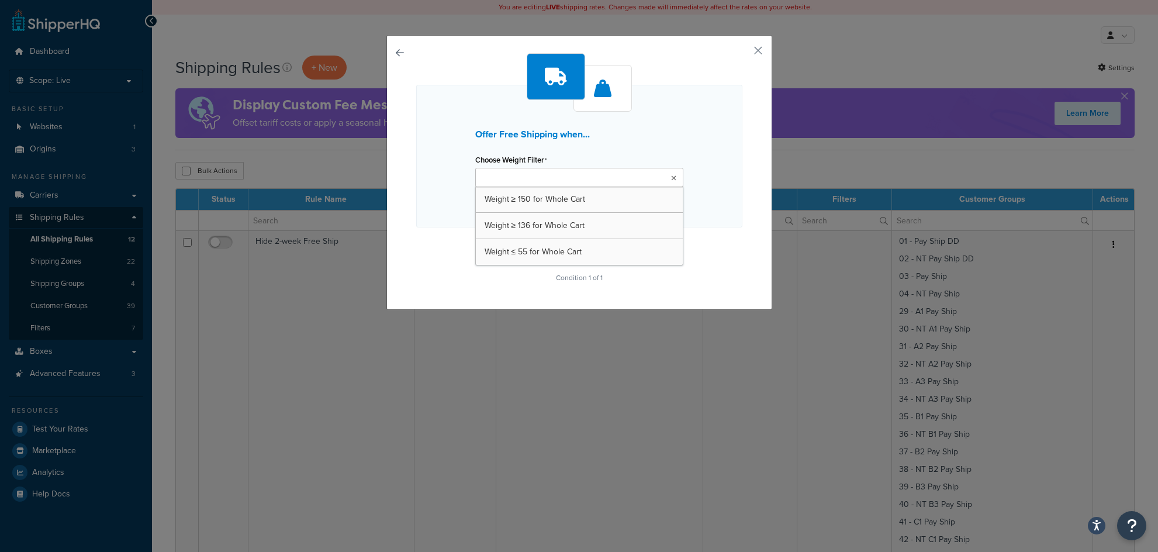
click at [671, 175] on icon at bounding box center [673, 178] width 5 height 7
click at [756, 165] on div "Offer Free Shipping when... Choose Weight Filter Weight ≥ 150 for Whole Cart We…" at bounding box center [579, 172] width 386 height 275
click at [555, 203] on p "I want to create a new Weight Filter" at bounding box center [579, 204] width 208 height 16
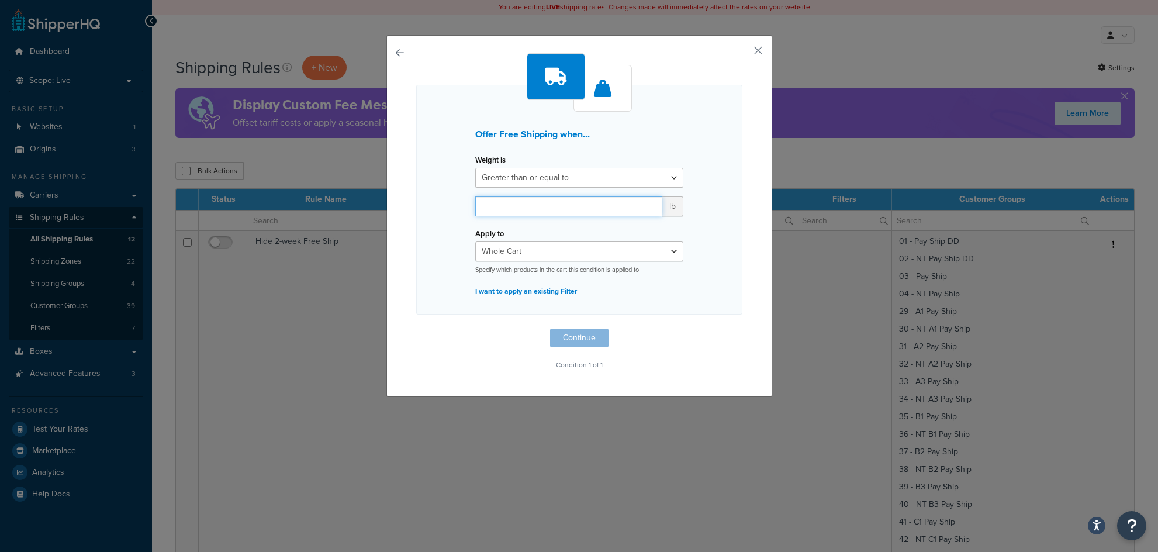
click at [577, 206] on input "number" at bounding box center [568, 206] width 187 height 20
type input "1"
click at [670, 254] on select "Whole Cart Everything in Shipping Group Everything at Origin Each Item within S…" at bounding box center [579, 251] width 208 height 20
click at [745, 250] on div "Offer Free Shipping when... Weight is Greater than or equal to Between or equal…" at bounding box center [579, 216] width 386 height 362
click at [567, 337] on button "Continue" at bounding box center [579, 337] width 58 height 19
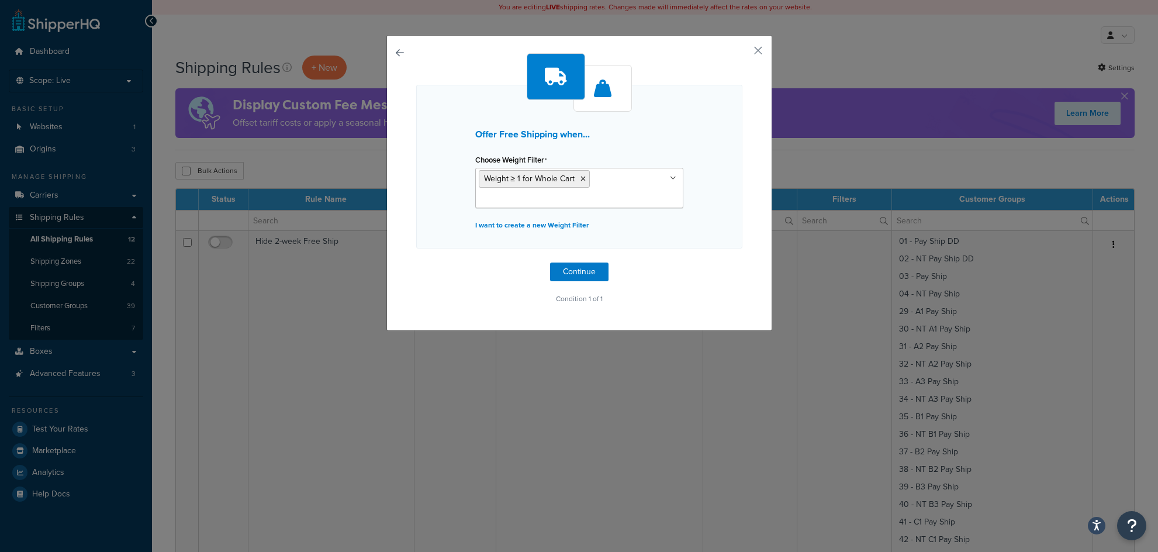
click at [580, 177] on icon at bounding box center [582, 178] width 5 height 7
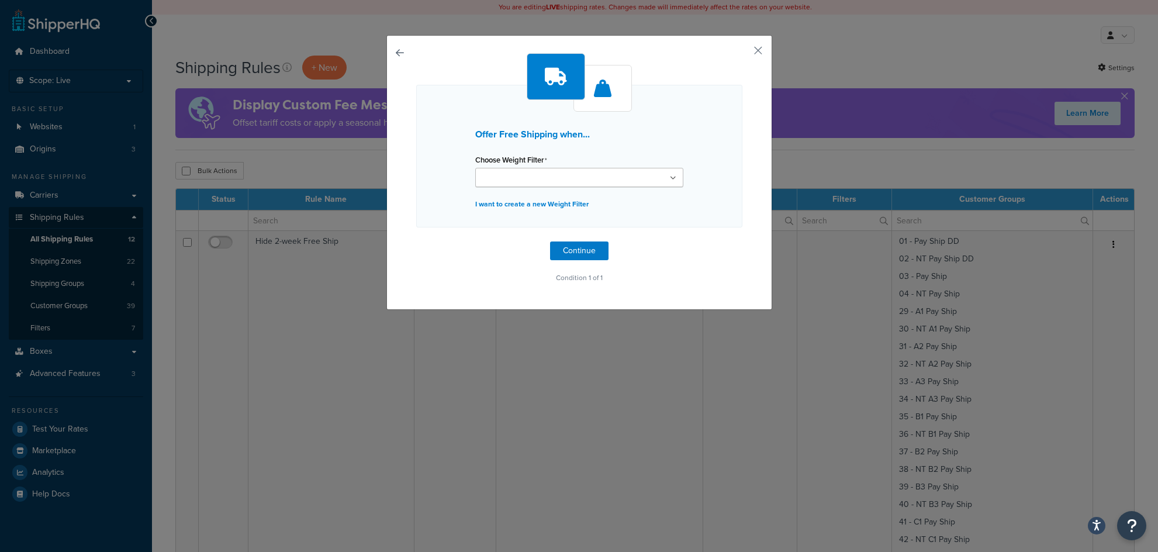
click at [557, 140] on h3 "Offer Free Shipping when..." at bounding box center [579, 134] width 208 height 11
click at [529, 199] on p "I want to create a new Weight Filter" at bounding box center [579, 204] width 208 height 16
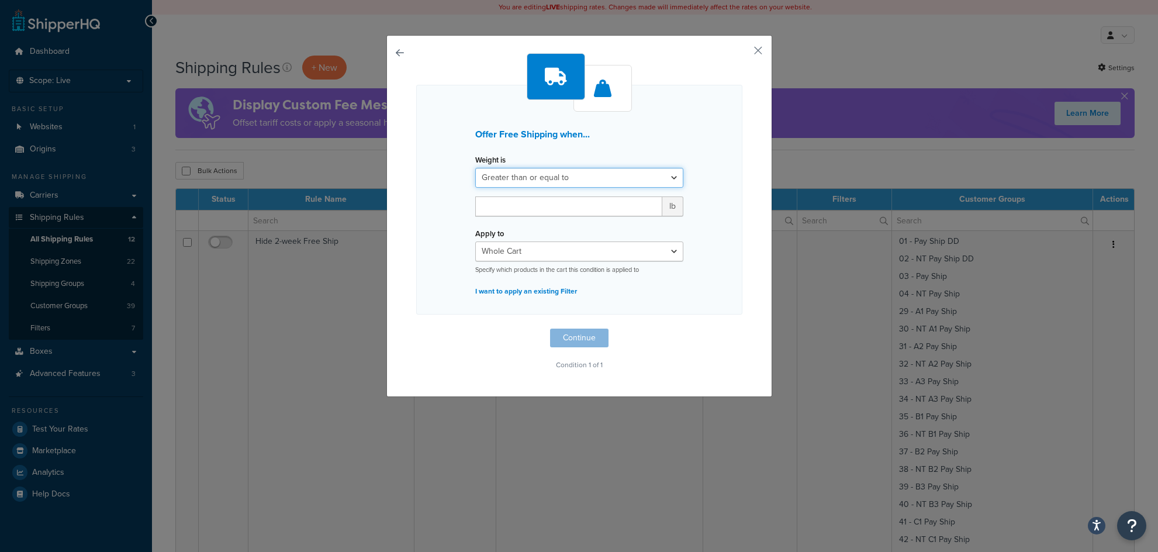
click at [664, 178] on select "Greater than or equal to Between or equal to Less than or equal to" at bounding box center [579, 178] width 208 height 20
select select "UNDER"
click at [475, 168] on select "Greater than or equal to Between or equal to Less than or equal to" at bounding box center [579, 178] width 208 height 20
click at [583, 206] on input "number" at bounding box center [568, 206] width 187 height 20
type input "1"
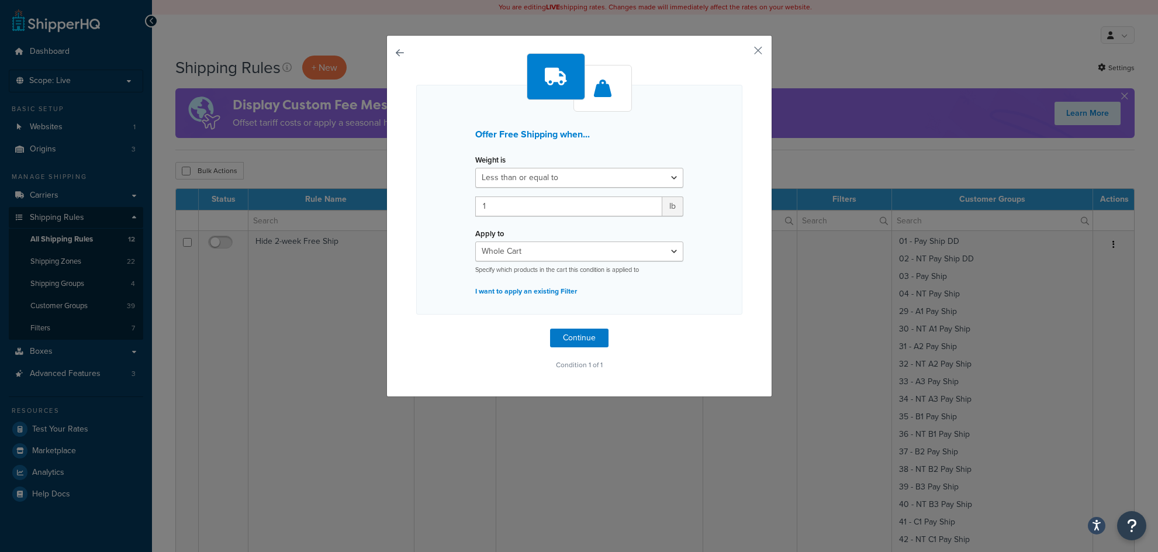
click at [696, 334] on div "Offer Free Shipping when... Weight is Greater than or equal to Between or equal…" at bounding box center [579, 213] width 326 height 320
click at [574, 337] on button "Continue" at bounding box center [579, 337] width 58 height 19
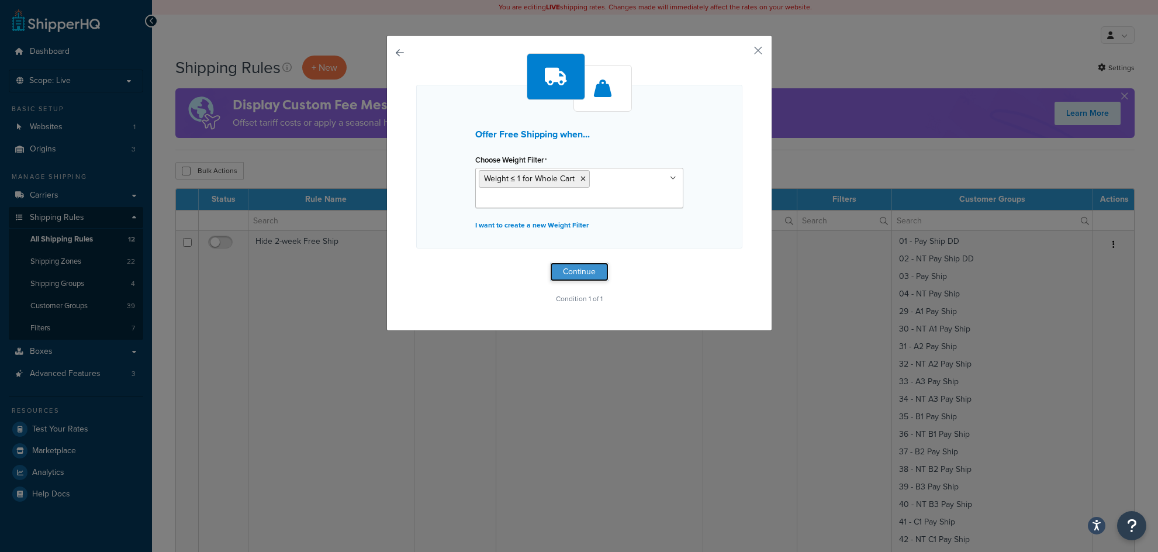
click at [576, 272] on button "Continue" at bounding box center [579, 271] width 58 height 19
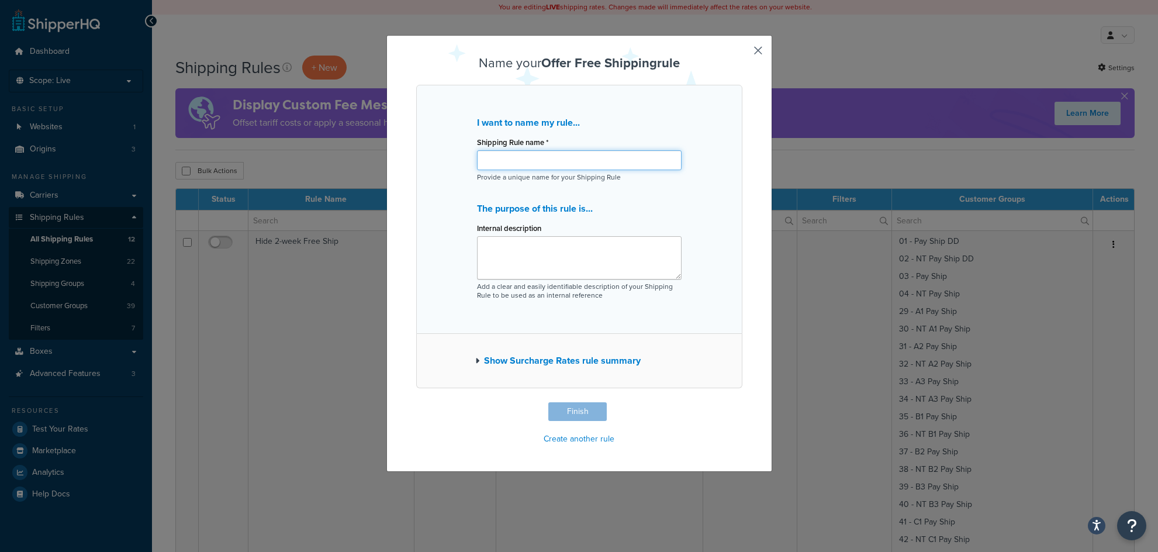
click at [504, 160] on input "Shipping Rule name *" at bounding box center [579, 160] width 205 height 20
type input "S"
type input "Free Shipping - Sample Boxes"
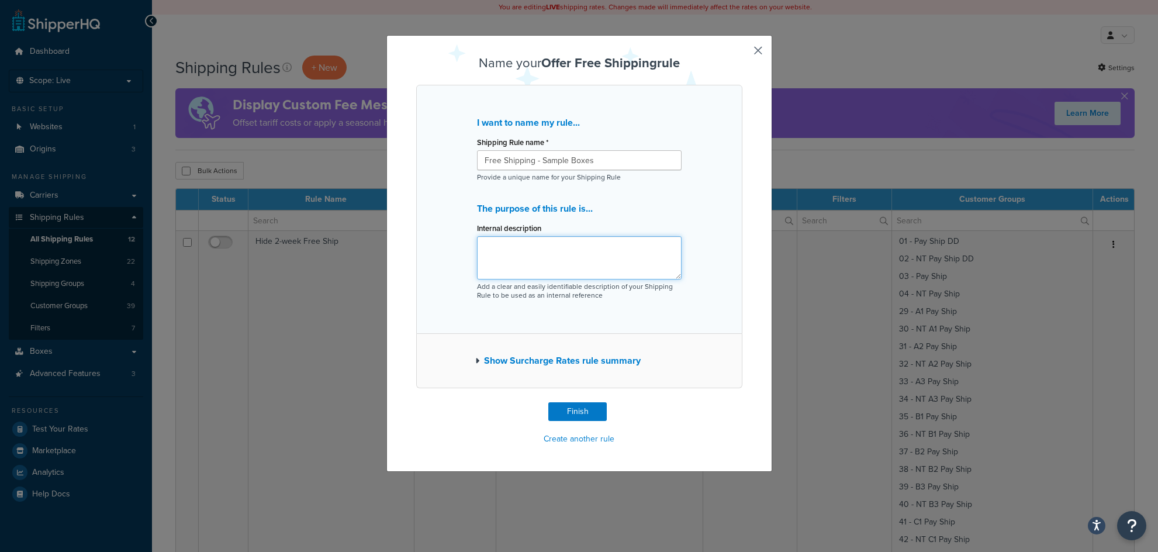
click at [555, 257] on textarea "Internal description" at bounding box center [579, 257] width 205 height 43
type textarea "s"
type textarea "Ships sample boxes for free (8.1-8.3)"
click at [577, 362] on button "Show Surcharge Rates rule summary" at bounding box center [557, 360] width 165 height 16
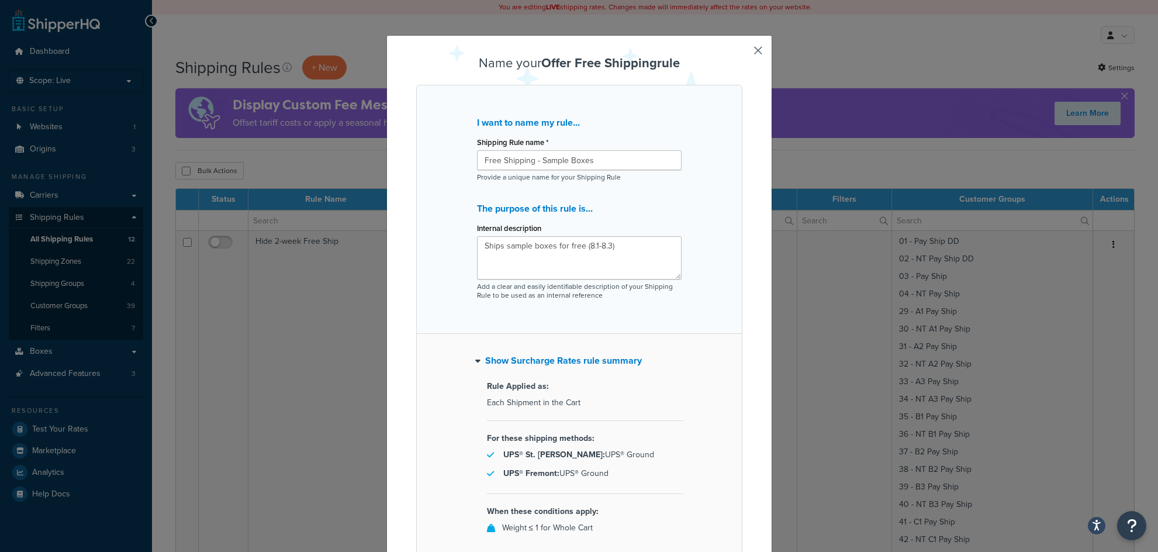
scroll to position [99, 0]
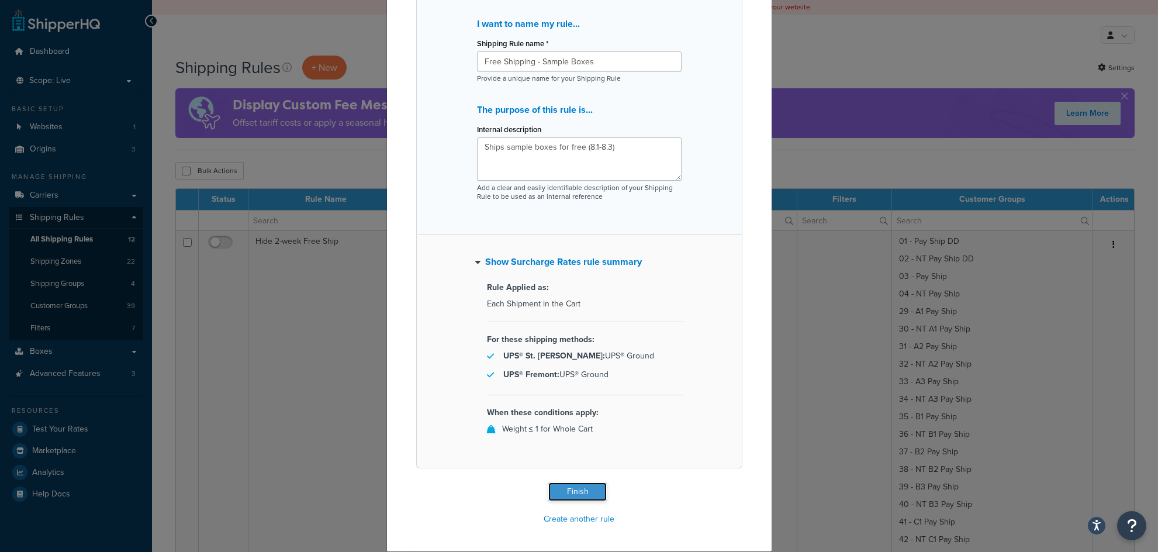
click at [578, 489] on button "Finish" at bounding box center [577, 491] width 58 height 19
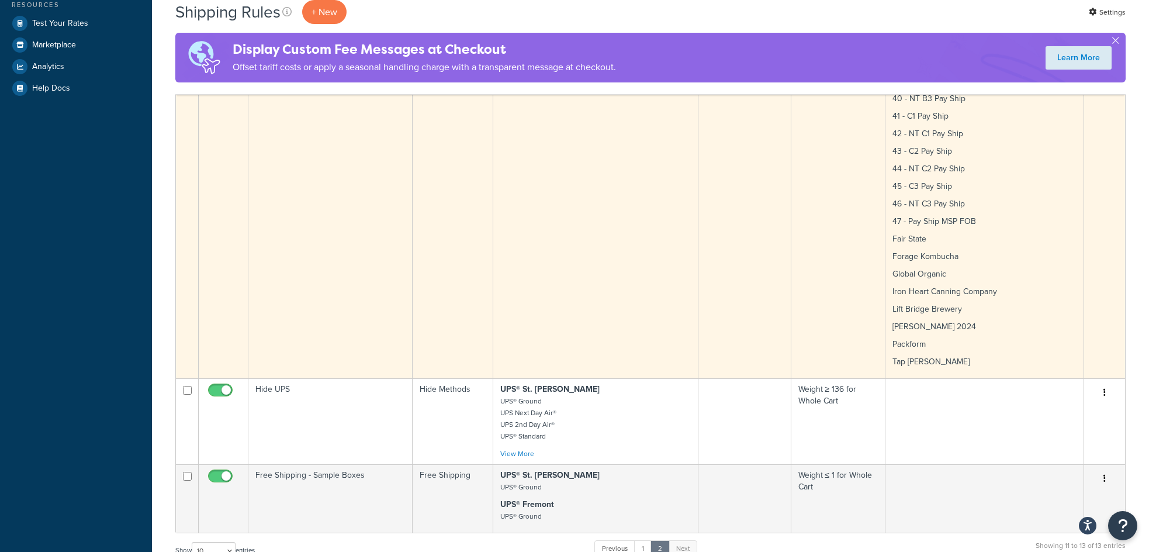
scroll to position [468, 0]
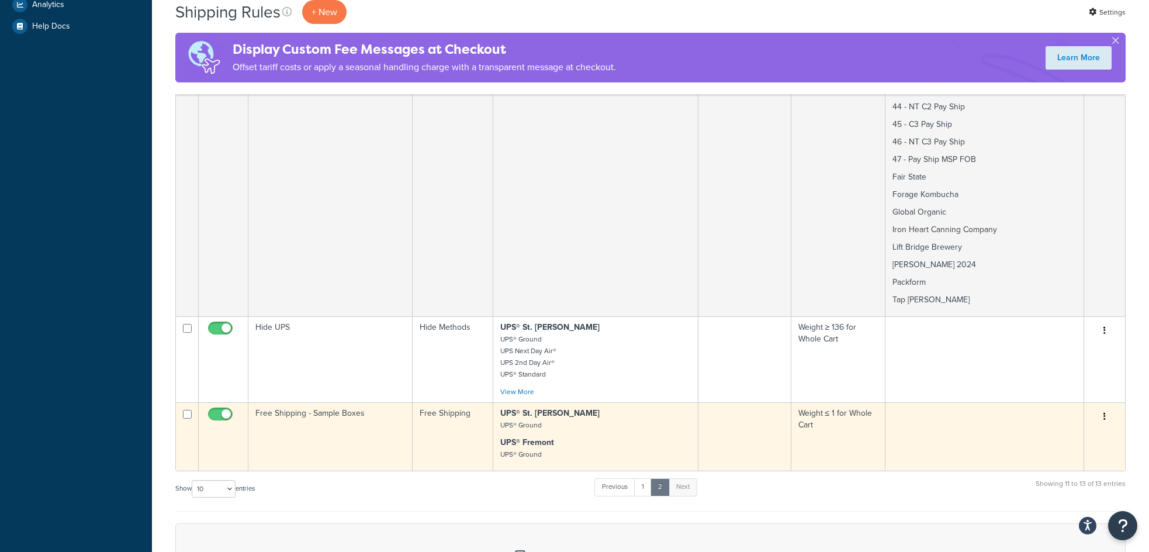
click at [1107, 419] on button "button" at bounding box center [1104, 416] width 16 height 19
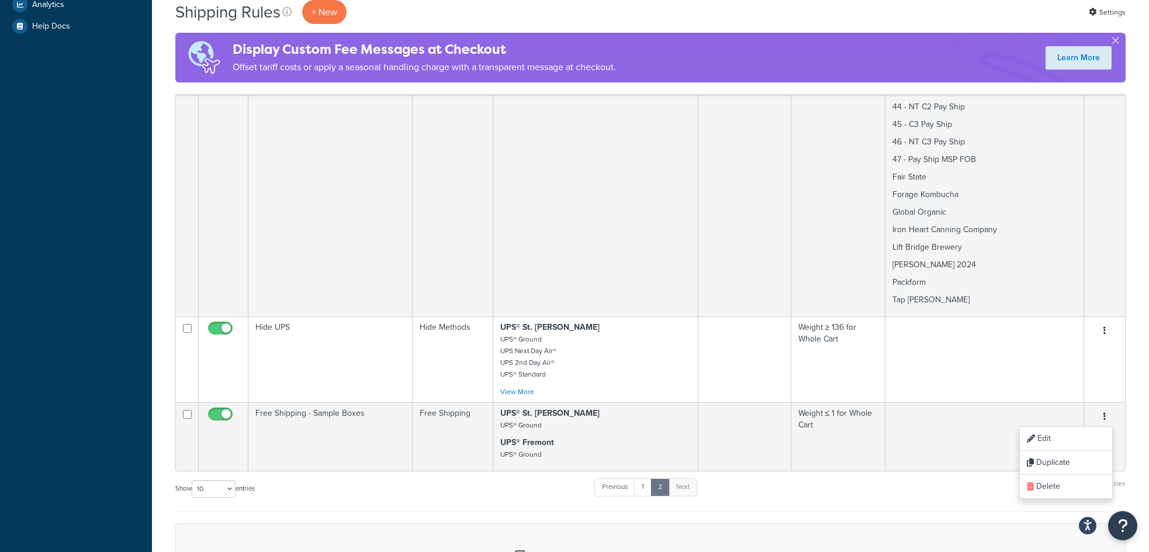
click at [893, 508] on div "Show 10 15 25 50 100 1000 entries Previous 1 2 Next Showing 11 to 13 of 13 entr…" at bounding box center [650, 494] width 950 height 34
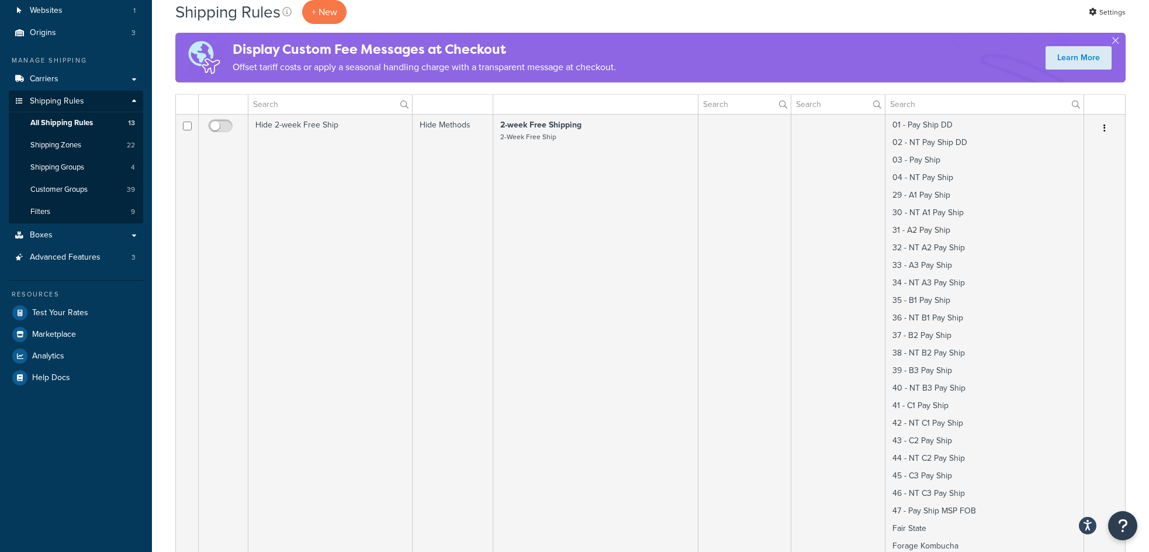
scroll to position [117, 0]
click at [133, 235] on link "Boxes" at bounding box center [76, 235] width 134 height 22
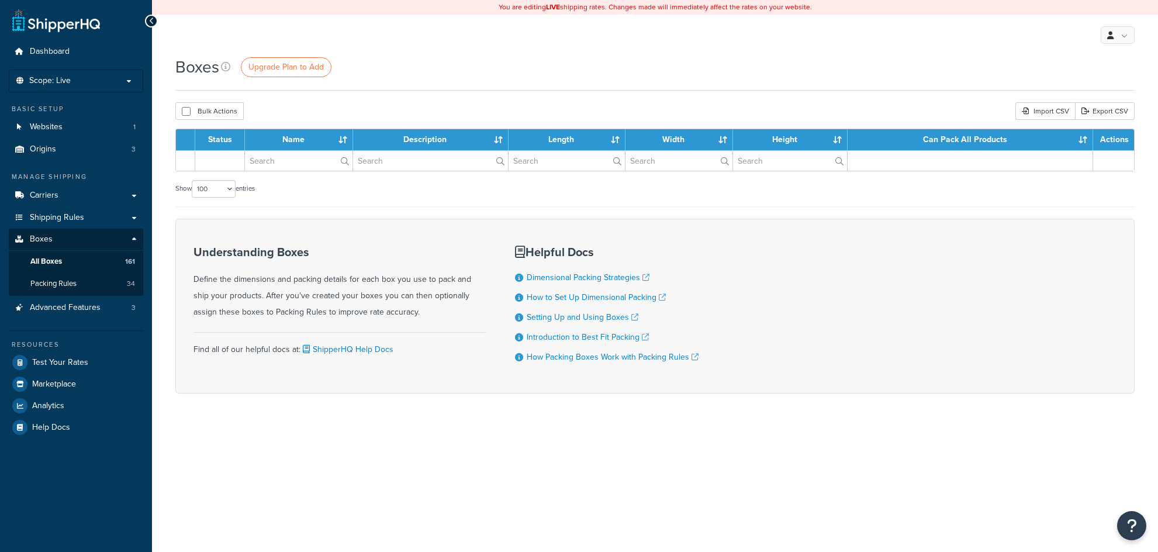
select select "100"
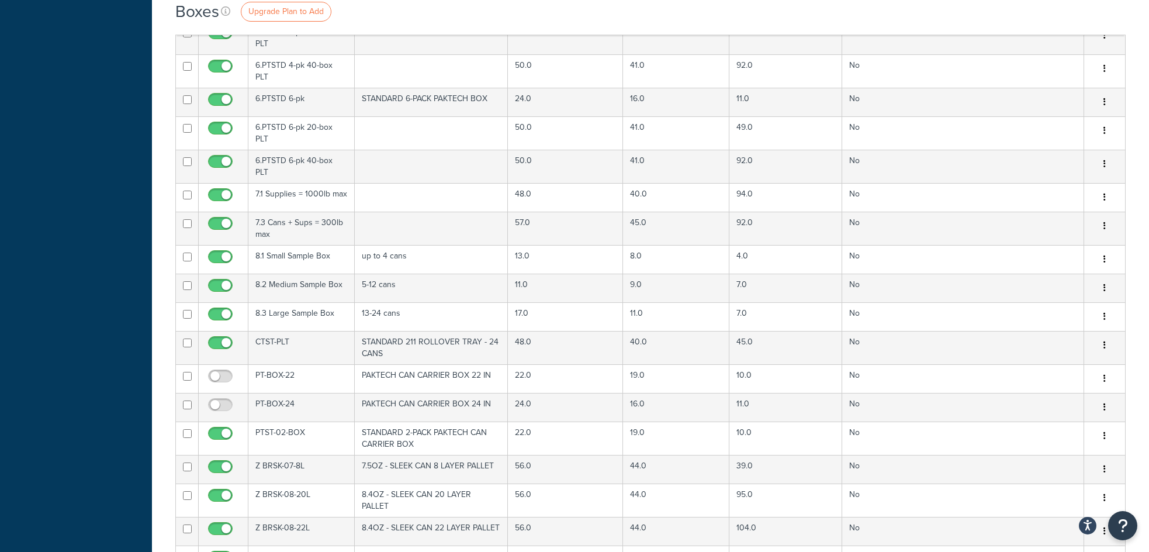
scroll to position [1519, 0]
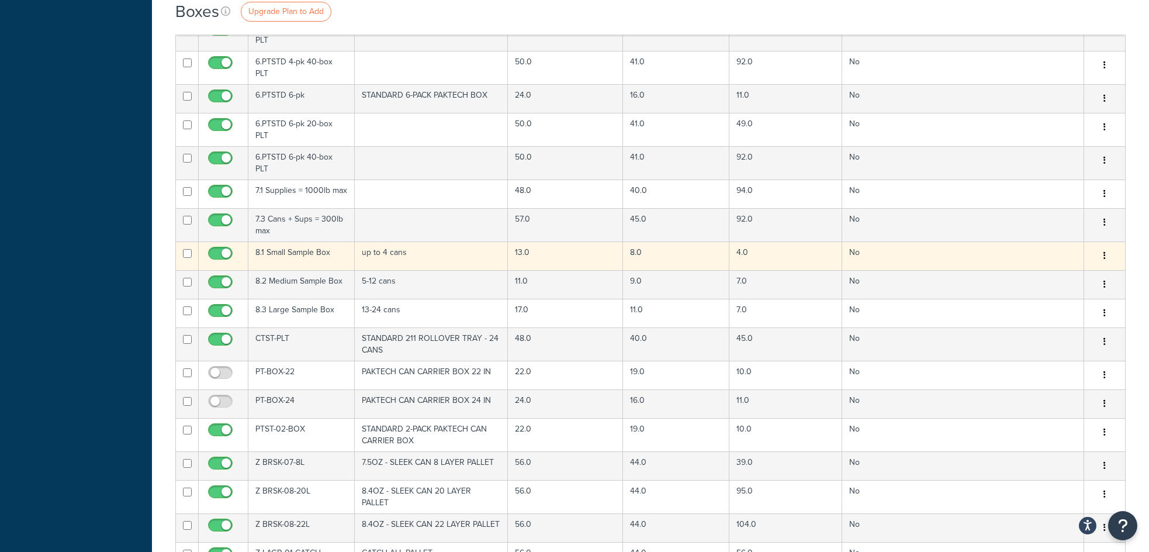
click at [379, 241] on td "up to 4 cans" at bounding box center [431, 255] width 153 height 29
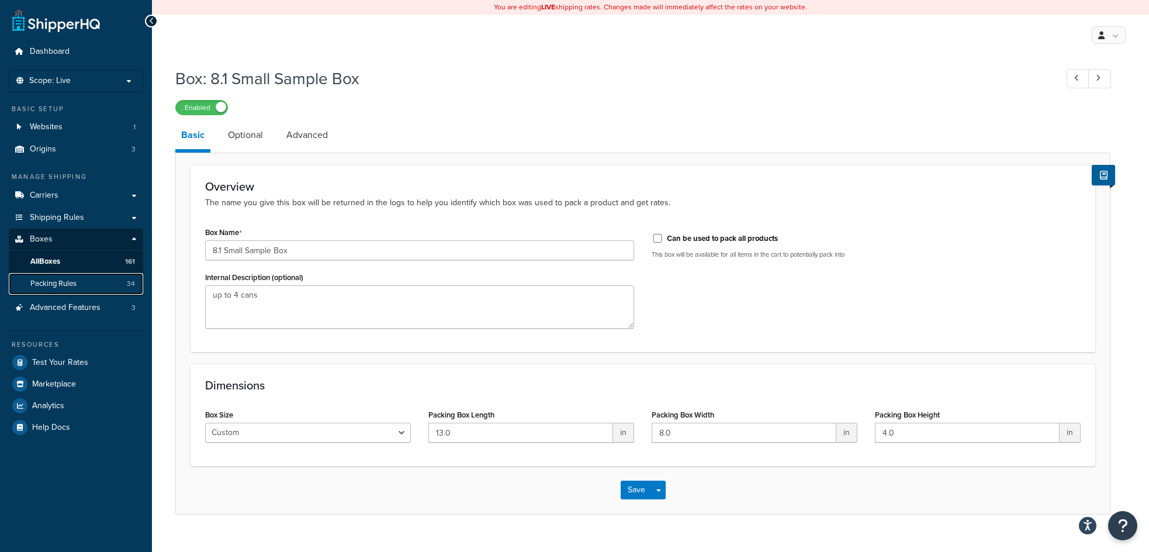
click at [54, 282] on span "Packing Rules" at bounding box center [53, 284] width 46 height 10
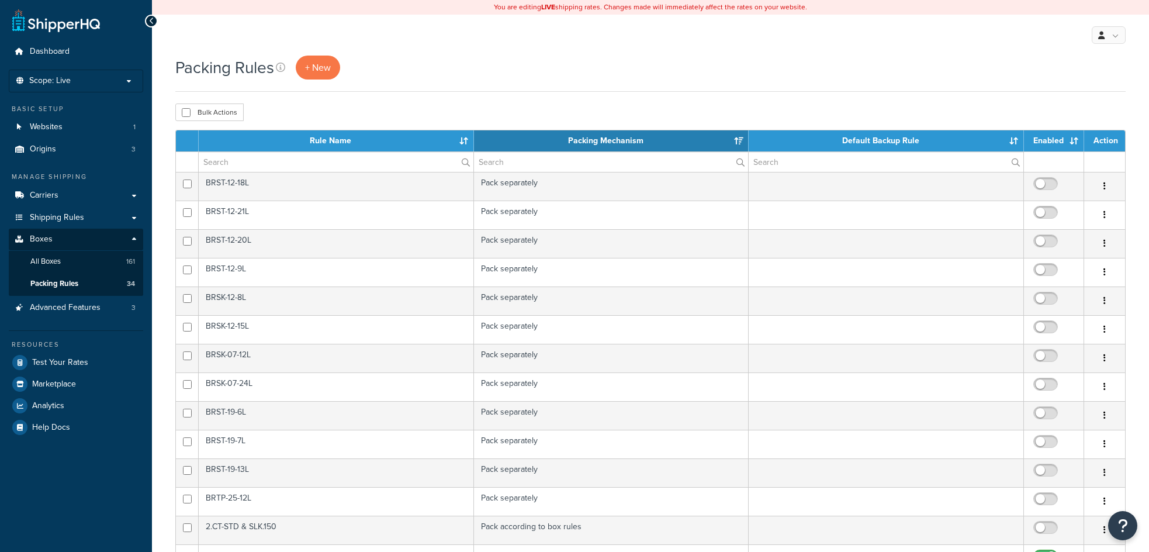
select select "15"
click at [58, 215] on span "Shipping Rules" at bounding box center [57, 218] width 54 height 10
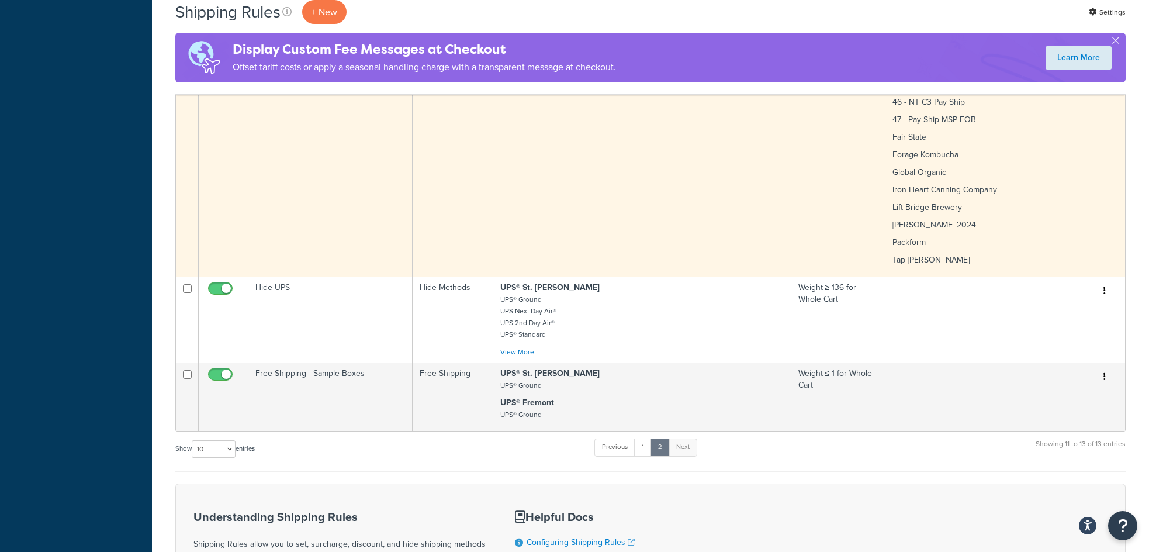
scroll to position [526, 0]
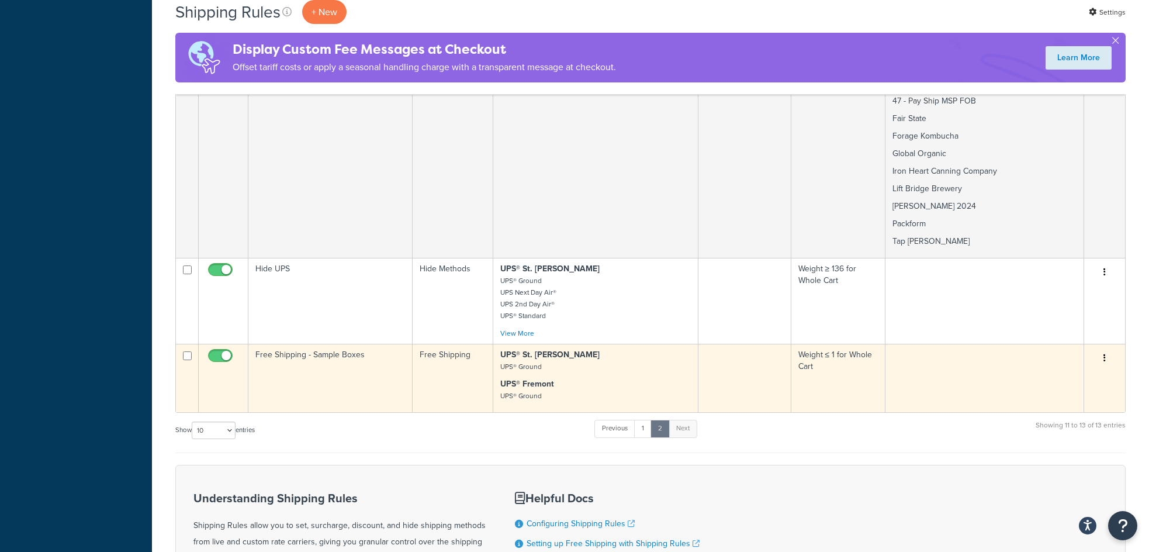
click at [341, 363] on td "Free Shipping - Sample Boxes" at bounding box center [330, 378] width 164 height 68
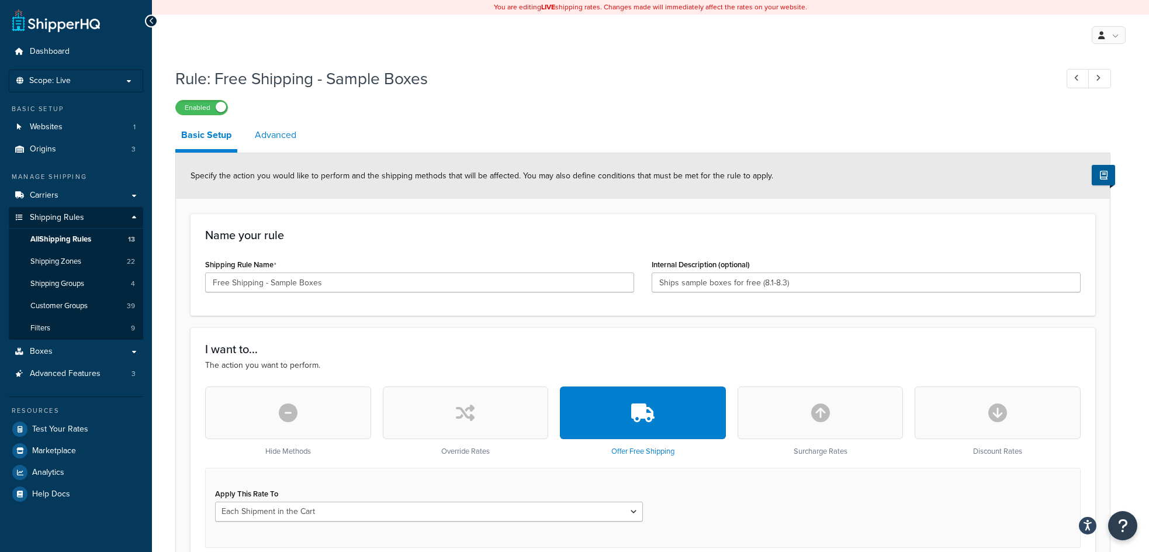
click at [265, 134] on link "Advanced" at bounding box center [275, 135] width 53 height 28
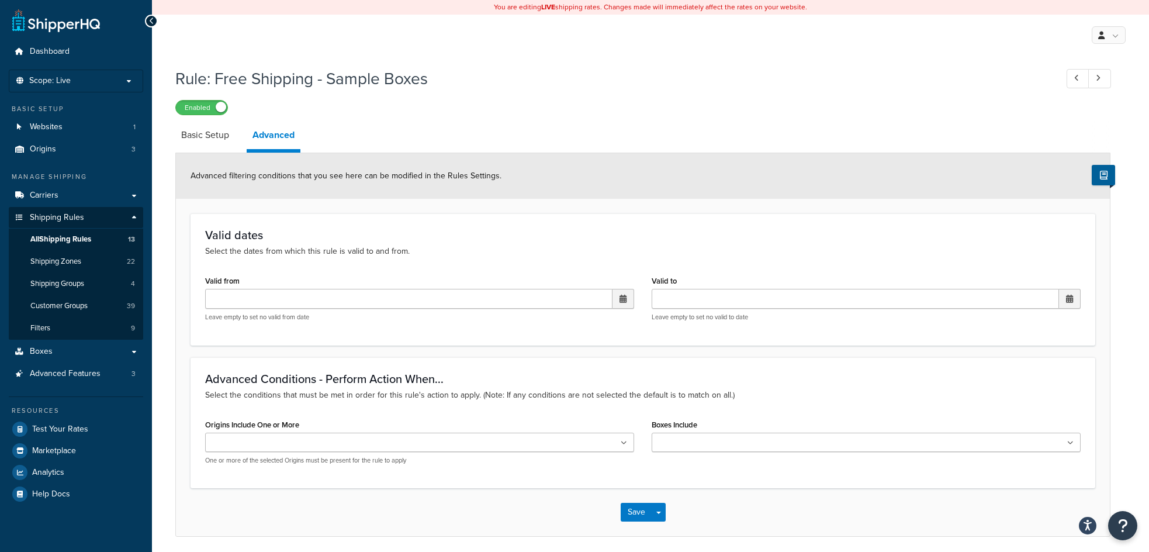
scroll to position [44, 0]
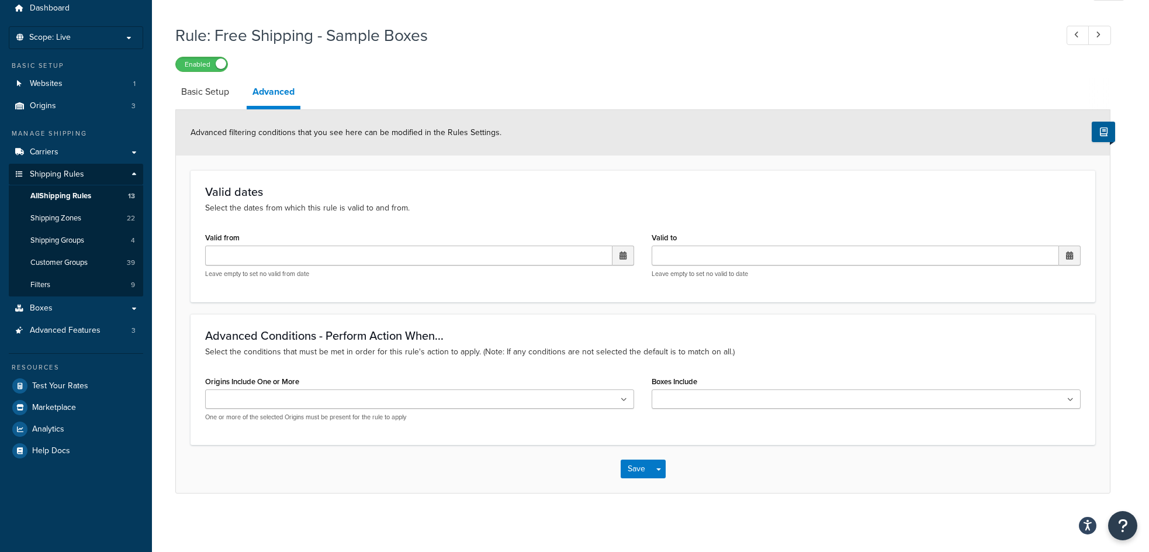
click at [1070, 400] on icon at bounding box center [1070, 399] width 6 height 7
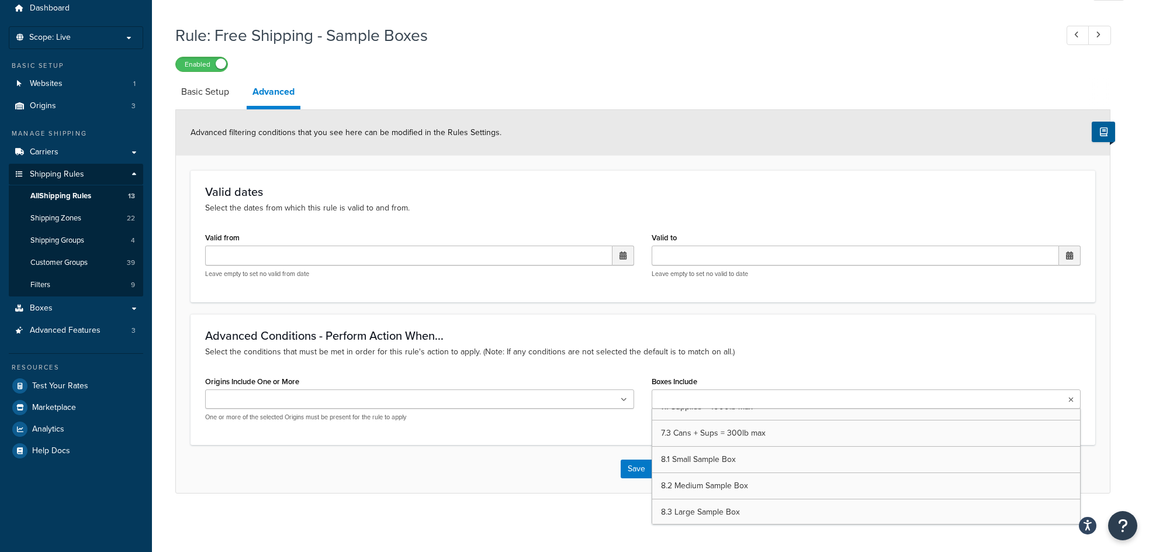
scroll to position [3915, 0]
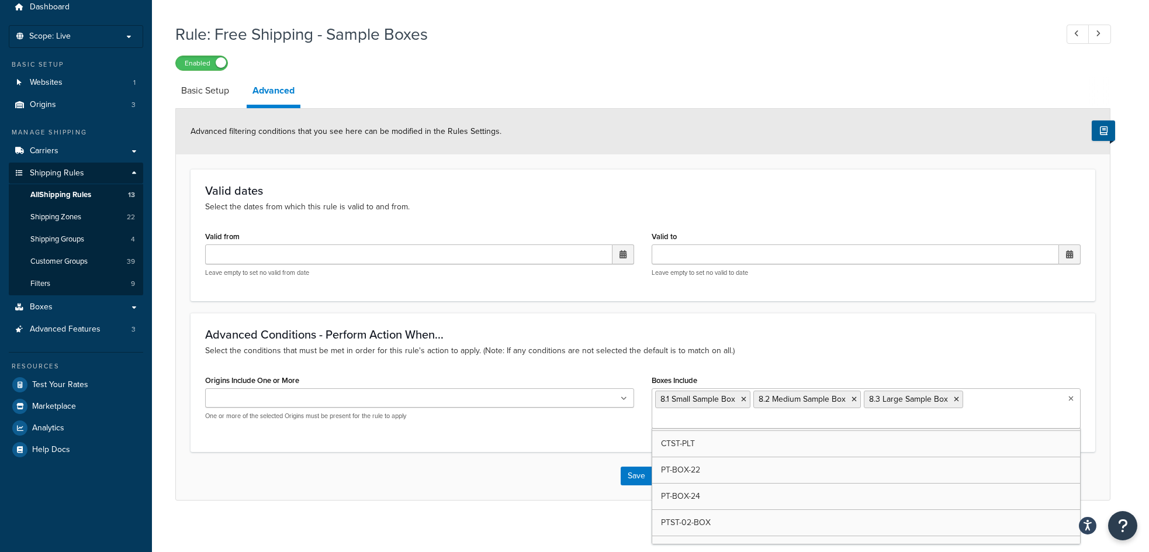
click at [527, 463] on div "Save Save Dropdown Save and Edit Save and Duplicate Save and Create New" at bounding box center [643, 476] width 934 height 48
click at [213, 89] on link "Basic Setup" at bounding box center [205, 91] width 60 height 28
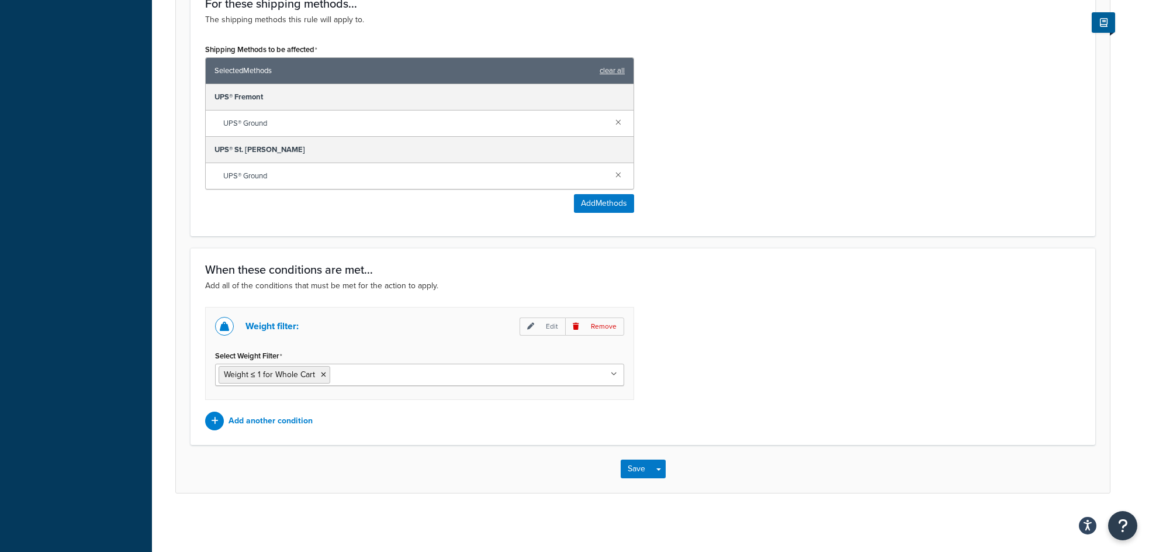
scroll to position [594, 0]
click at [632, 471] on button "Save" at bounding box center [637, 468] width 32 height 19
